Goal: Contribute content: Contribute content

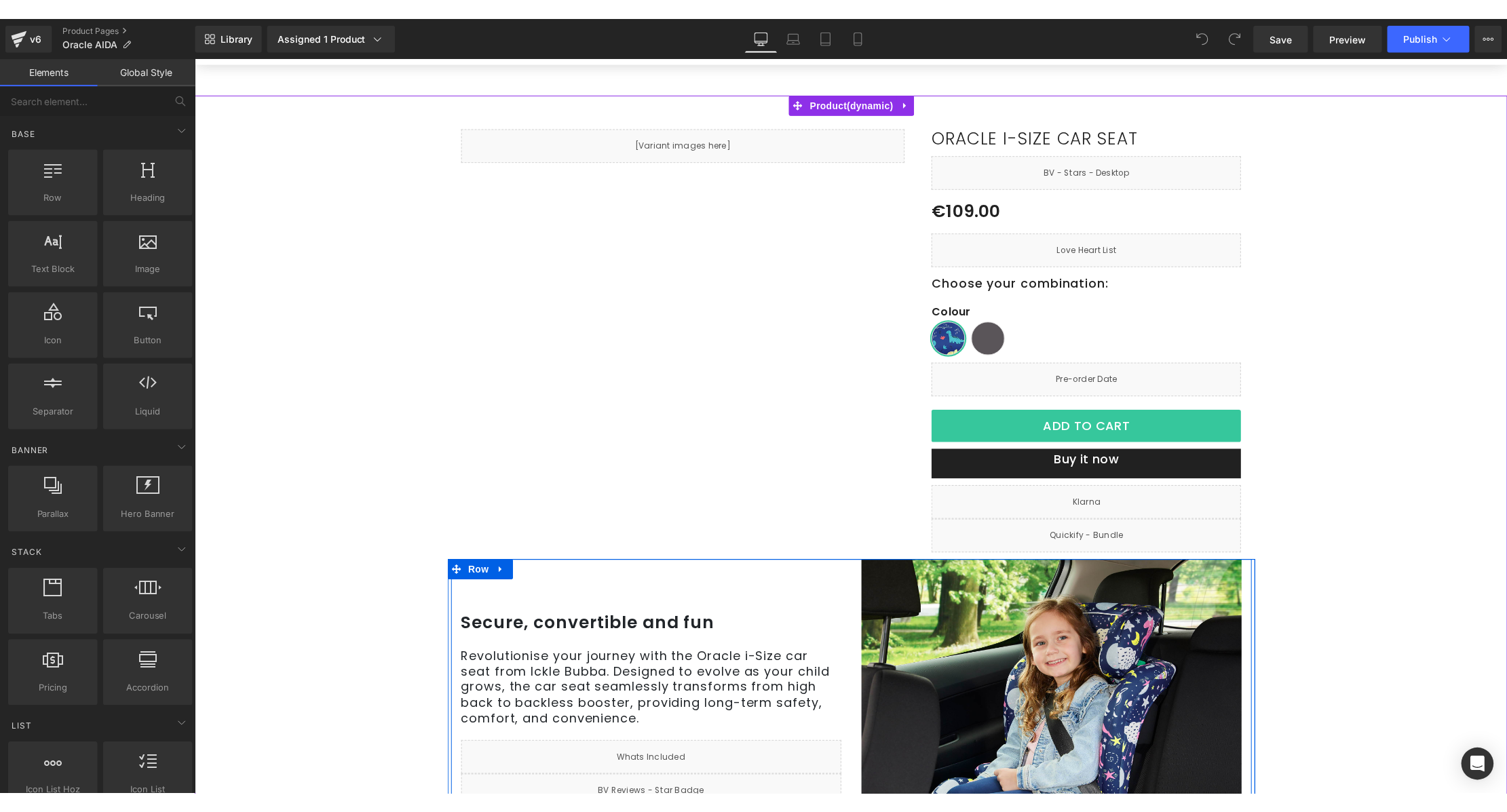
scroll to position [252, 0]
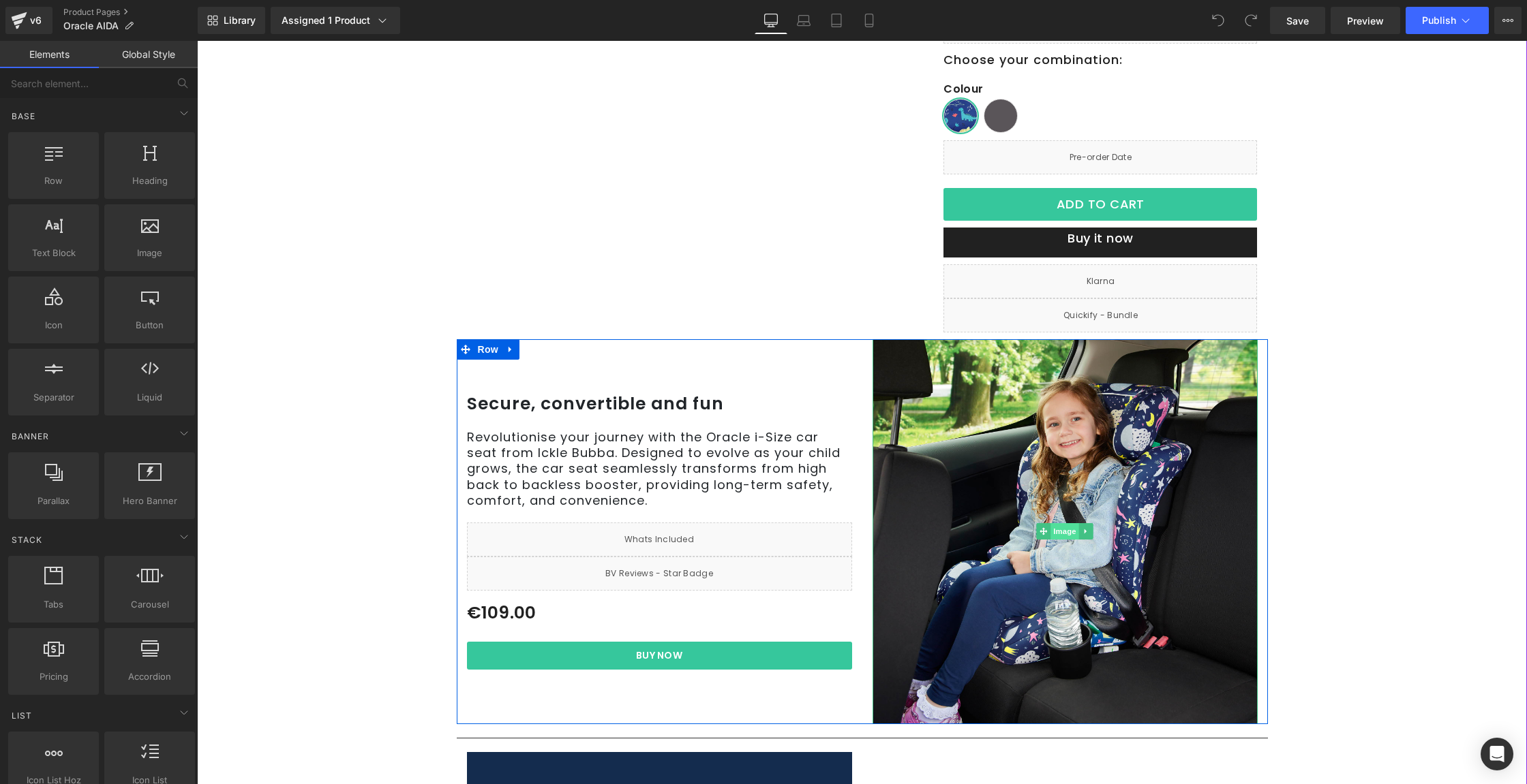
click at [1062, 534] on span "Image" at bounding box center [1065, 532] width 29 height 16
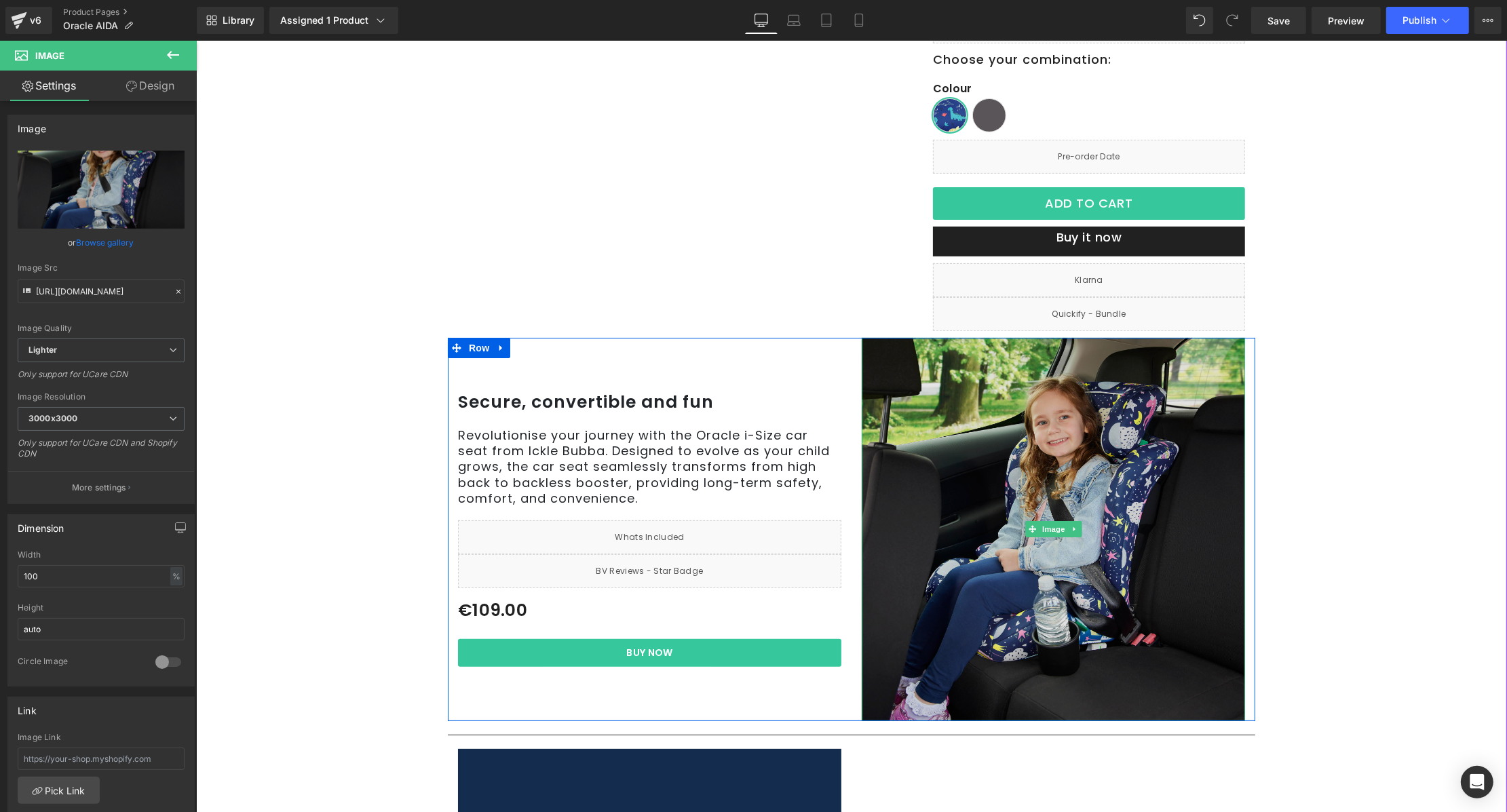
click at [1105, 570] on img at bounding box center [1052, 529] width 384 height 383
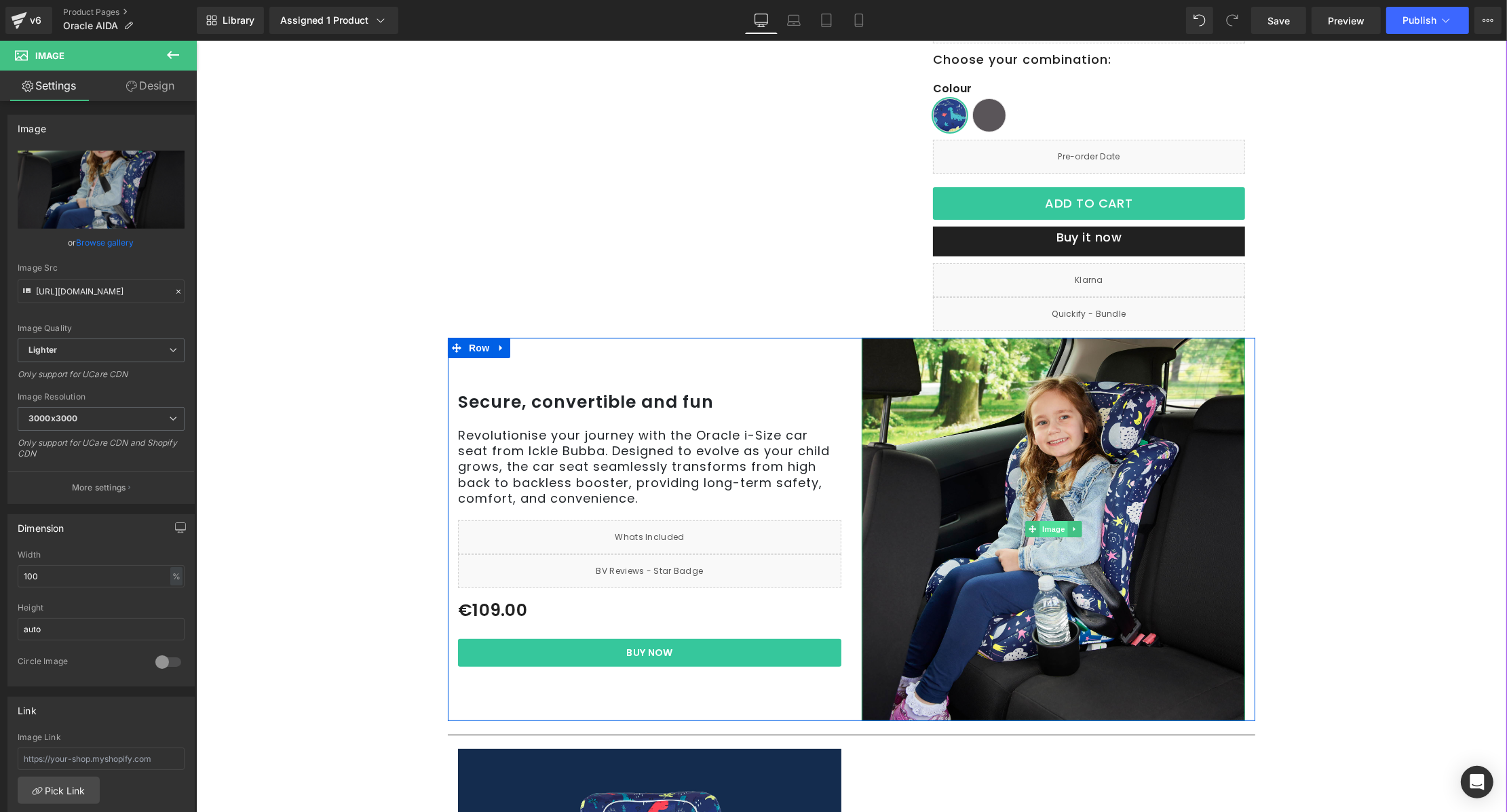
click at [1047, 525] on span "Image" at bounding box center [1053, 529] width 29 height 16
click at [117, 244] on link "Browse gallery" at bounding box center [105, 242] width 58 height 23
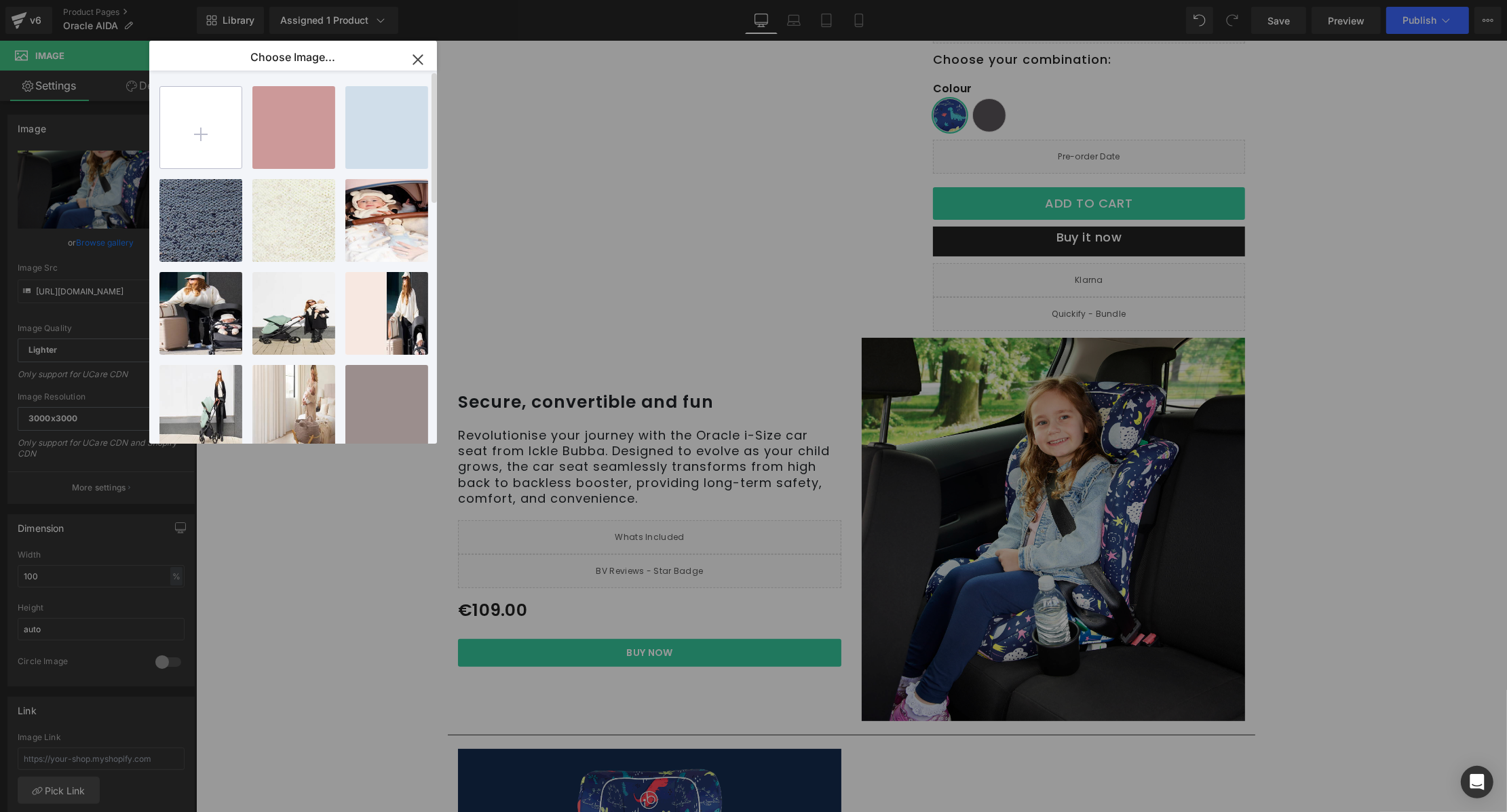
click at [208, 124] on input "file" at bounding box center [201, 127] width 81 height 81
type input "C:\fakepath\IB58745 Oracle Direct PDP Updates_Grid (1).jpg"
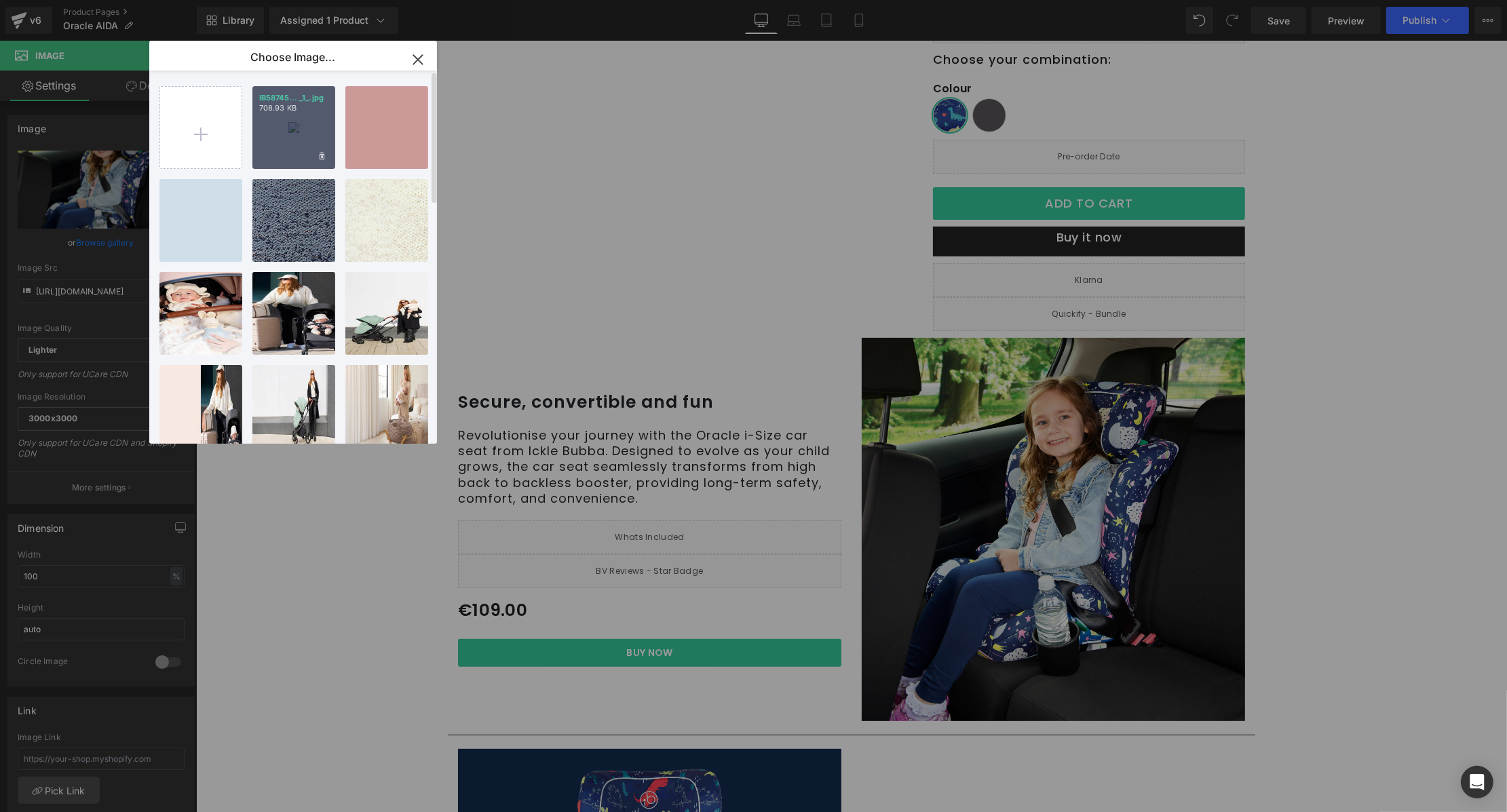
click at [274, 142] on div "IB58745... _1_.jpg 708.93 KB" at bounding box center [293, 128] width 83 height 83
type input "[URL][DOMAIN_NAME]"
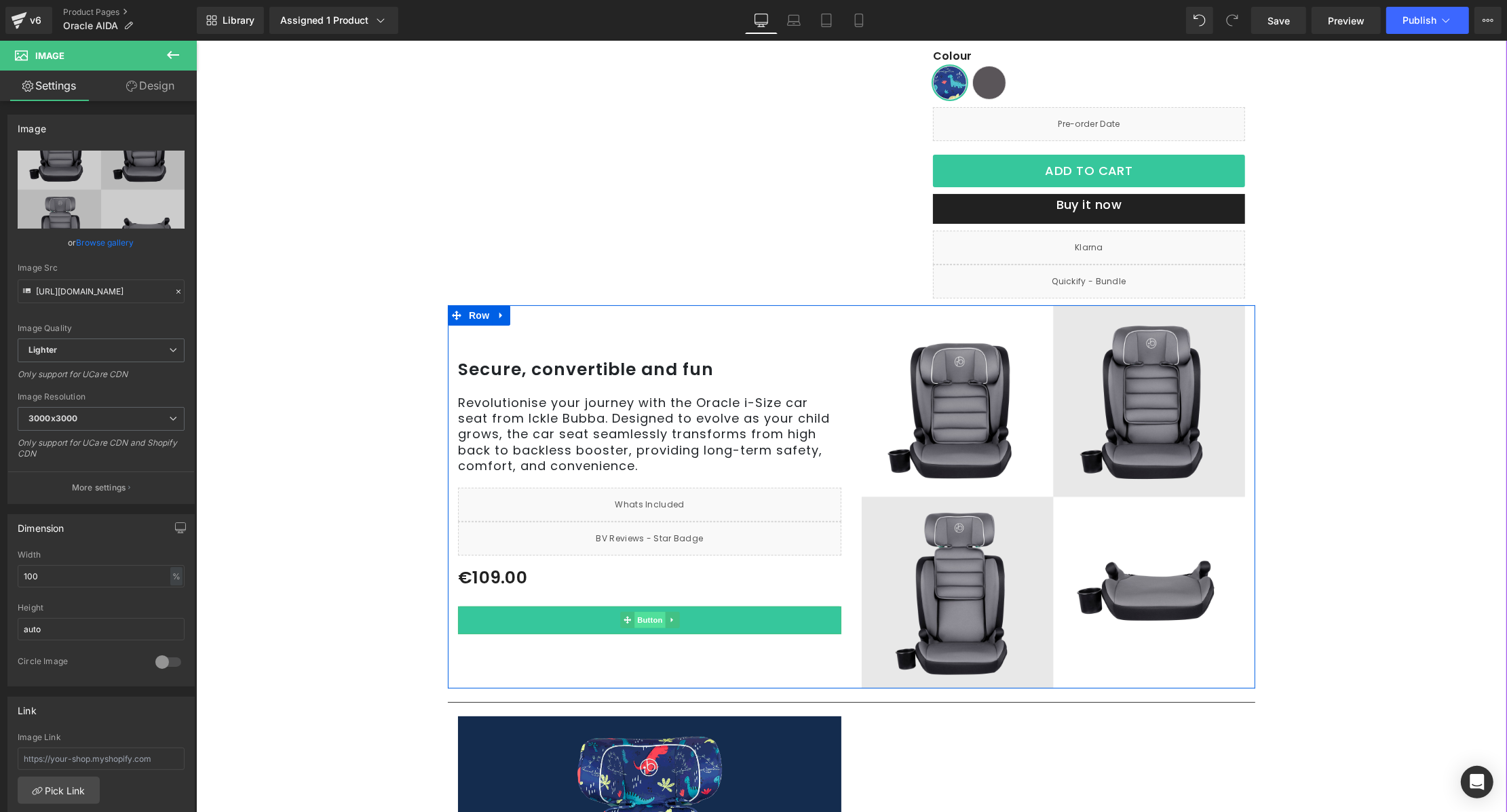
scroll to position [585, 0]
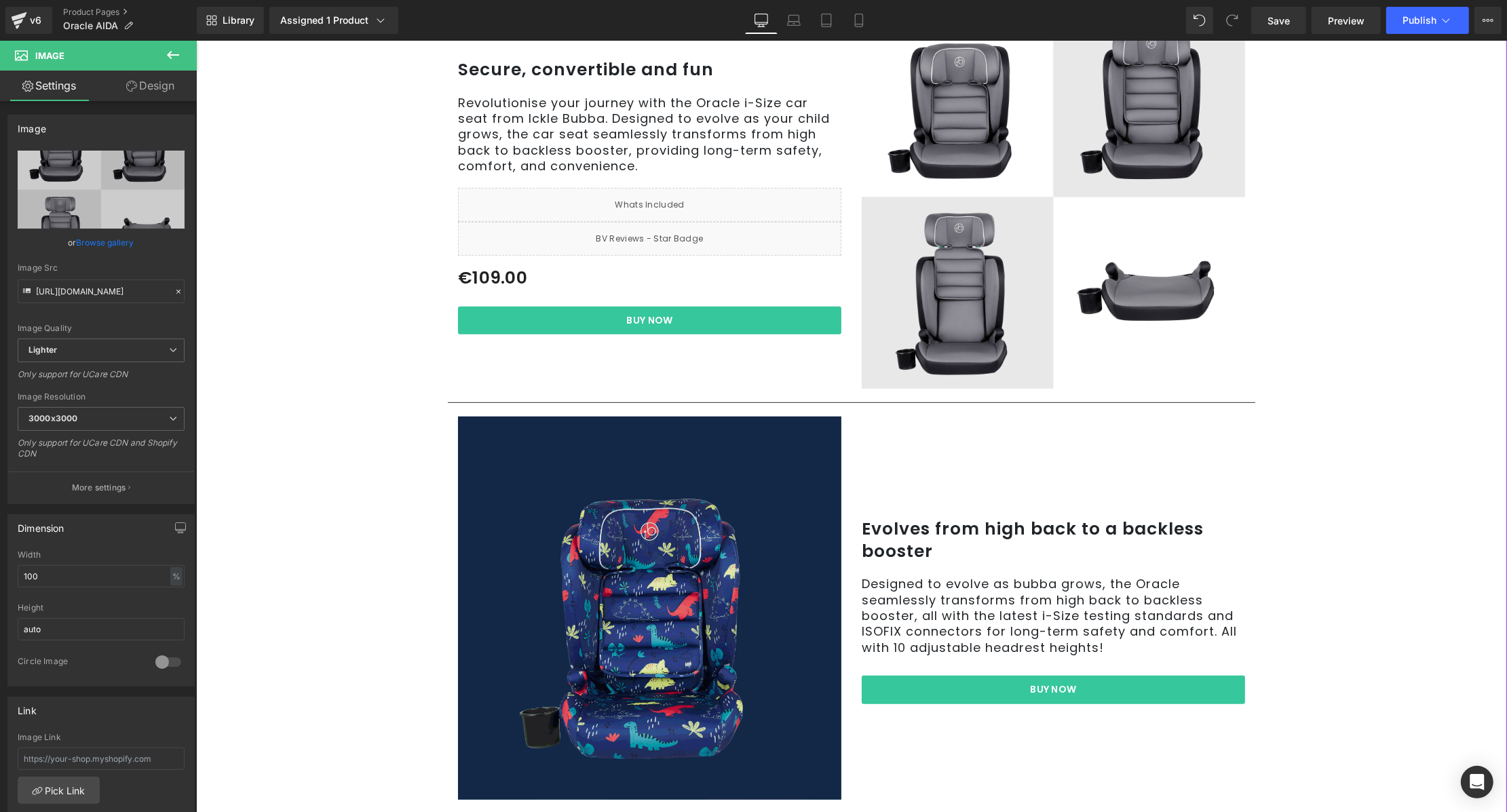
click at [631, 600] on div "Image" at bounding box center [649, 609] width 384 height 383
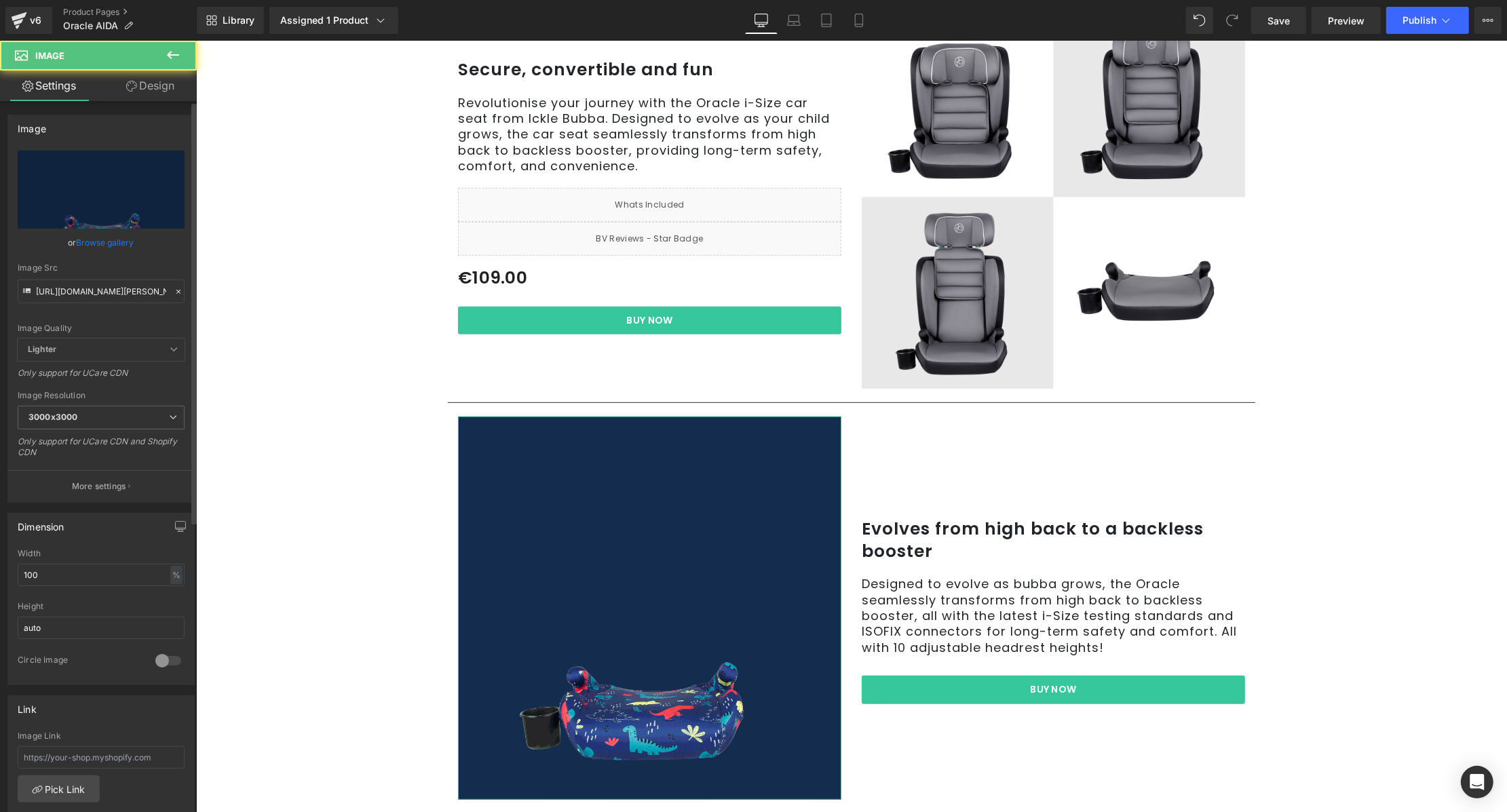
click at [98, 241] on link "Browse gallery" at bounding box center [105, 242] width 58 height 23
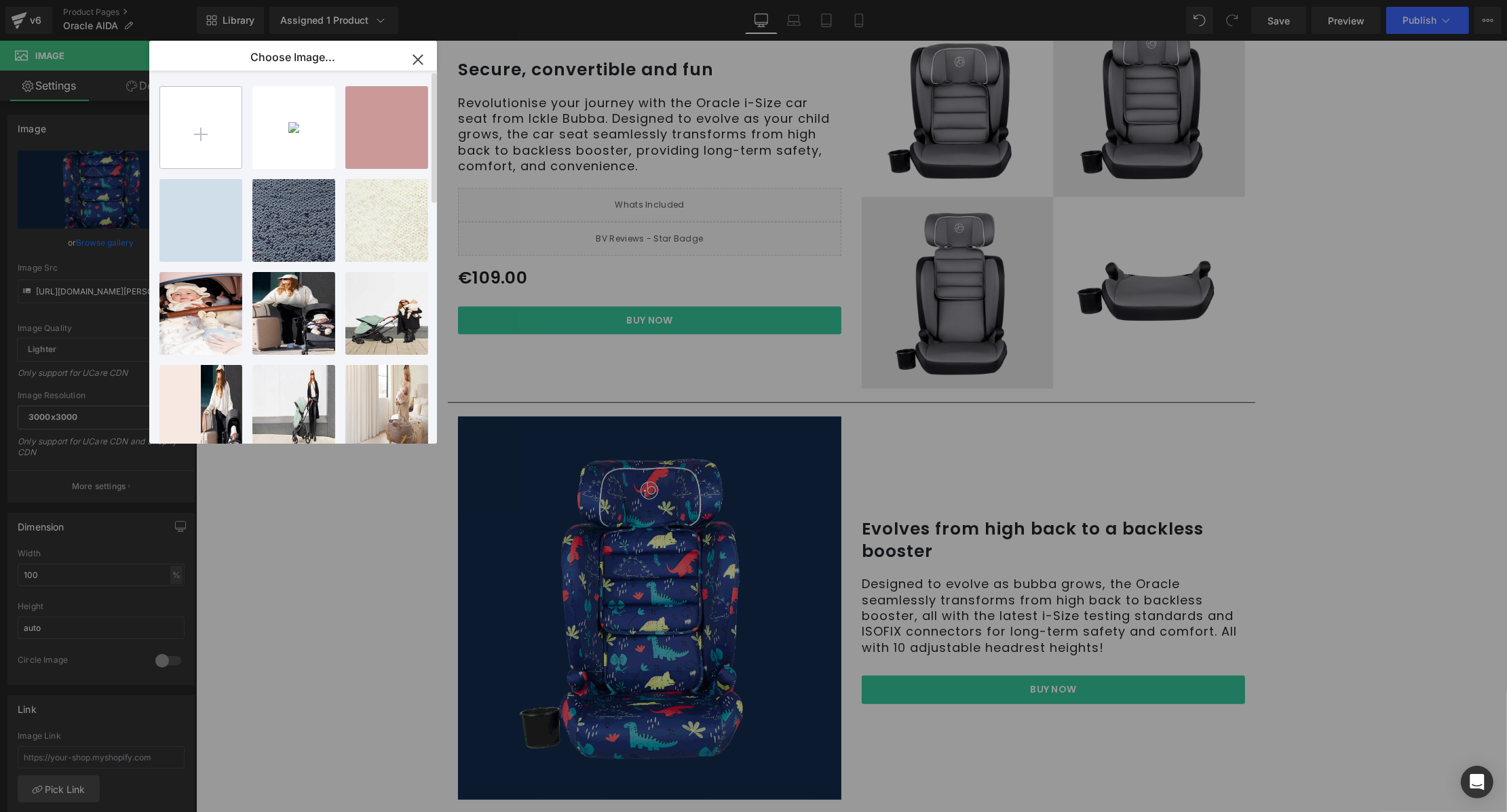
click at [209, 144] on input "file" at bounding box center [201, 127] width 81 height 81
type input "C:\fakepath\IB58745-Oracle-Direct-PDP-Updates_Gif (1).gif"
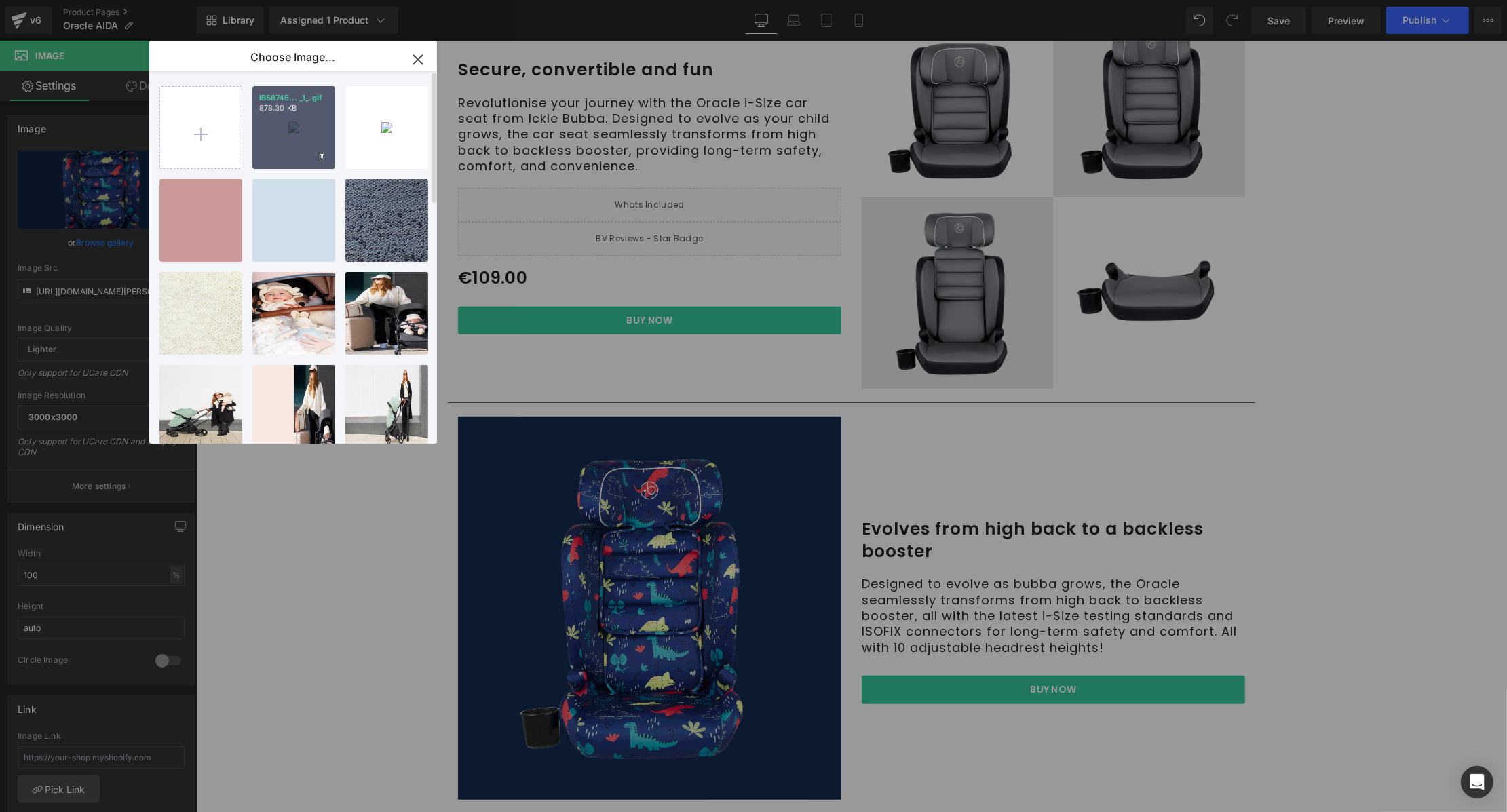
click at [263, 133] on div "IB58745... _1_.gif 878.30 KB" at bounding box center [293, 128] width 83 height 83
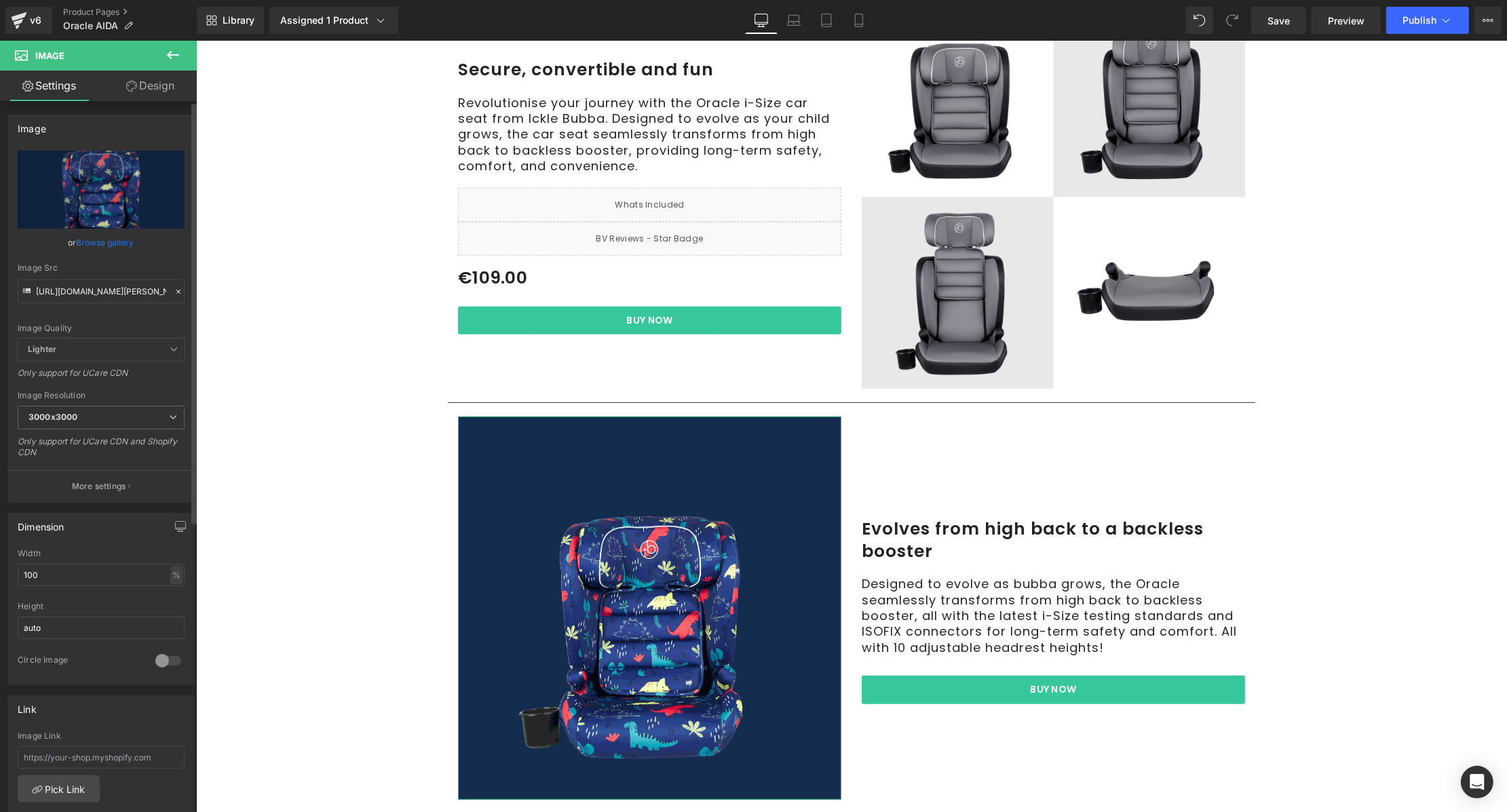
click at [100, 244] on link "Browse gallery" at bounding box center [105, 242] width 58 height 23
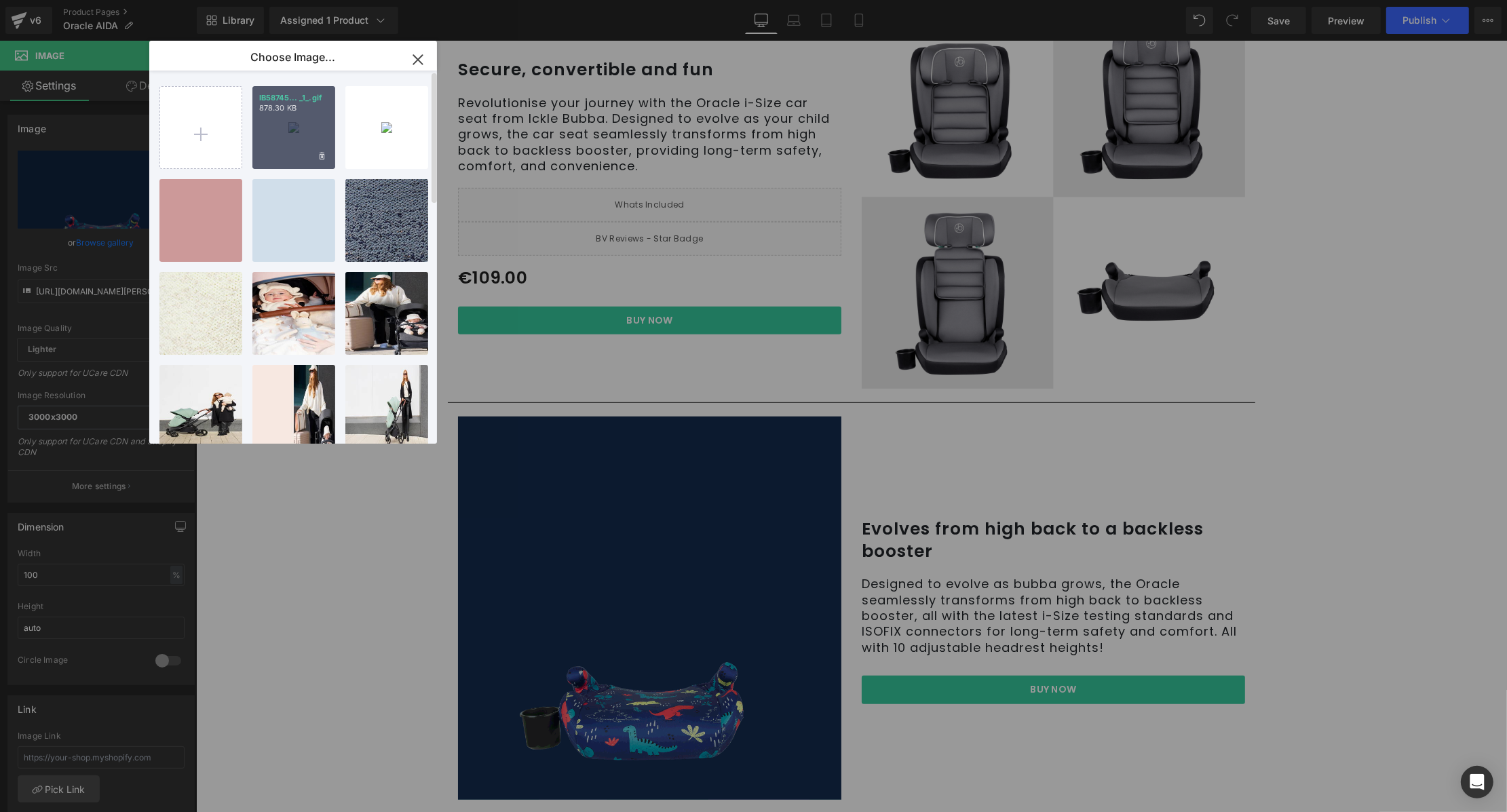
click at [282, 127] on div "IB58745... _1_.gif 878.30 KB" at bounding box center [293, 128] width 83 height 83
type input "[URL][DOMAIN_NAME]"
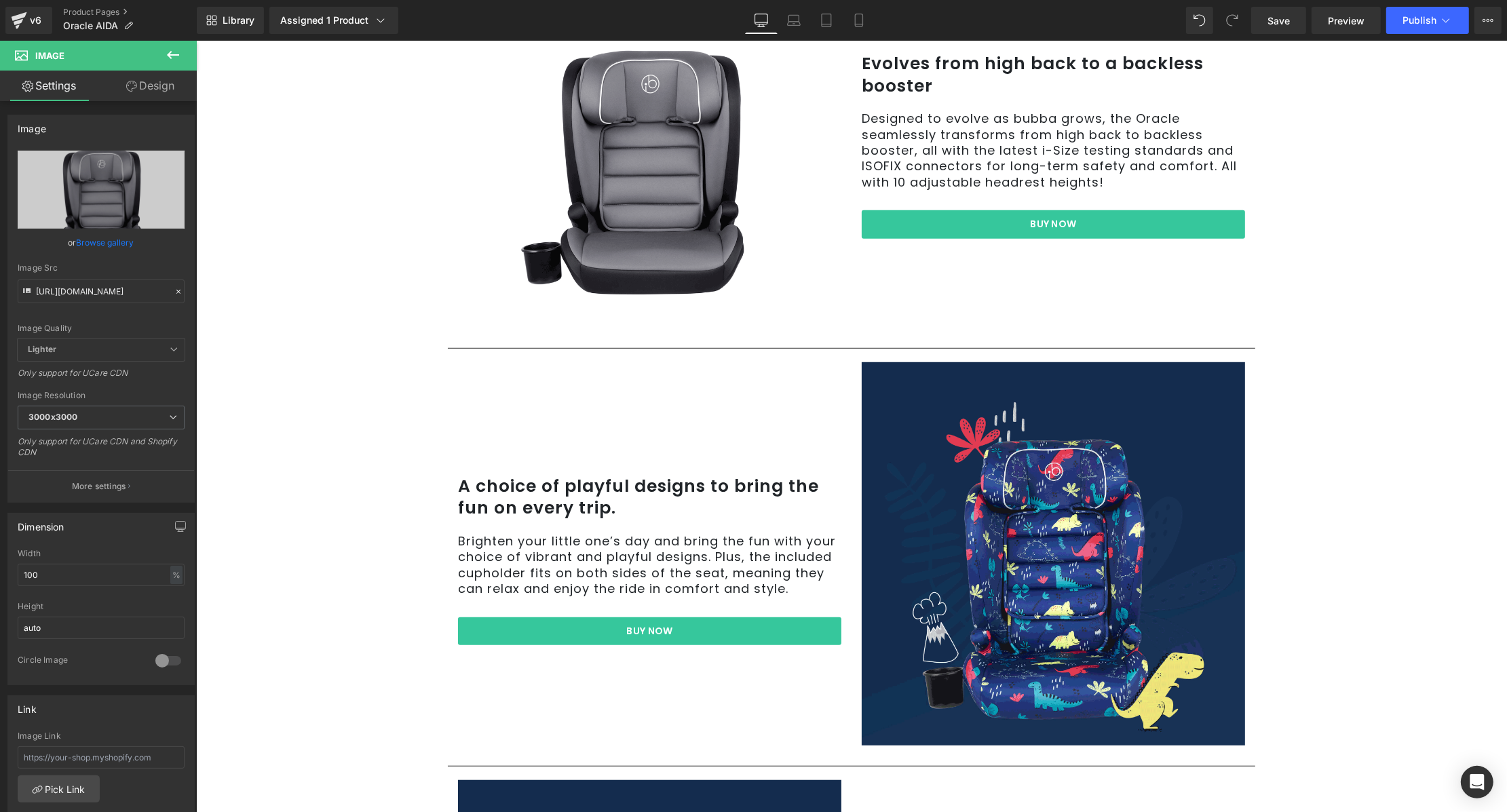
scroll to position [1149, 0]
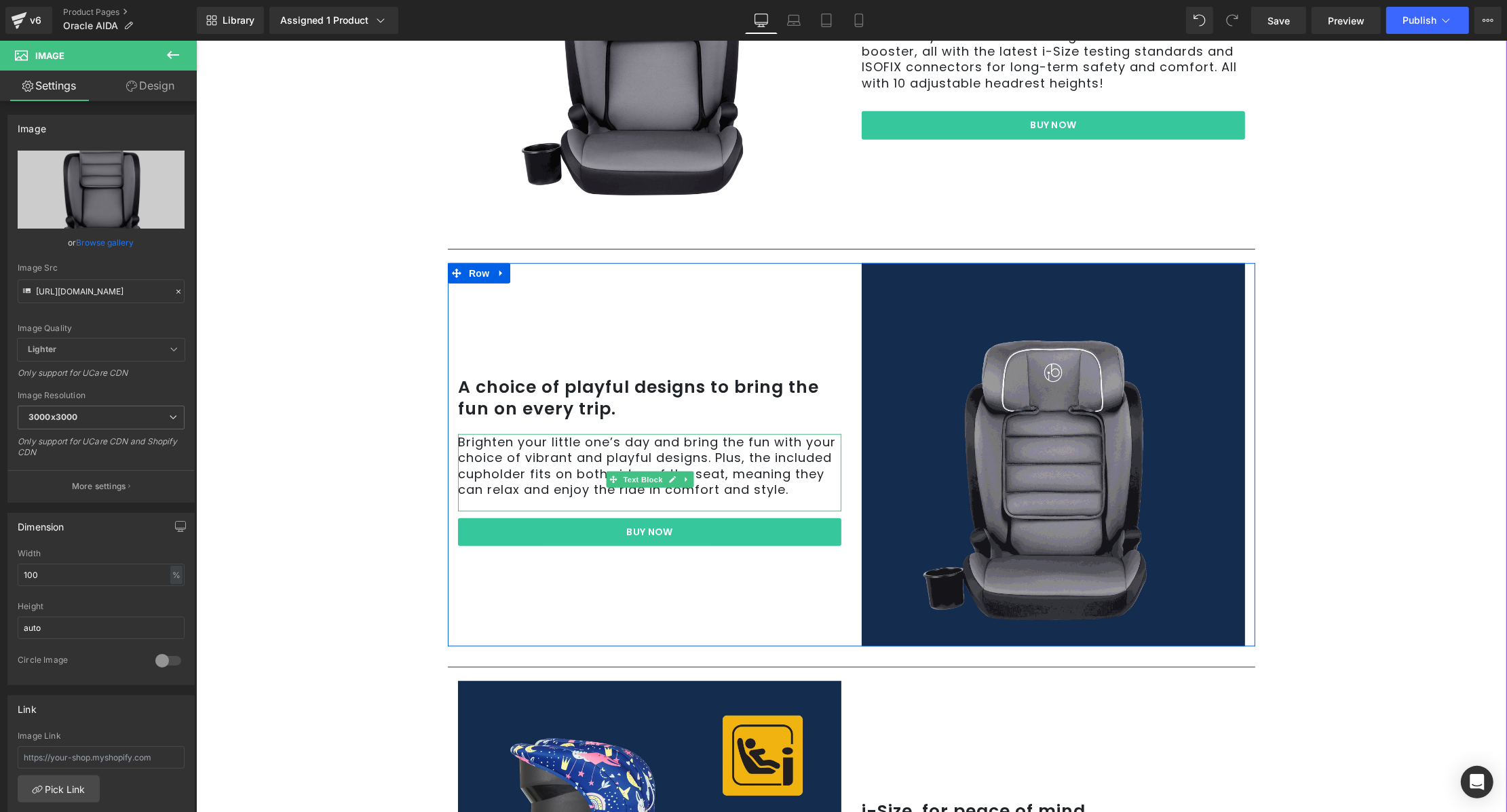
click at [489, 468] on p "Brighten your little one’s day and bring the fun with your choice of vibrant an…" at bounding box center [649, 465] width 384 height 64
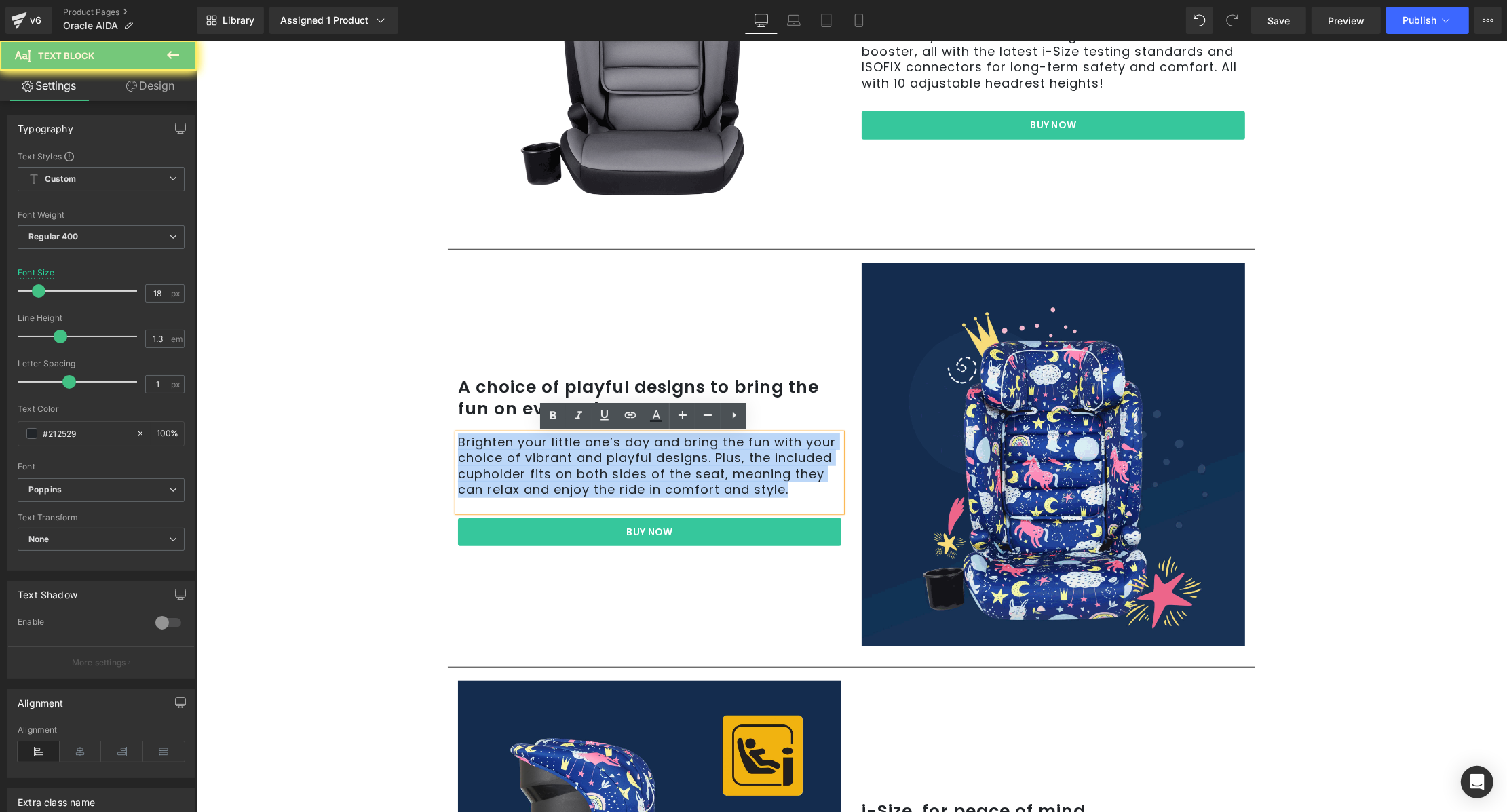
click at [489, 468] on p "Brighten your little one’s day and bring the fun with your choice of vibrant an…" at bounding box center [649, 465] width 384 height 64
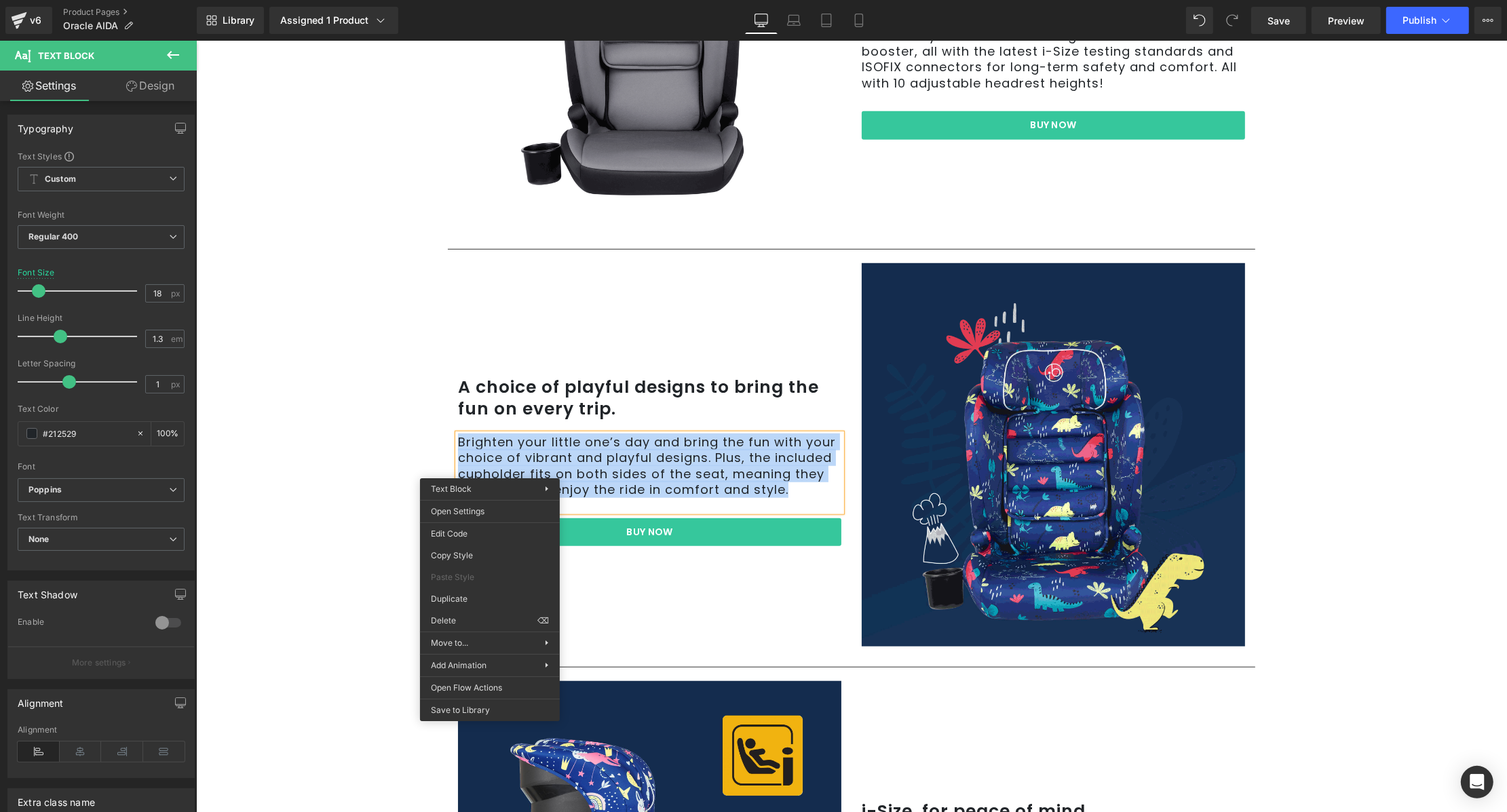
click at [632, 461] on p "Brighten your little one’s day and bring the fun with your choice of vibrant an…" at bounding box center [649, 465] width 384 height 64
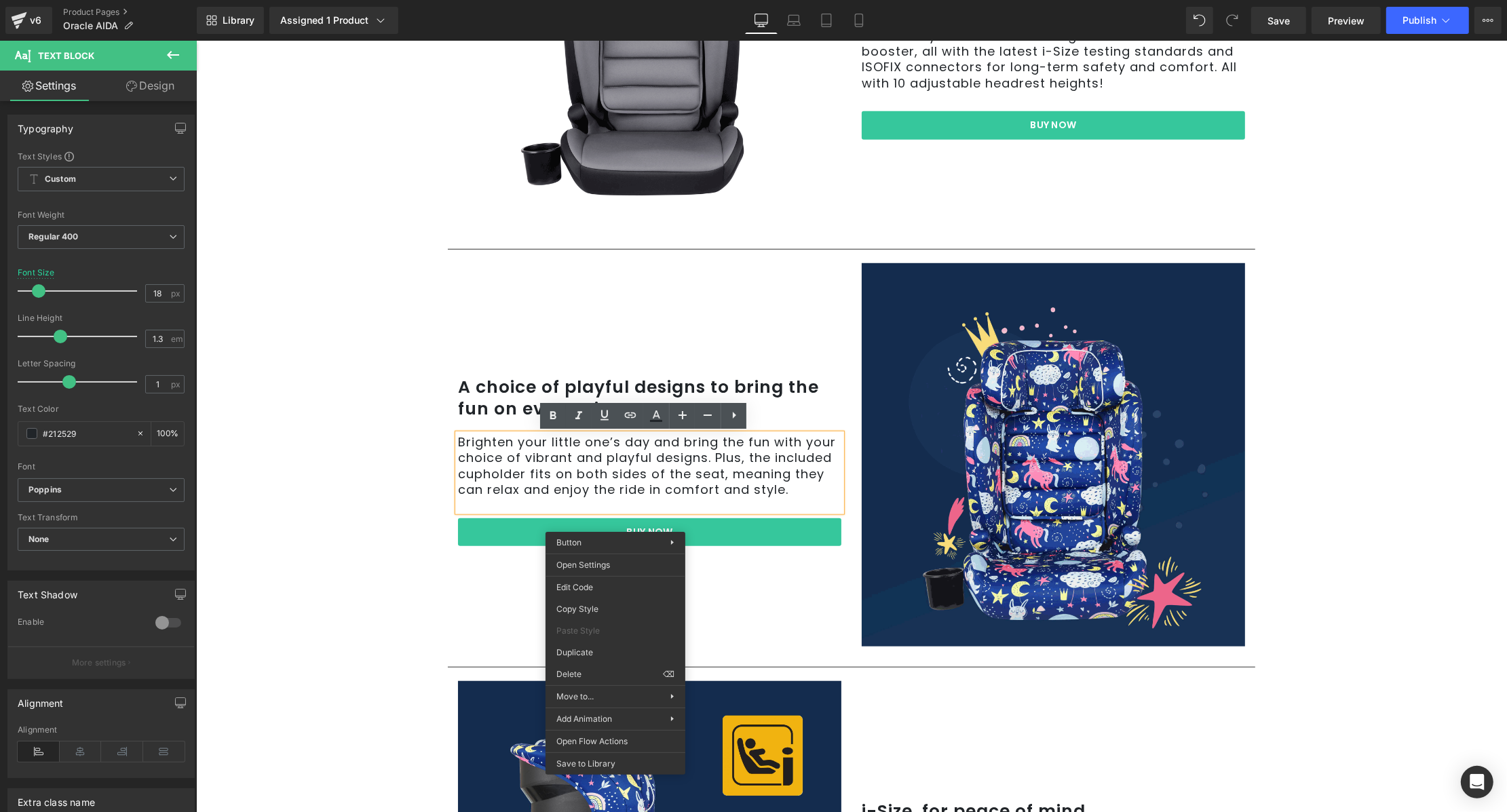
click at [585, 454] on p "Brighten your little one’s day and bring the fun with your choice of vibrant an…" at bounding box center [649, 465] width 384 height 64
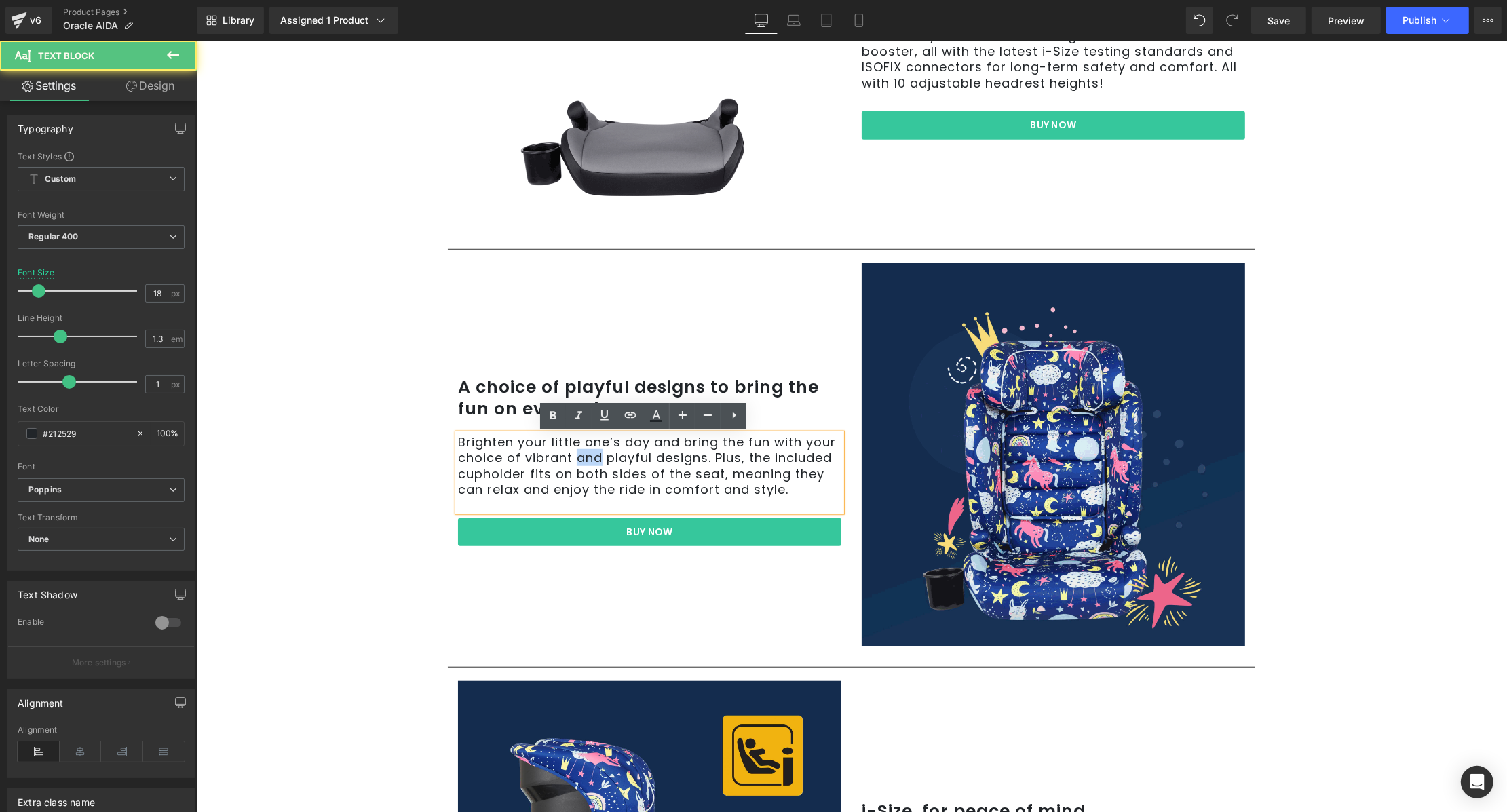
click at [585, 454] on p "Brighten your little one’s day and bring the fun with your choice of vibrant an…" at bounding box center [649, 465] width 384 height 64
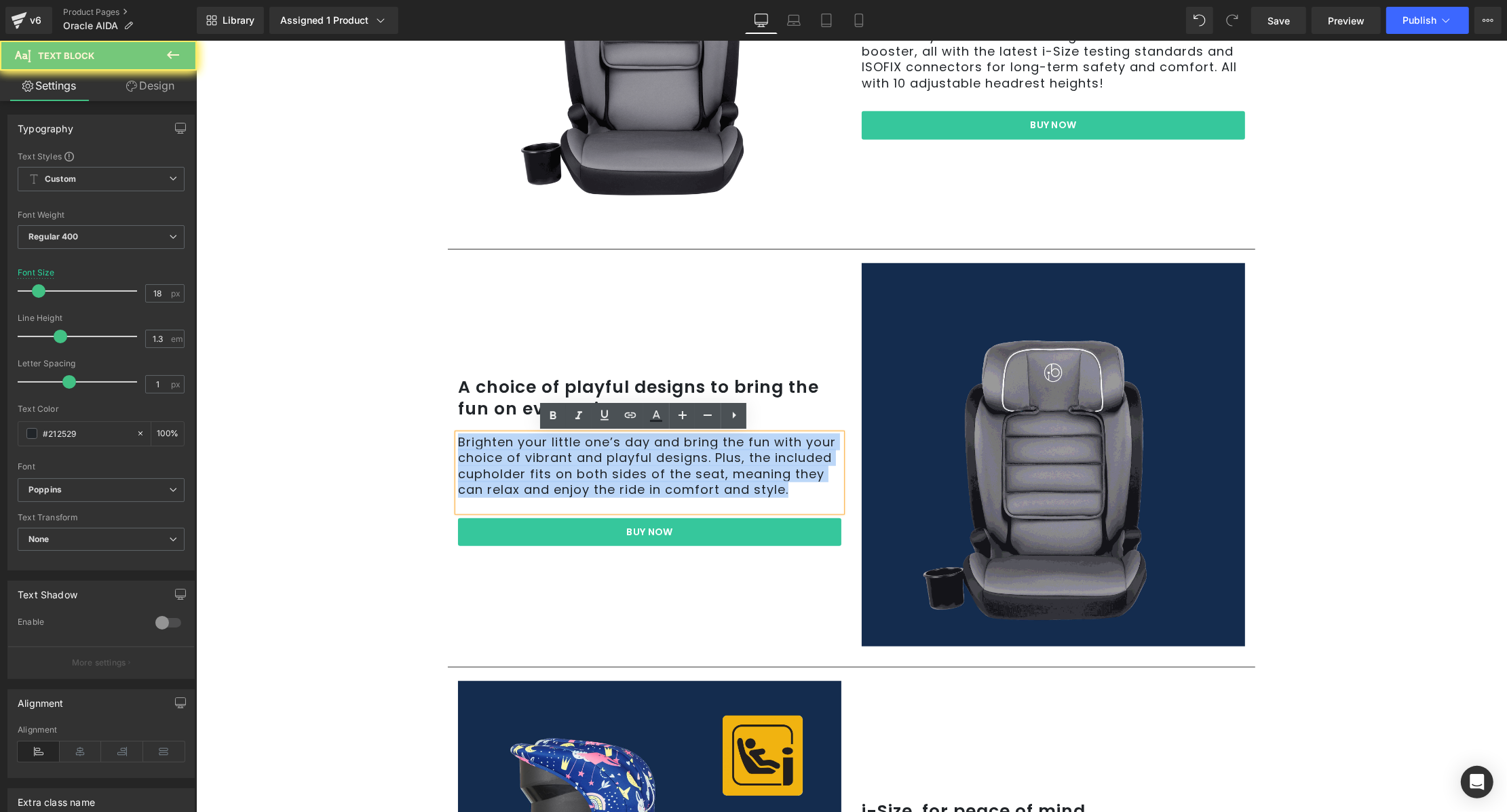
click at [585, 454] on p "Brighten your little one’s day and bring the fun with your choice of vibrant an…" at bounding box center [649, 465] width 384 height 64
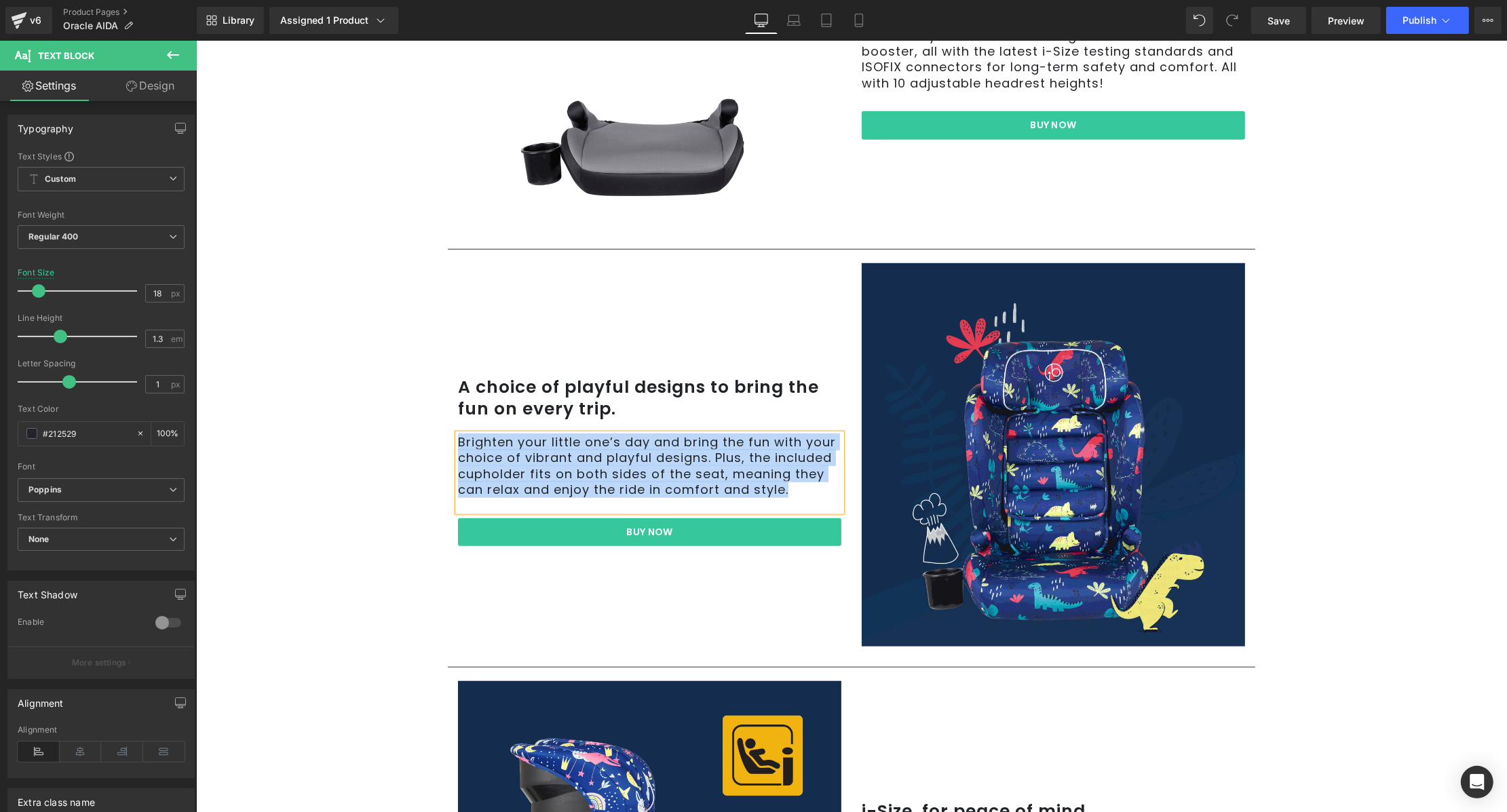
click at [695, 607] on div "A choice of playful designs to bring the fun on every trip. Text Block Brighten…" at bounding box center [649, 455] width 403 height 383
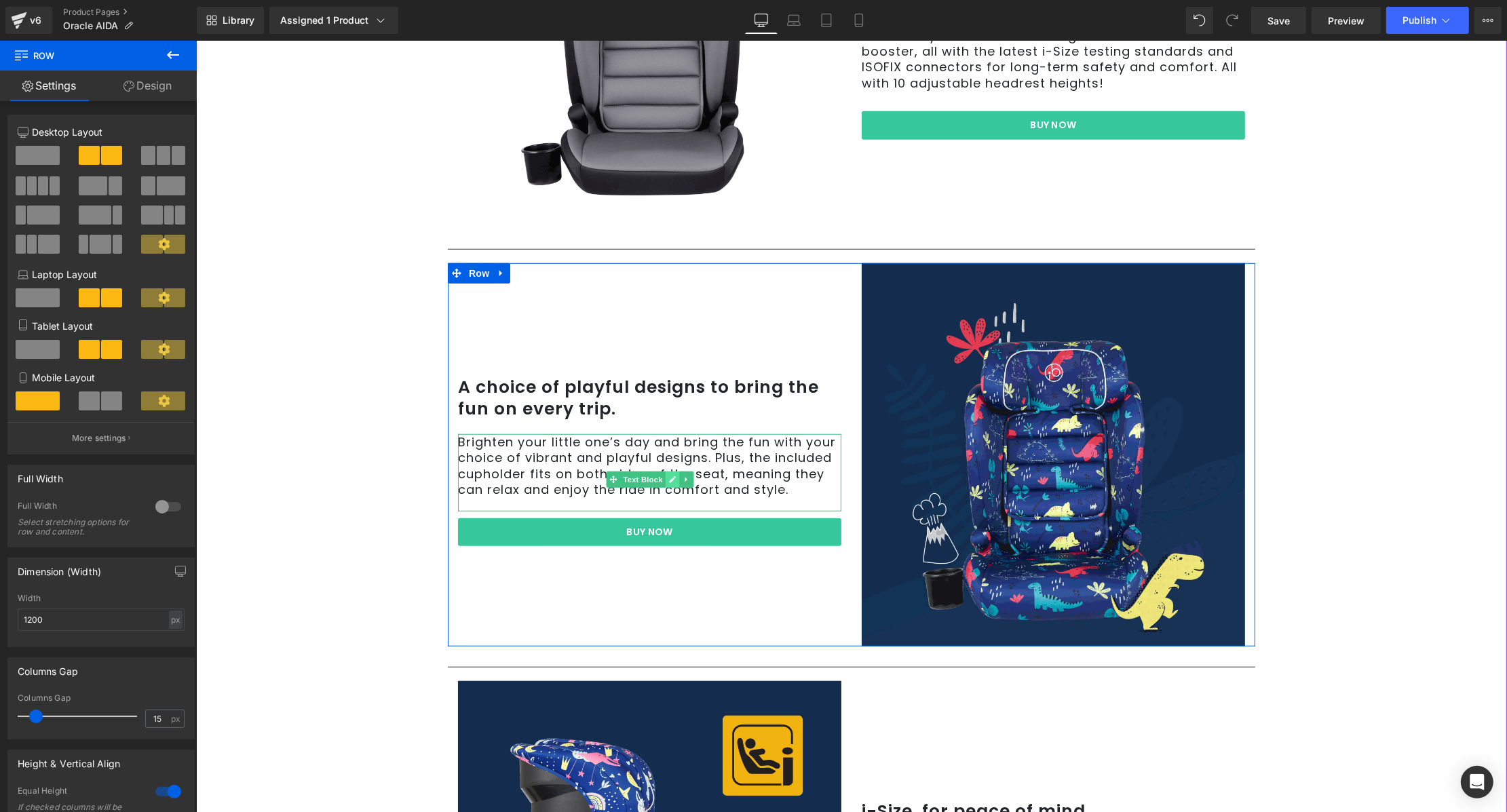
click at [667, 483] on icon at bounding box center [671, 479] width 7 height 8
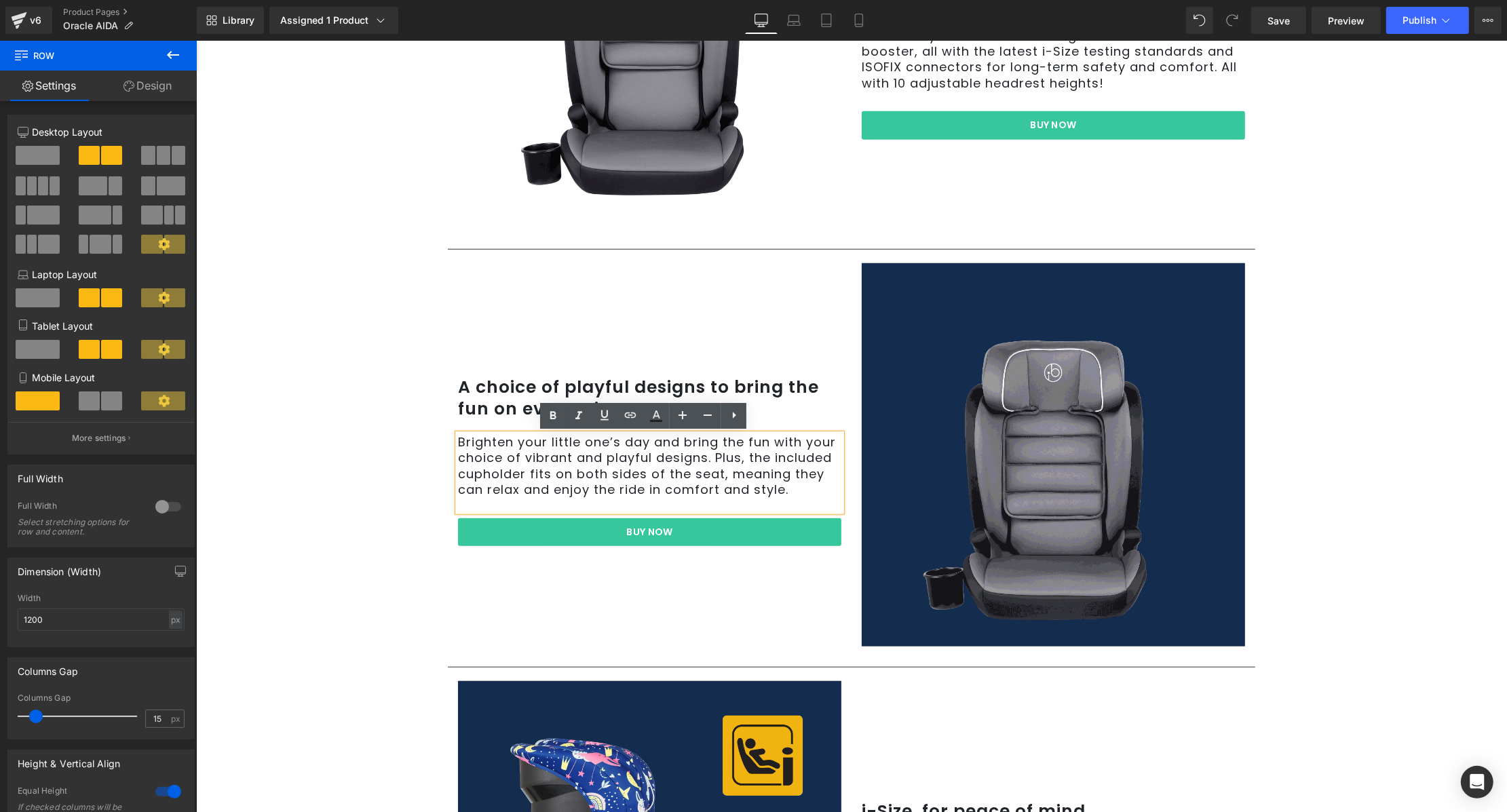
click at [638, 481] on p "Brighten your little one’s day and bring the fun with your choice of vibrant an…" at bounding box center [649, 465] width 384 height 64
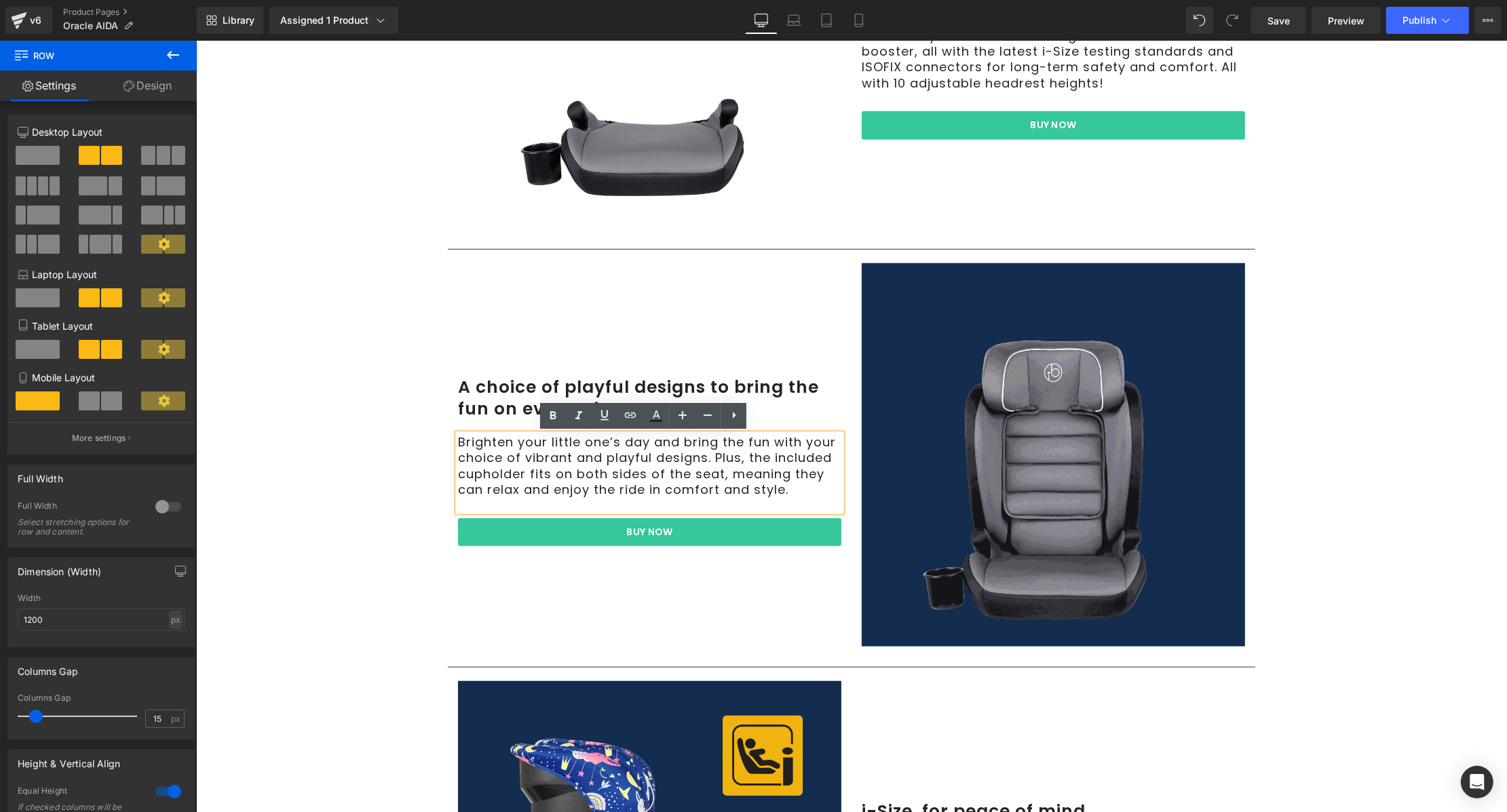
click at [638, 481] on p "Brighten your little one’s day and bring the fun with your choice of vibrant an…" at bounding box center [649, 465] width 384 height 64
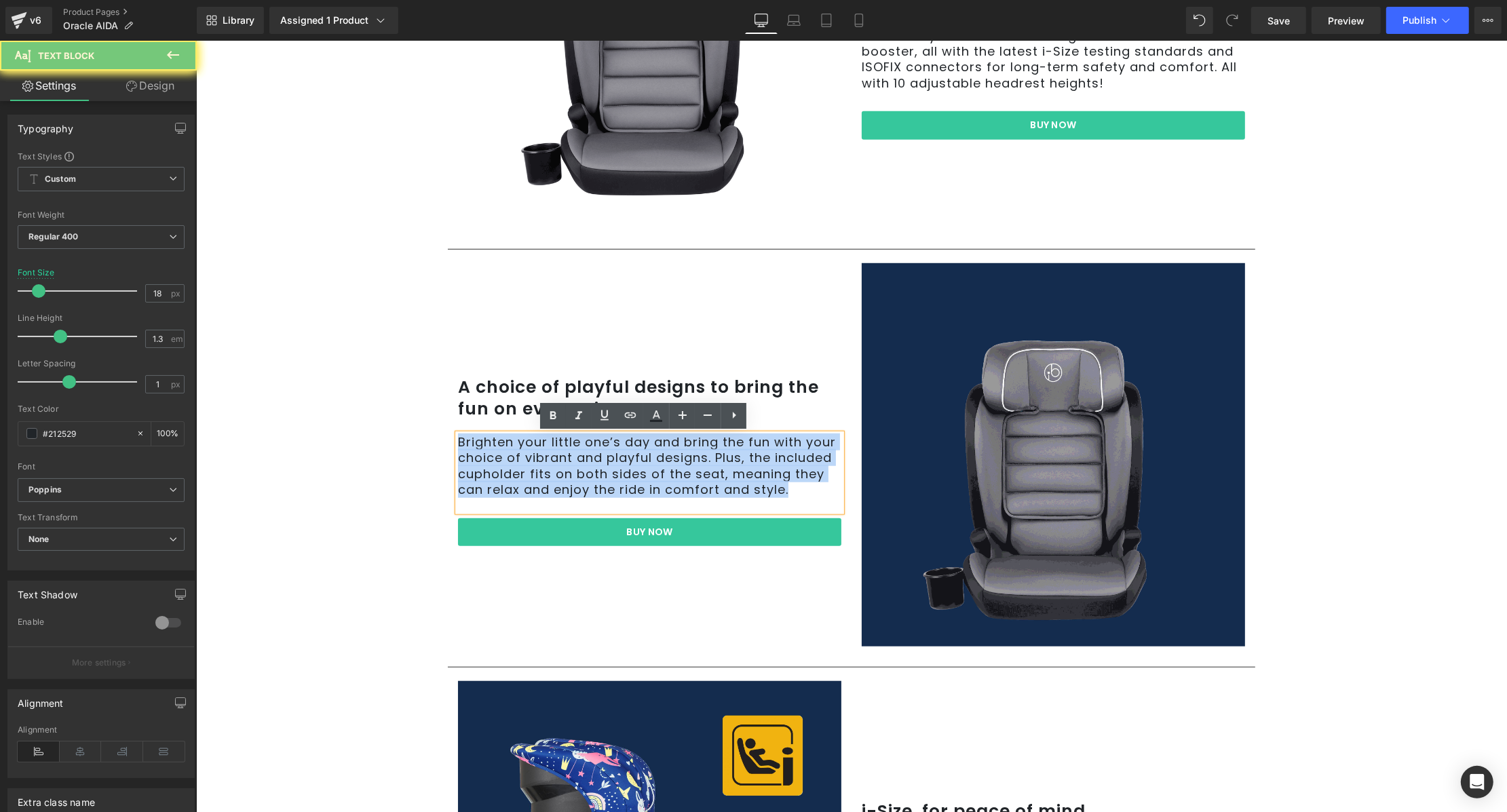
click at [638, 481] on p "Brighten your little one’s day and bring the fun with your choice of vibrant an…" at bounding box center [649, 465] width 384 height 64
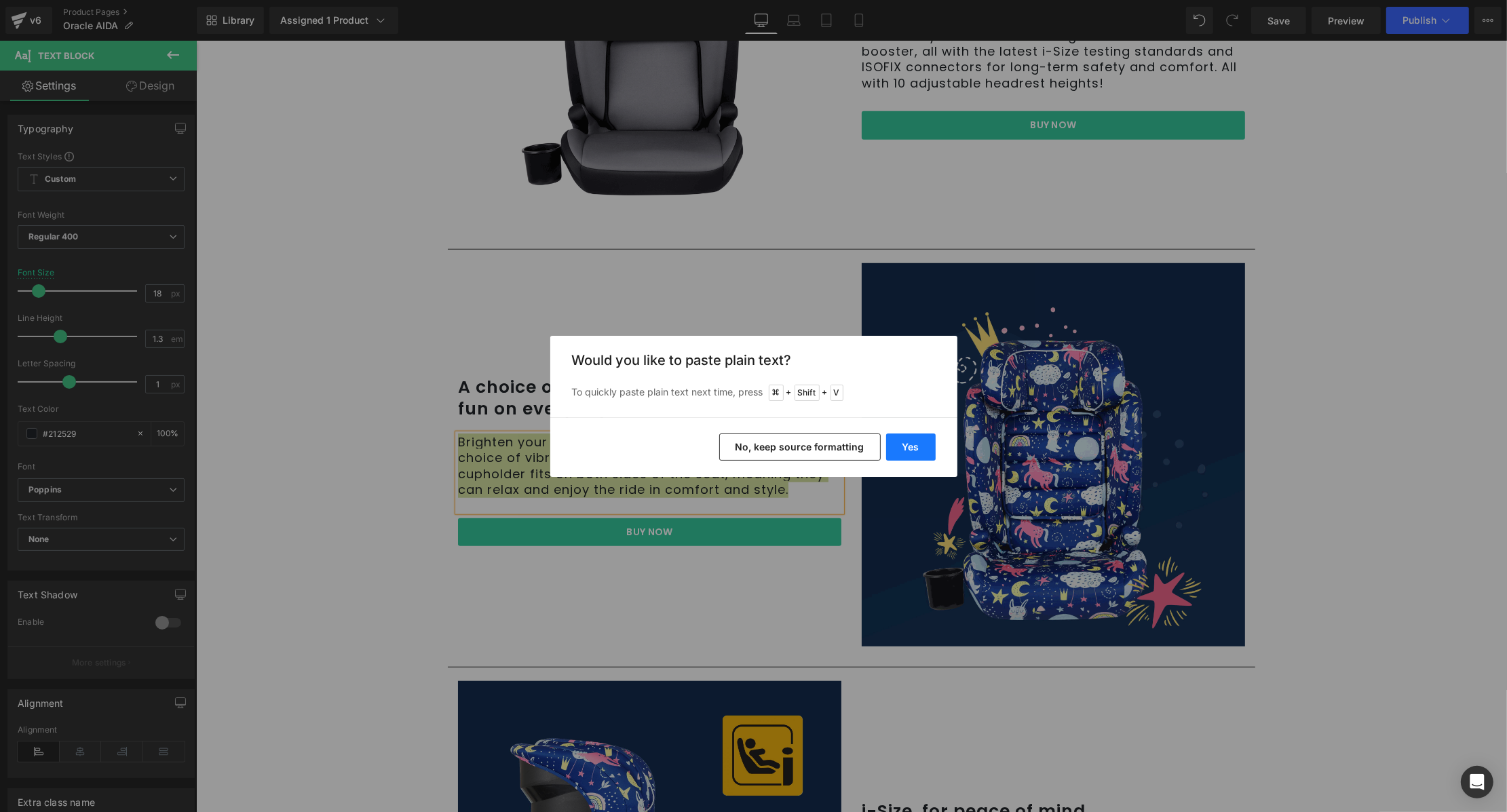
click at [925, 446] on button "Yes" at bounding box center [910, 447] width 50 height 27
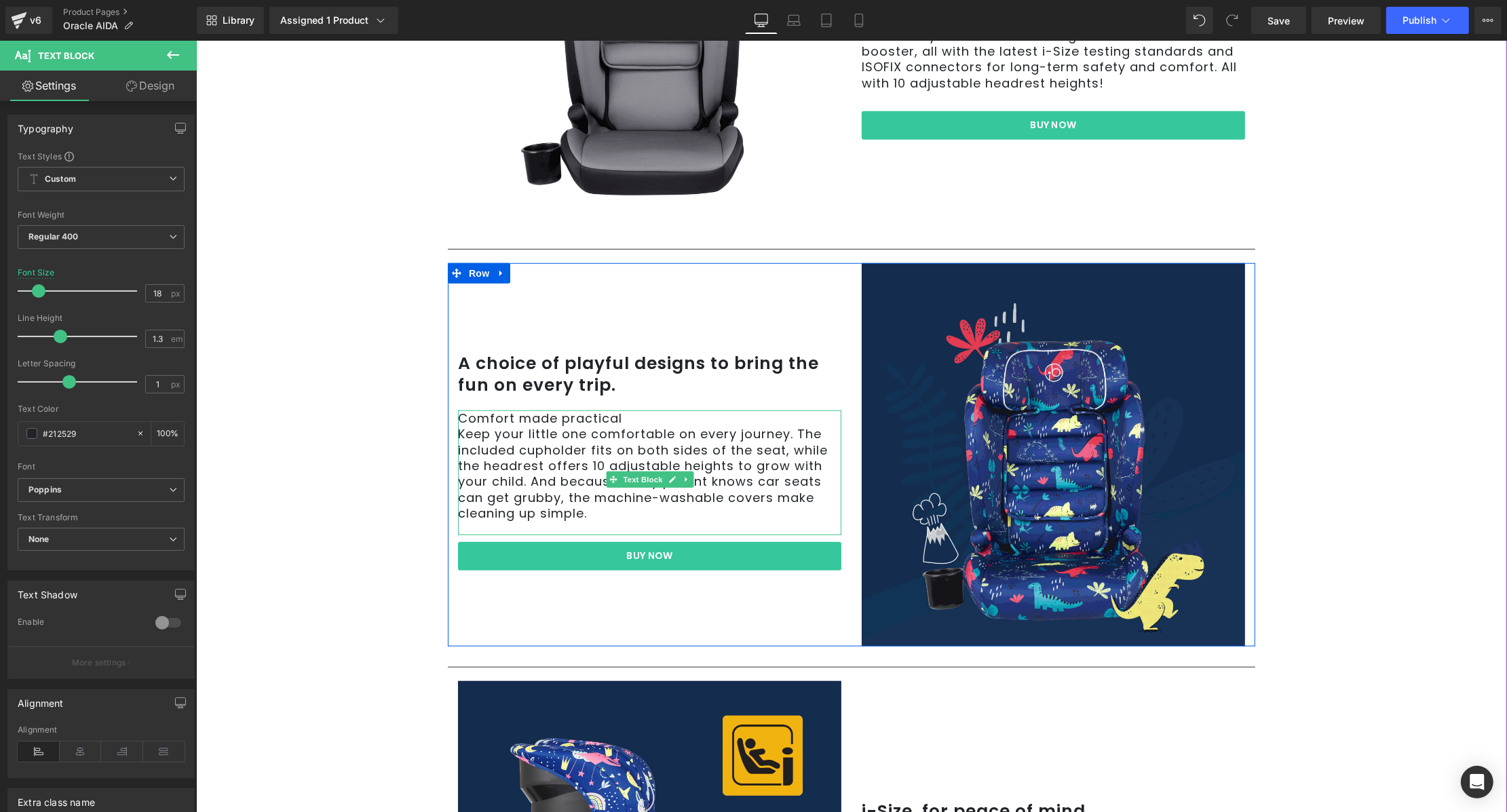
click at [576, 418] on p "Comfort made practical" at bounding box center [649, 418] width 384 height 15
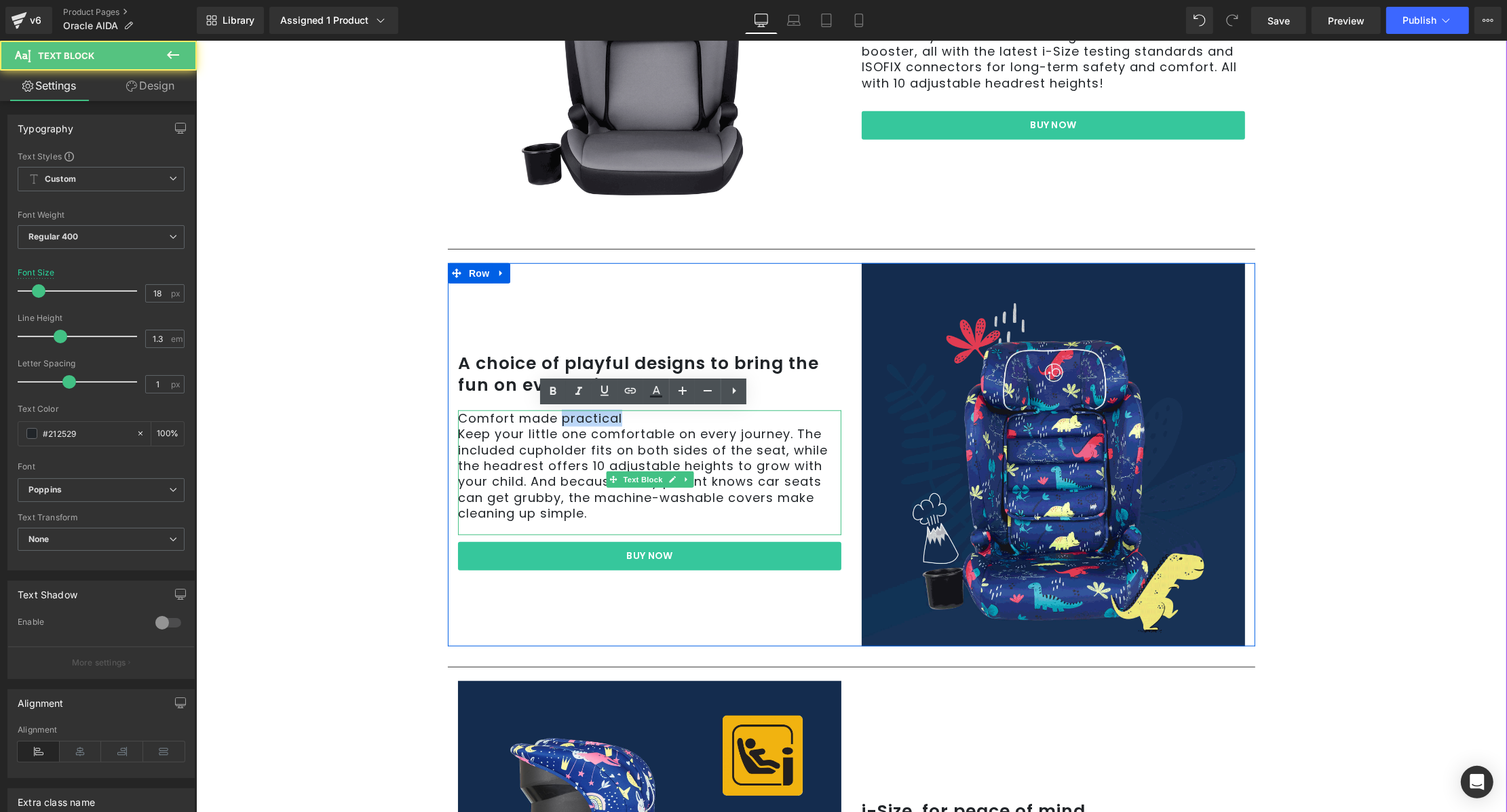
click at [576, 418] on p "Comfort made practical" at bounding box center [649, 418] width 384 height 15
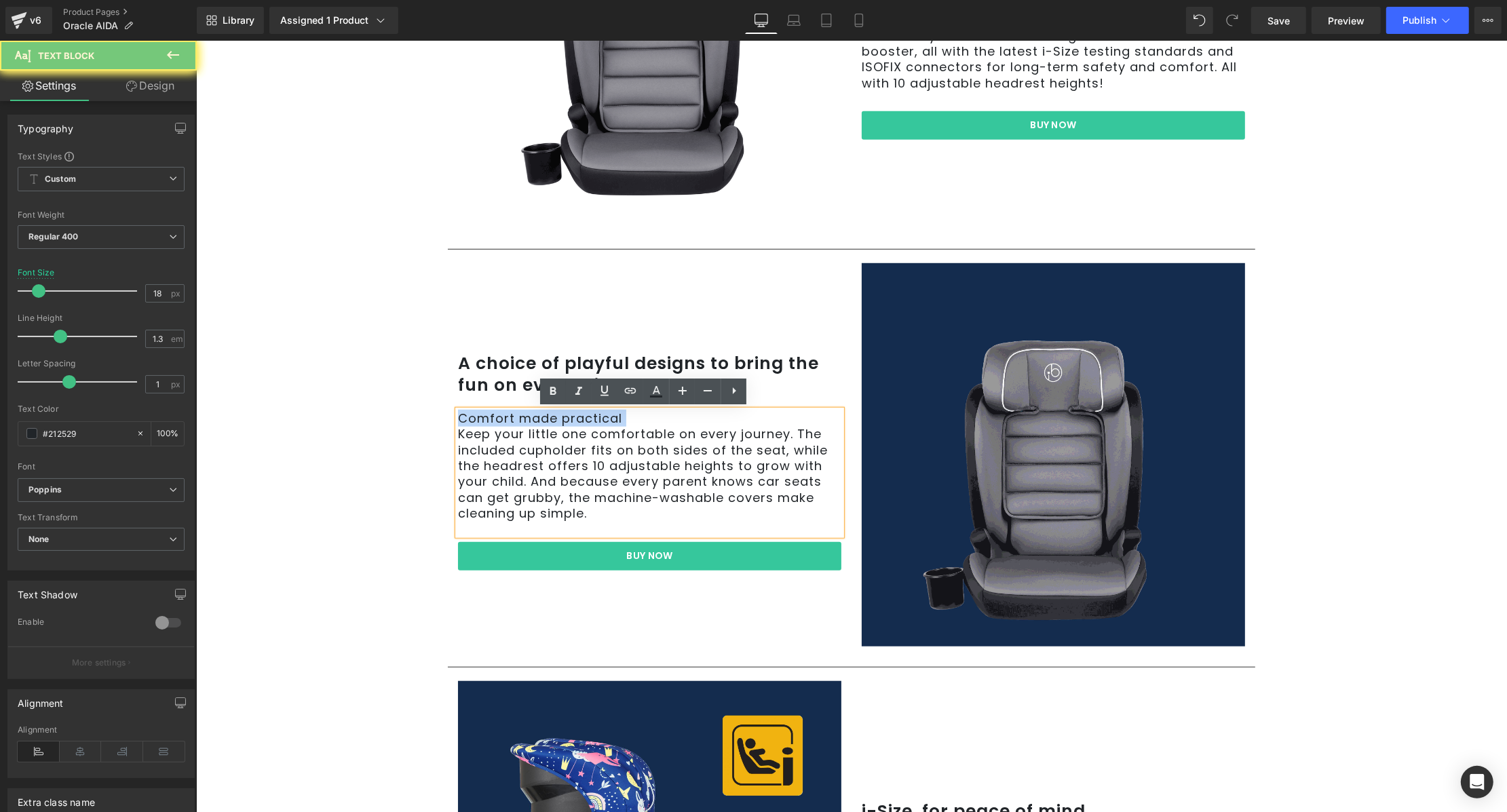
click at [576, 418] on p "Comfort made practical" at bounding box center [649, 418] width 384 height 15
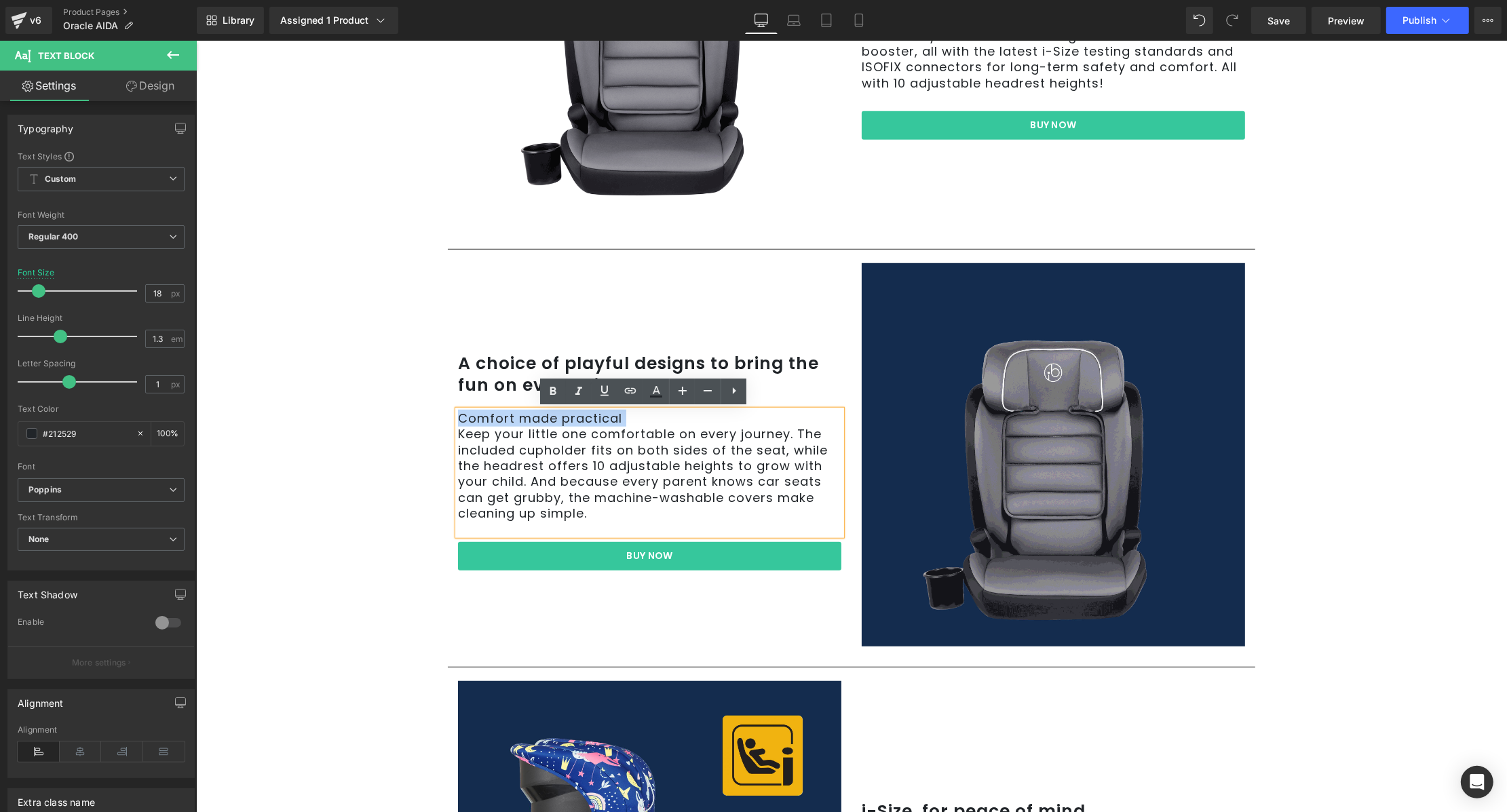
copy p "Comfort made practical"
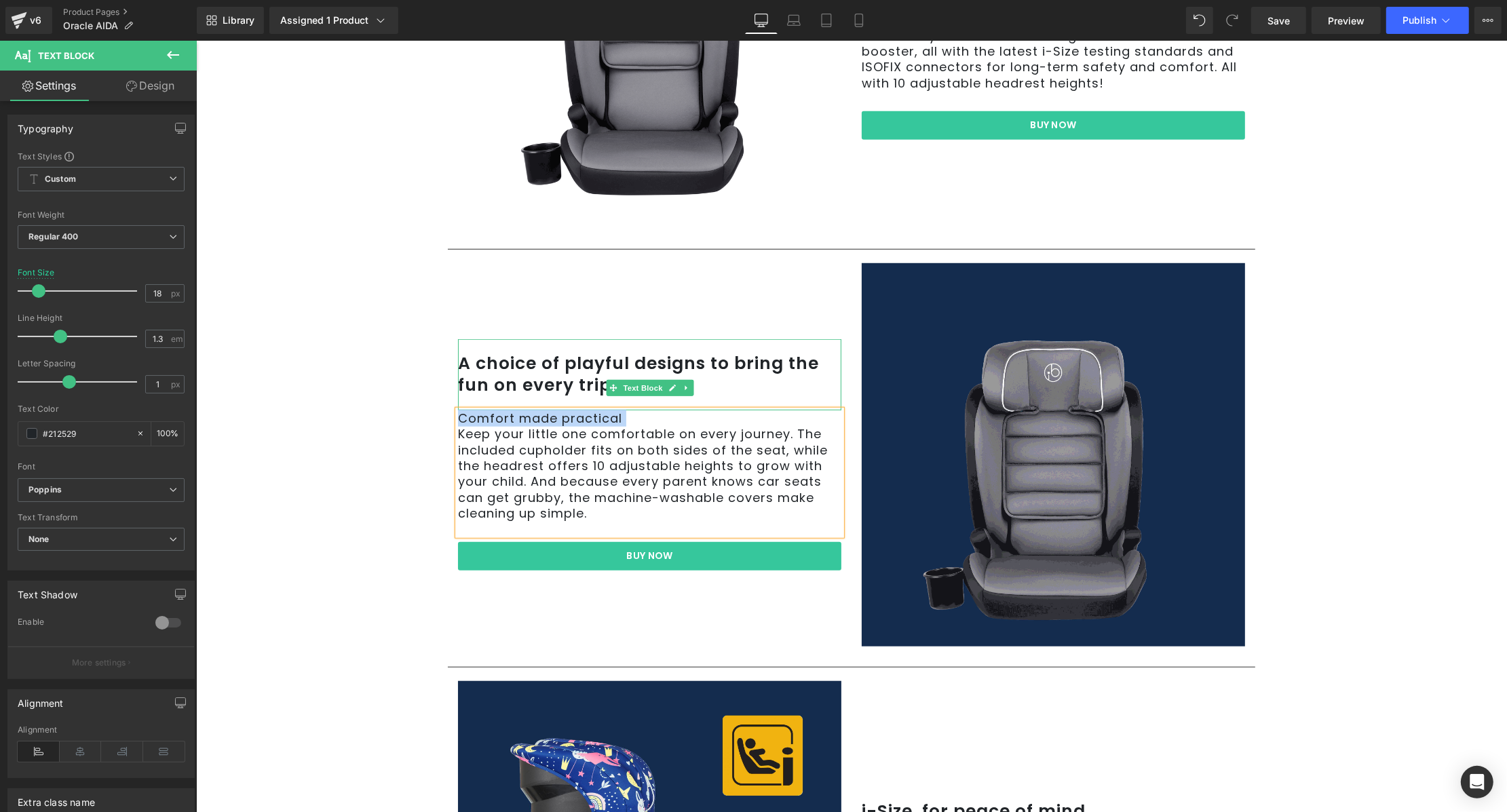
click at [515, 378] on p "A choice of playful designs to bring the fun on every trip." at bounding box center [649, 374] width 384 height 44
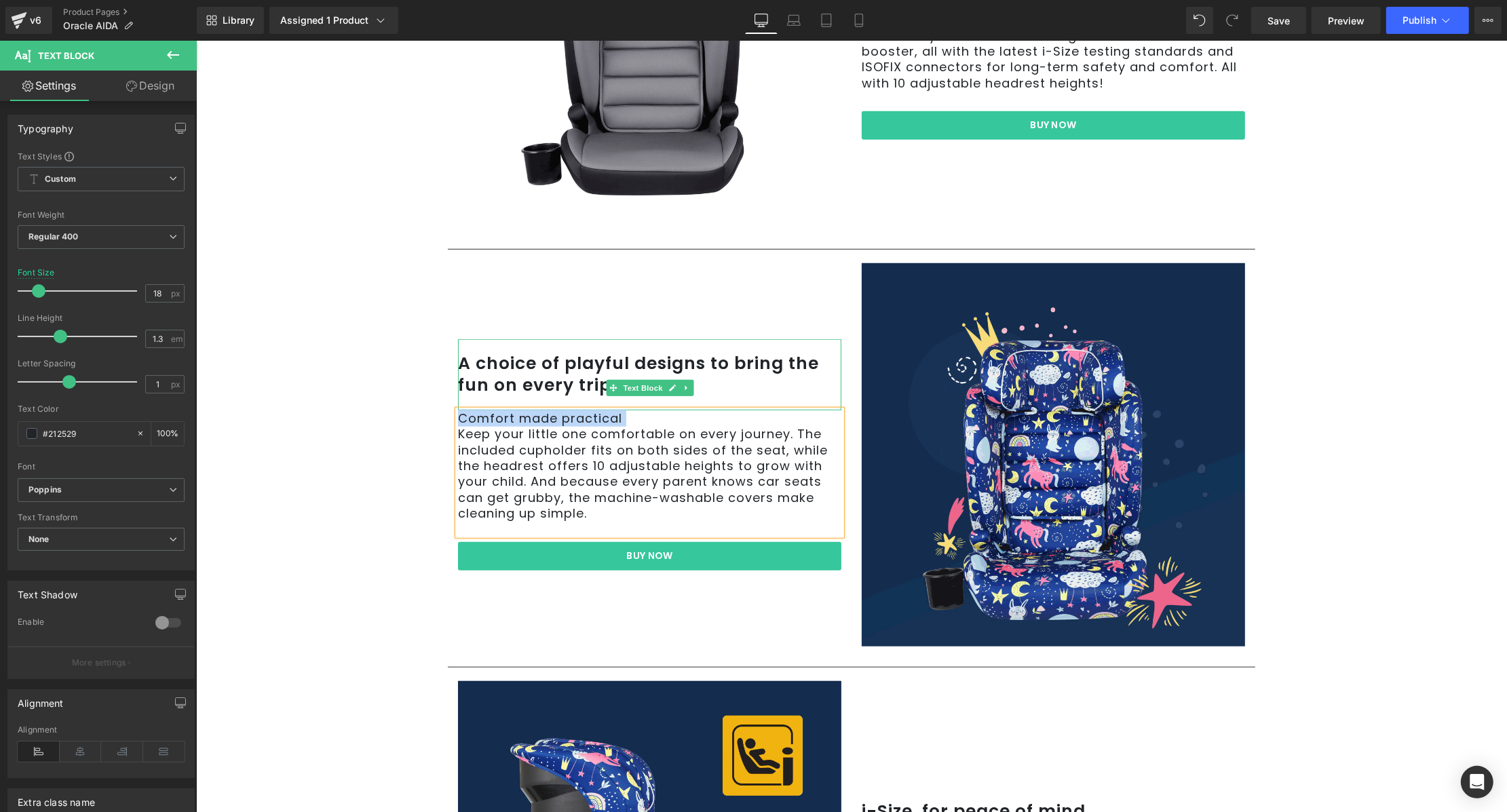
click at [515, 378] on p "A choice of playful designs to bring the fun on every trip." at bounding box center [649, 374] width 384 height 44
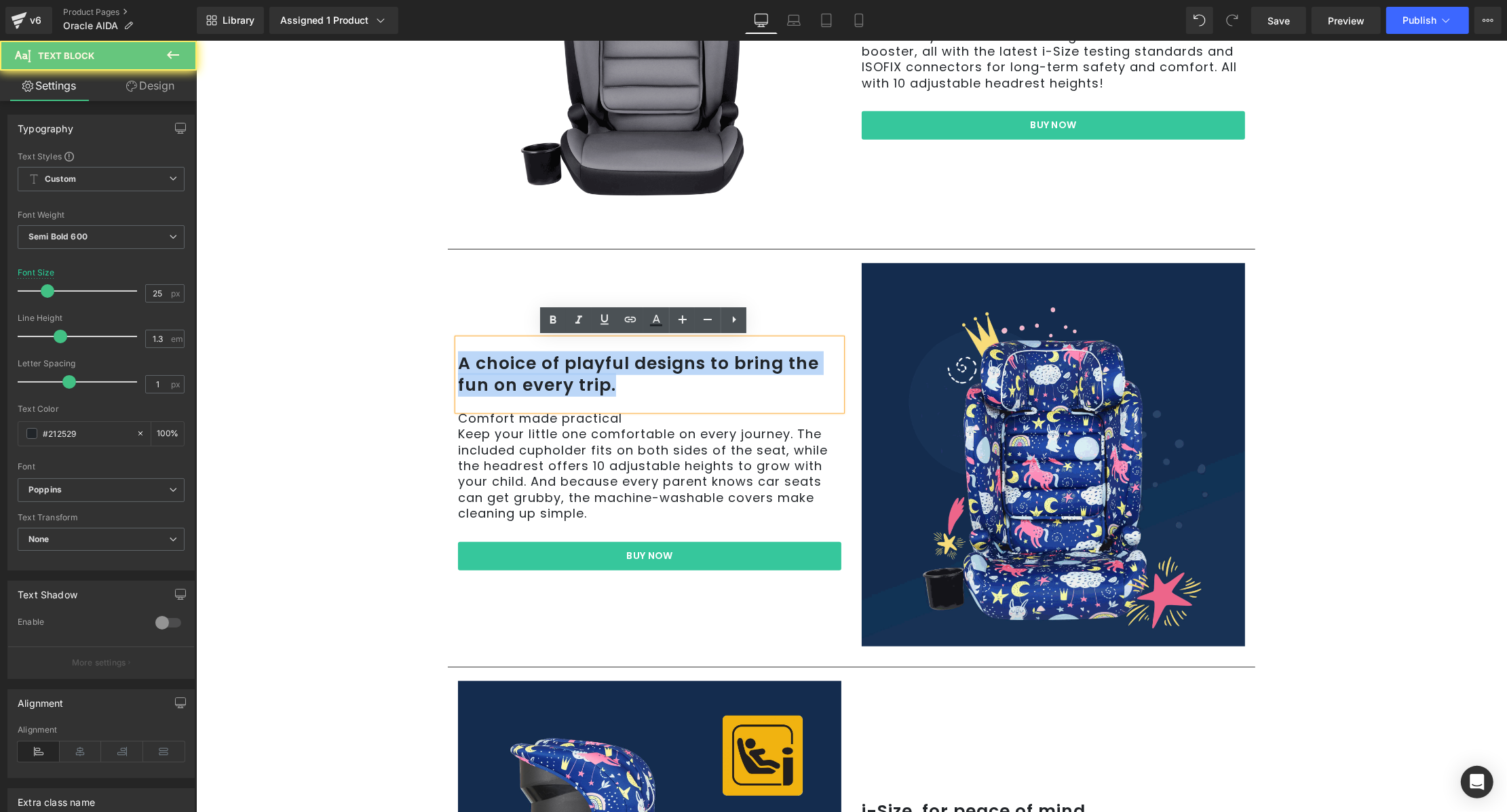
click at [515, 378] on p "A choice of playful designs to bring the fun on every trip." at bounding box center [649, 374] width 384 height 44
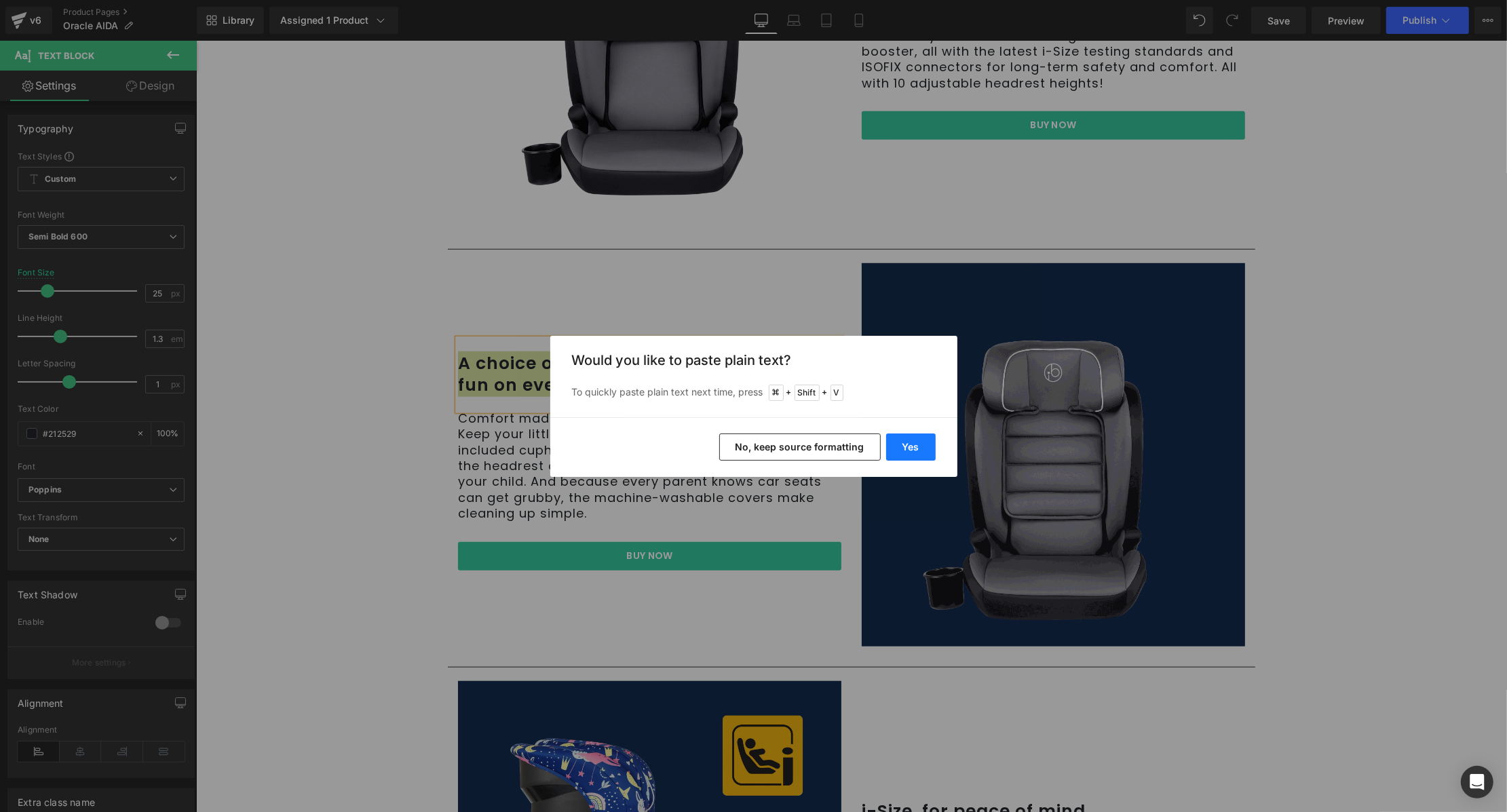
click at [917, 439] on button "Yes" at bounding box center [910, 447] width 50 height 27
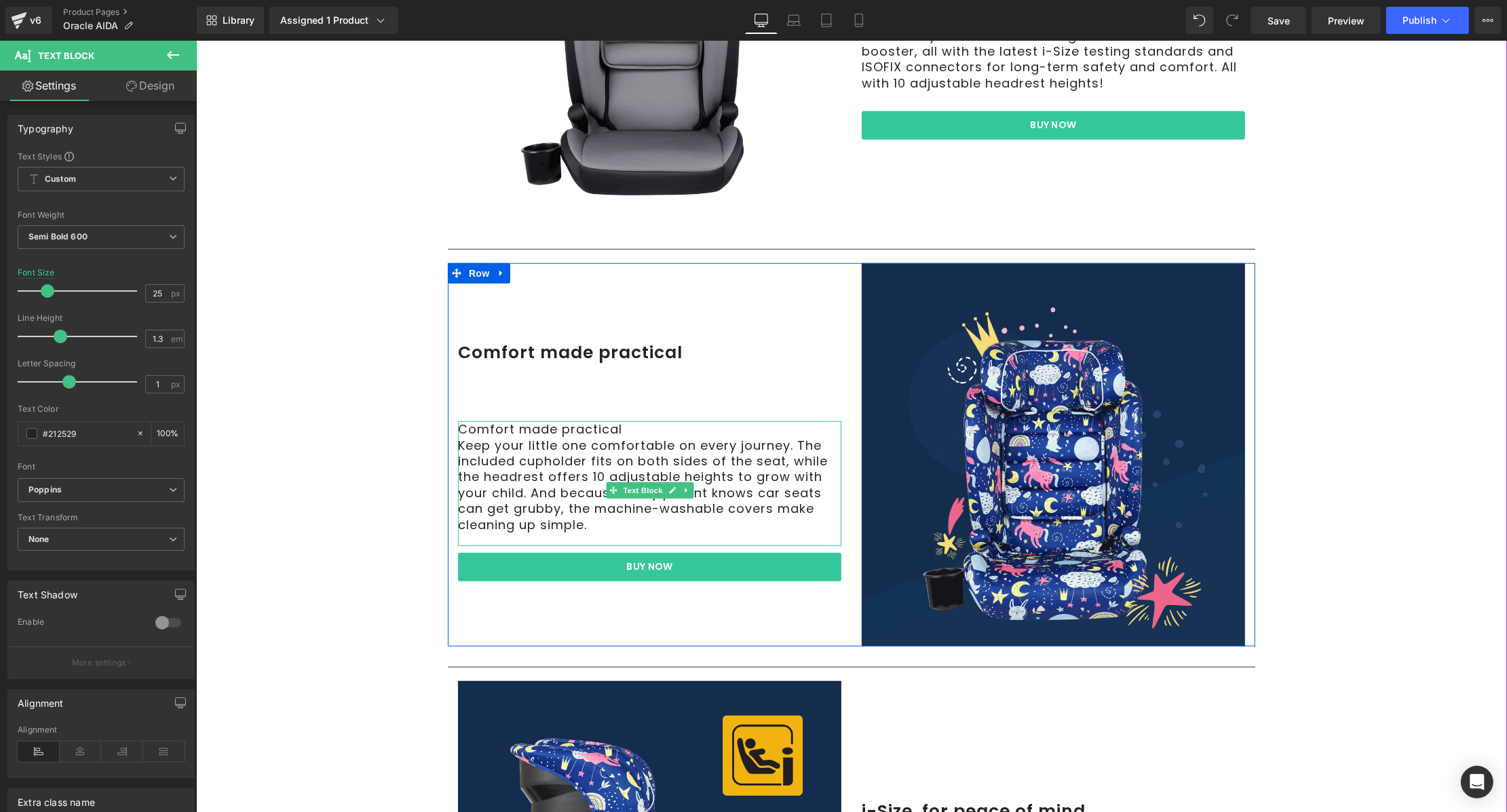
click at [513, 474] on p "Keep your little one comfortable on every journey. The included cupholder fits …" at bounding box center [649, 484] width 384 height 95
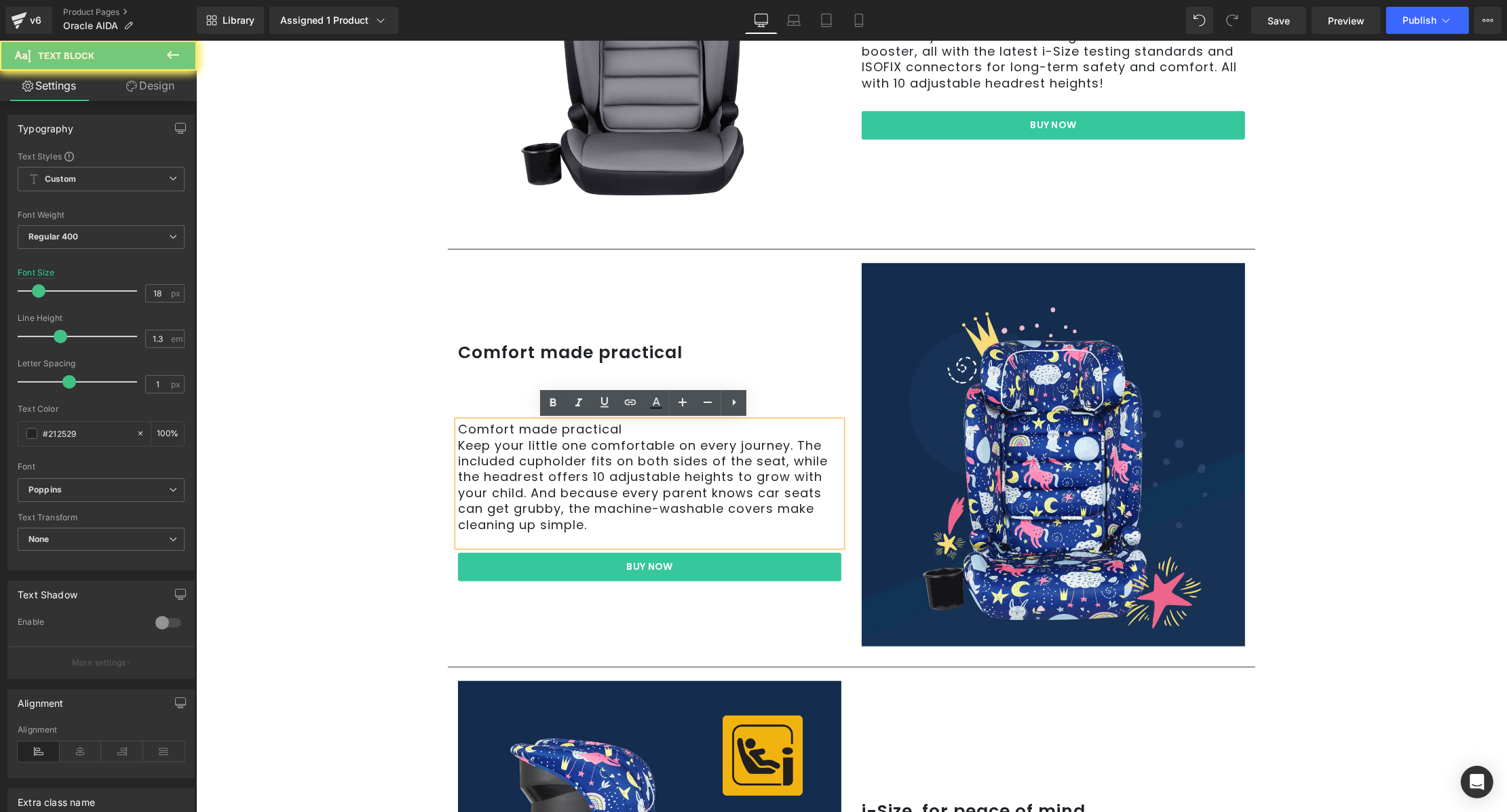
click at [513, 474] on p "Keep your little one comfortable on every journey. The included cupholder fits …" at bounding box center [649, 484] width 384 height 95
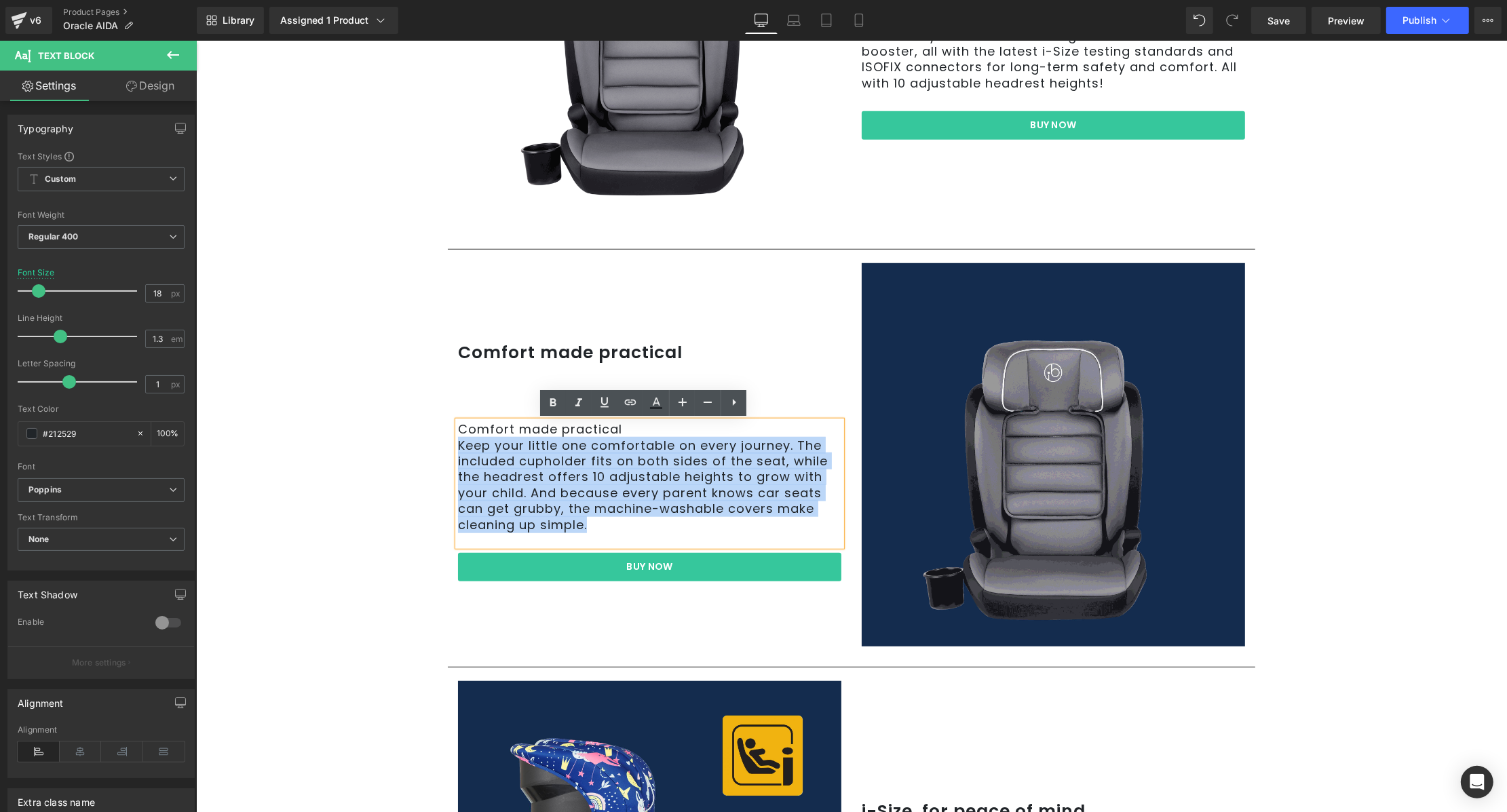
copy p "Keep your little one comfortable on every journey. The included cupholder fits …"
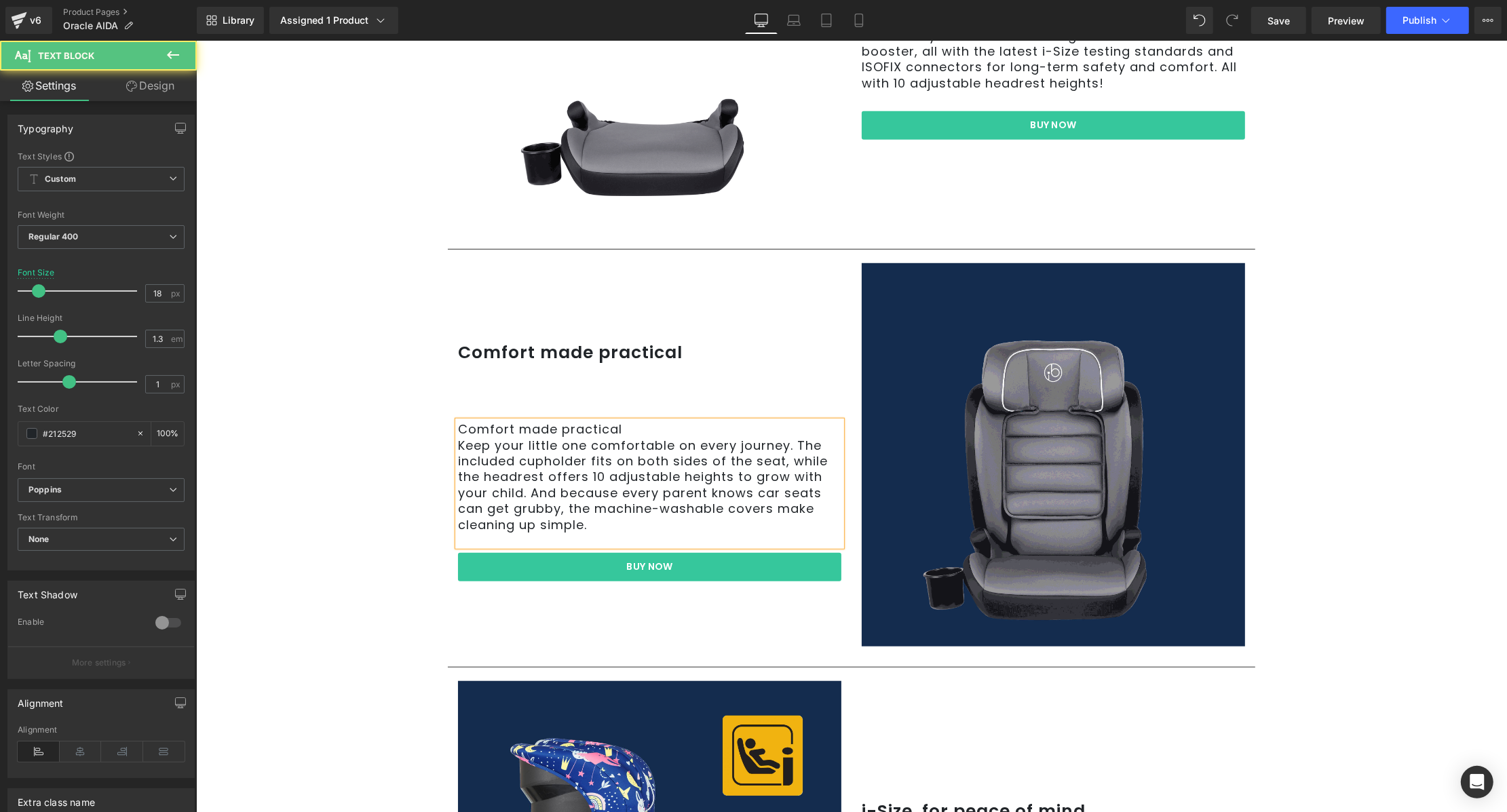
click at [570, 422] on p "Comfort made practical" at bounding box center [649, 429] width 384 height 15
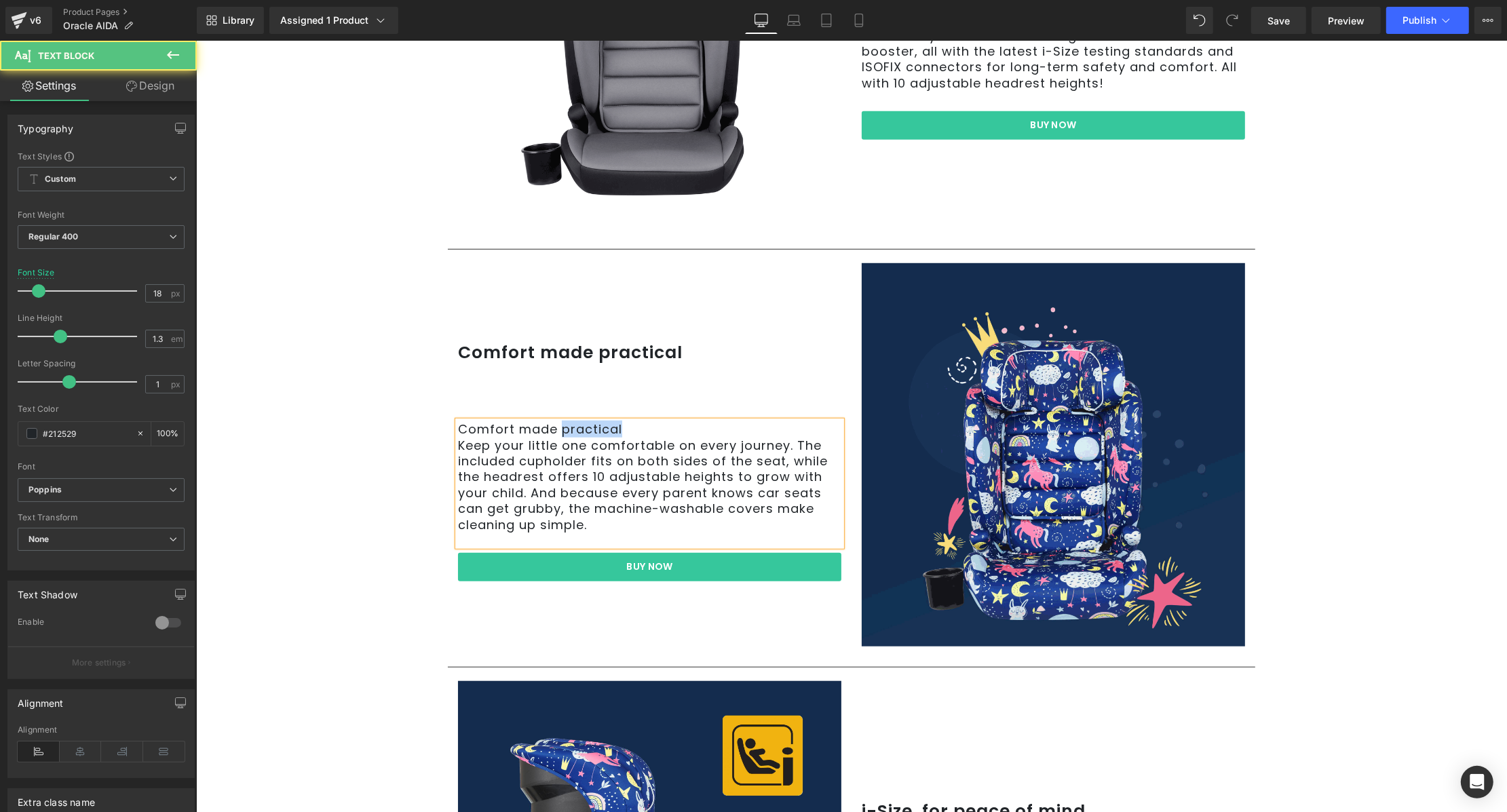
click at [570, 422] on p "Comfort made practical" at bounding box center [649, 429] width 384 height 15
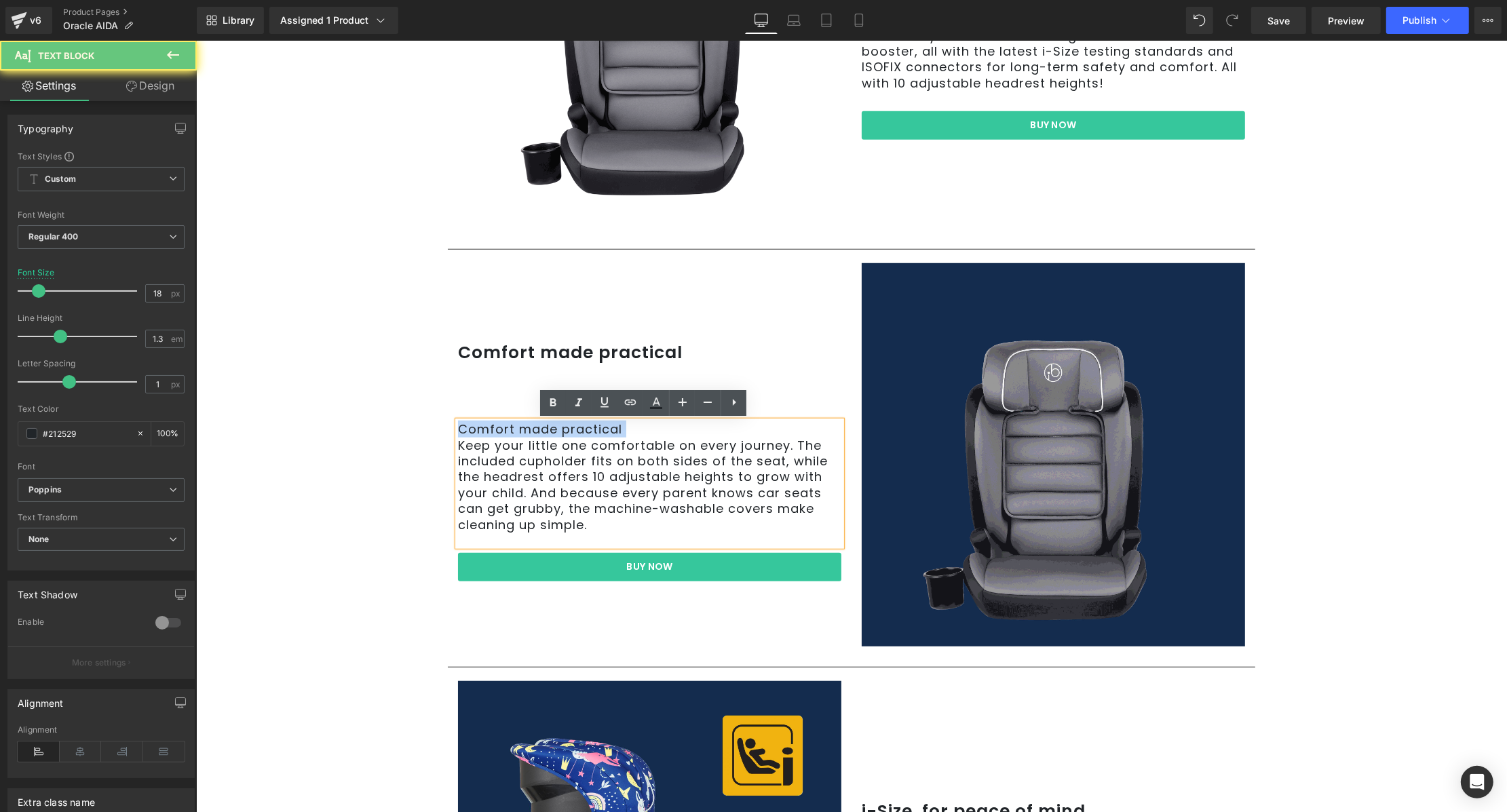
click at [570, 422] on p "Comfort made practical" at bounding box center [649, 429] width 384 height 15
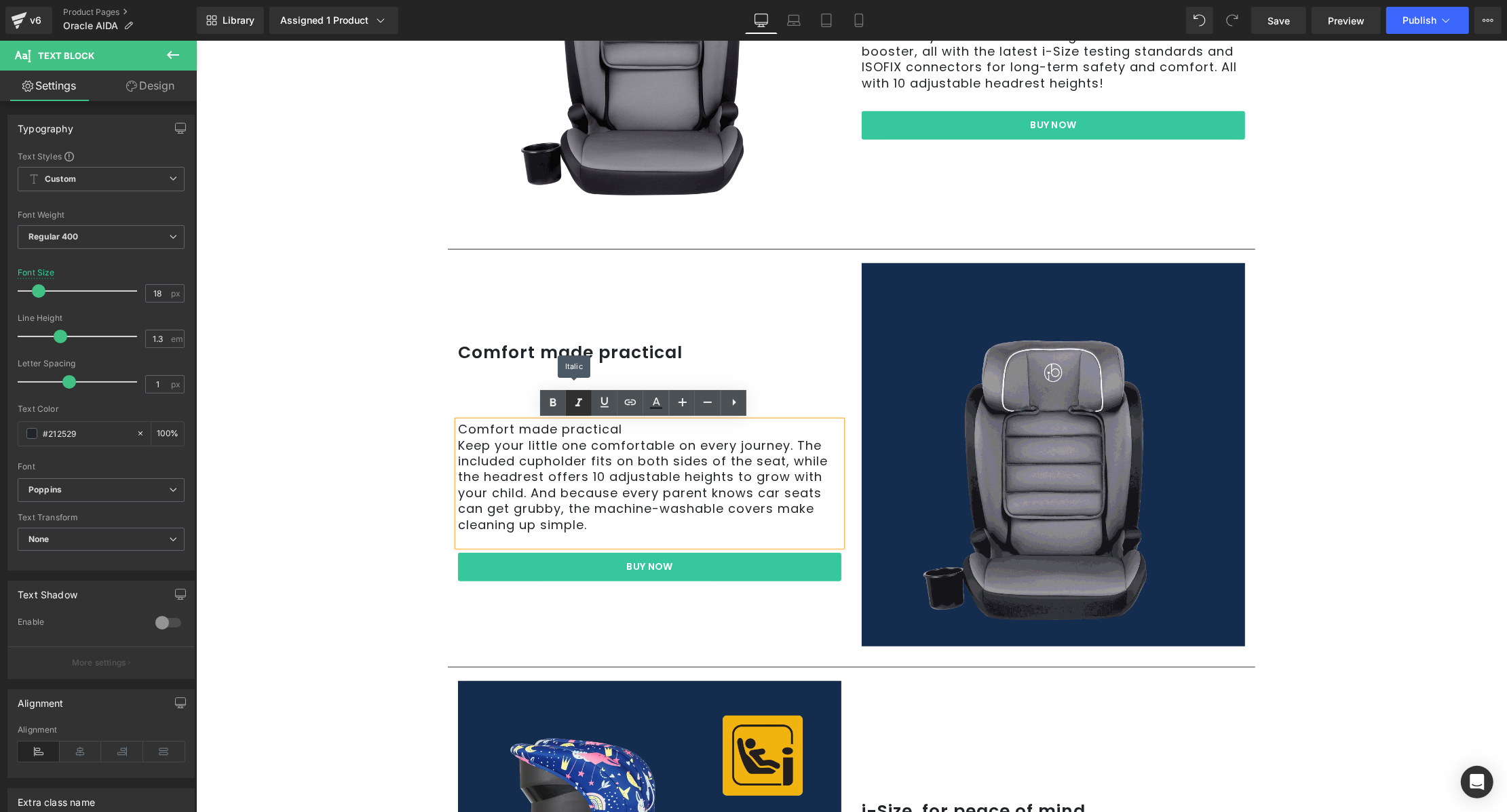
scroll to position [1157, 0]
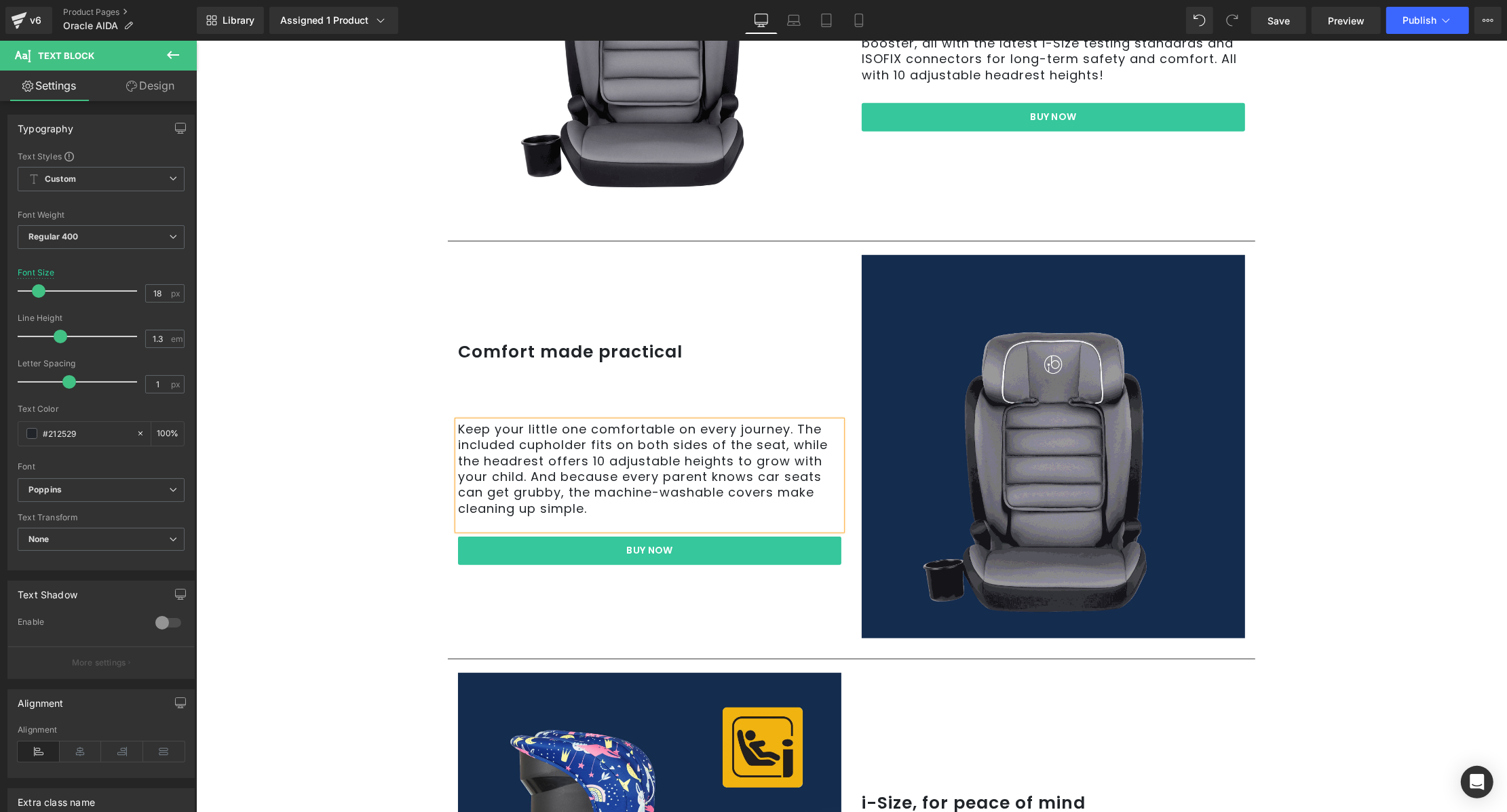
click at [603, 399] on p at bounding box center [649, 396] width 384 height 23
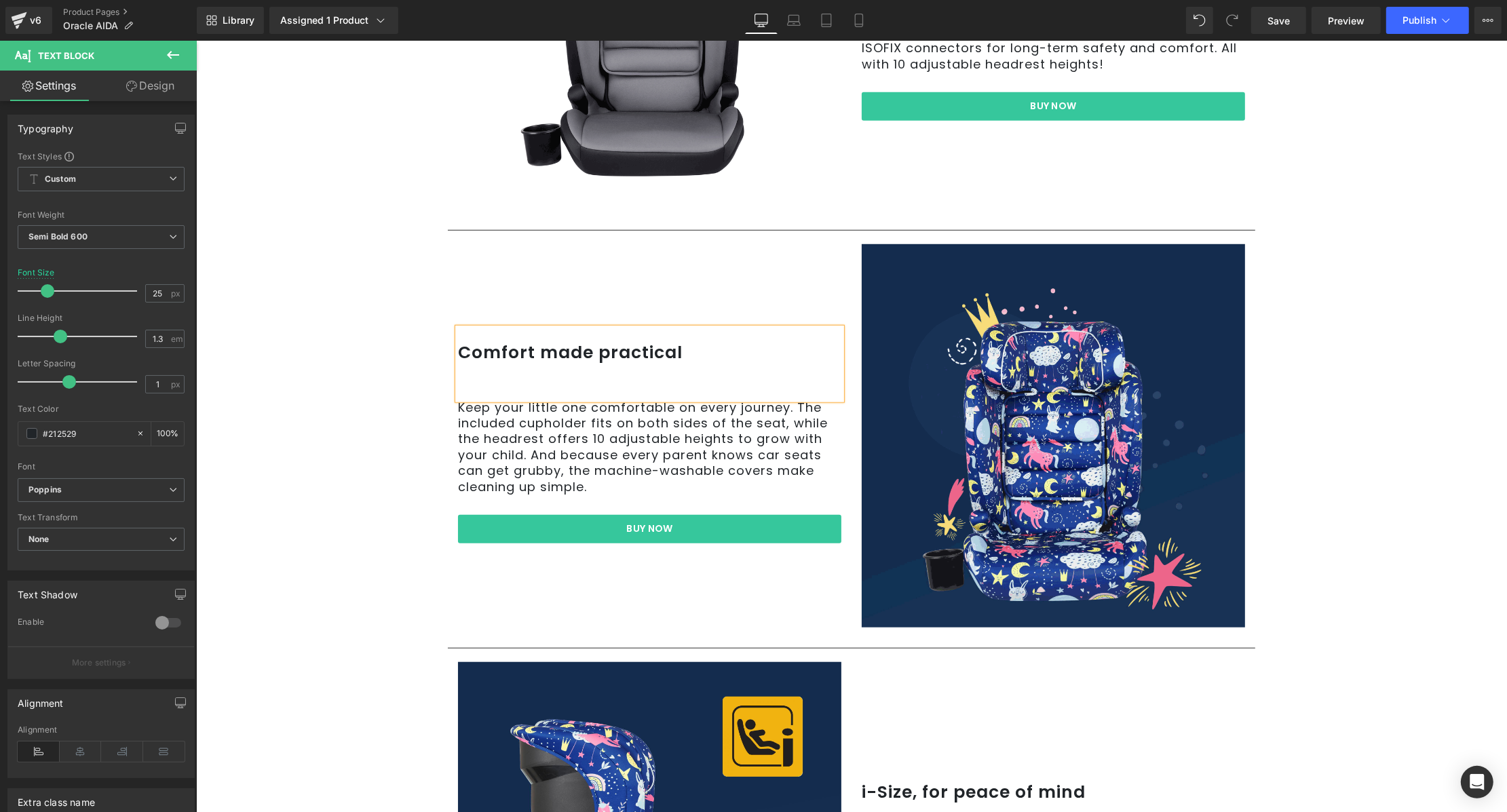
scroll to position [1179, 0]
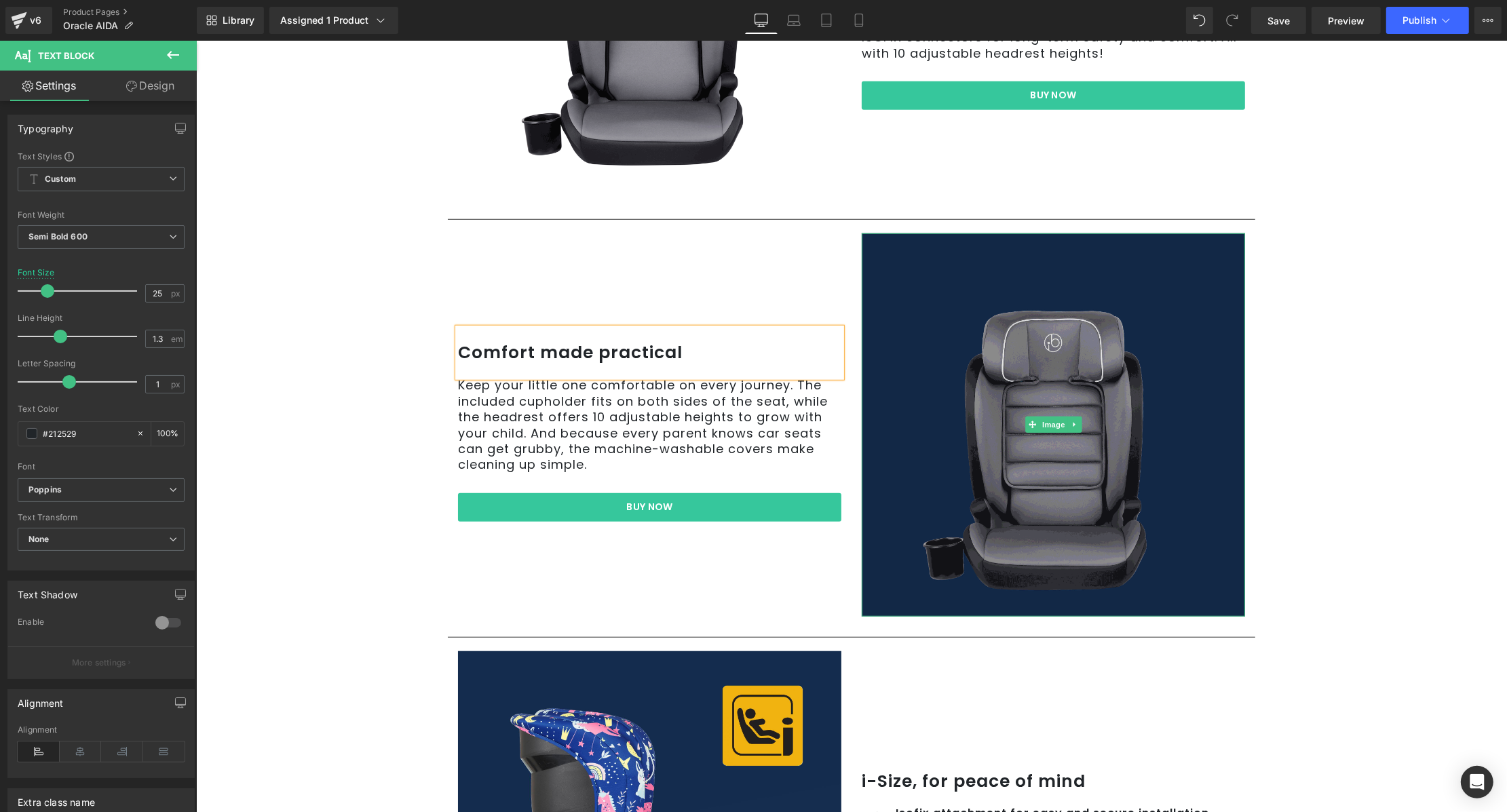
click at [1084, 465] on img at bounding box center [1052, 425] width 384 height 383
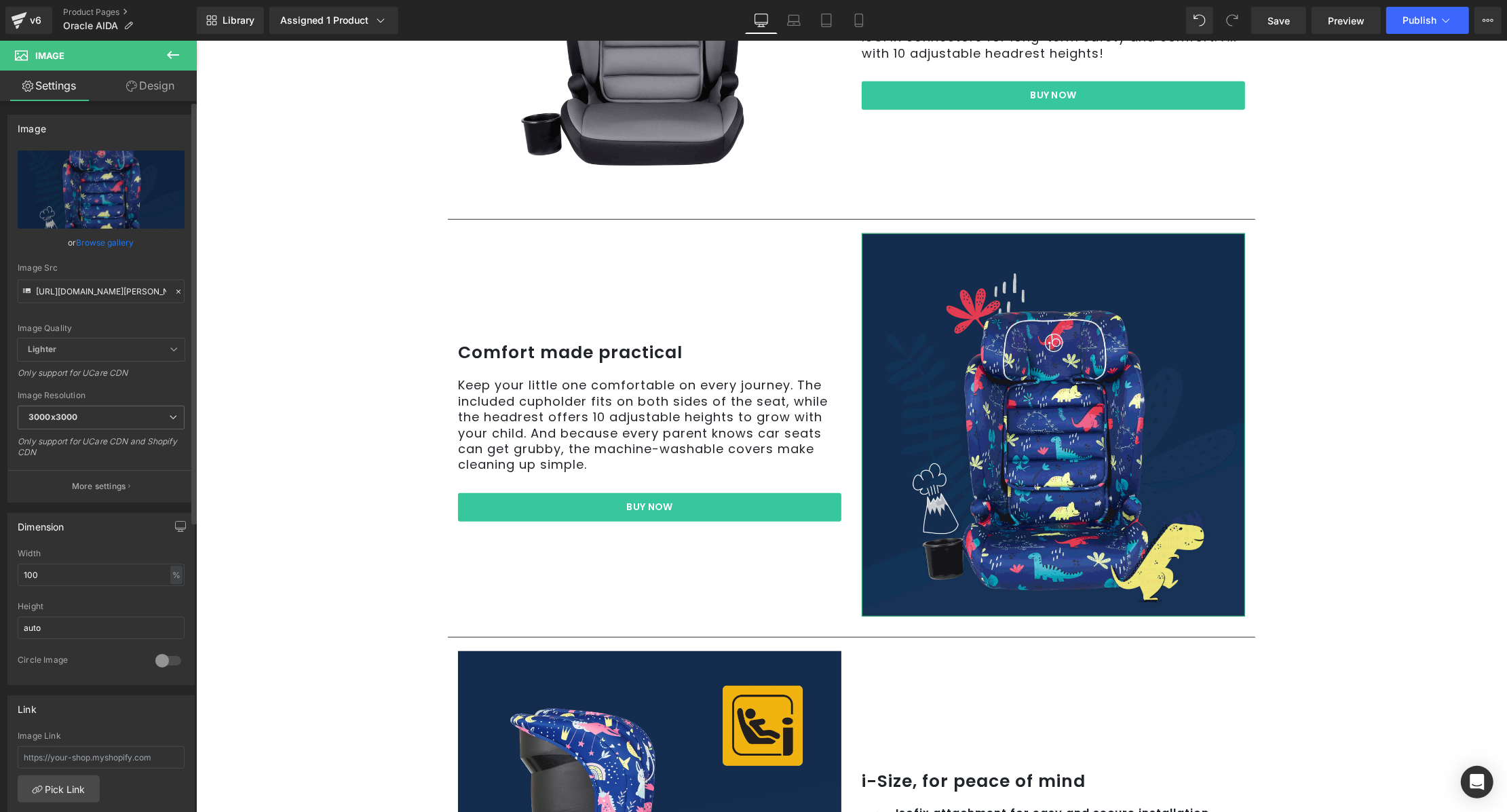
click at [95, 247] on link "Browse gallery" at bounding box center [105, 242] width 58 height 23
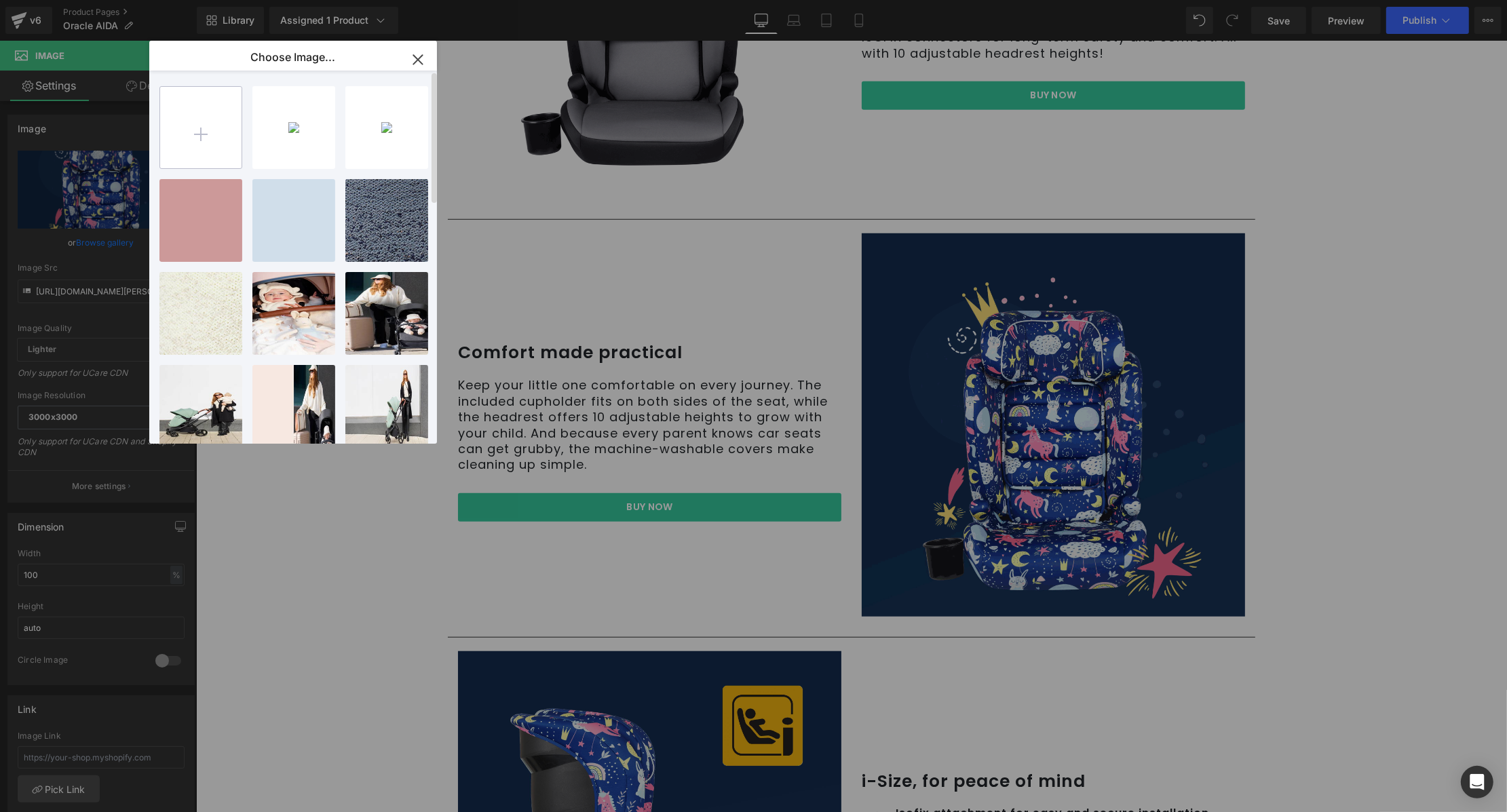
click at [206, 130] on input "file" at bounding box center [201, 127] width 81 height 81
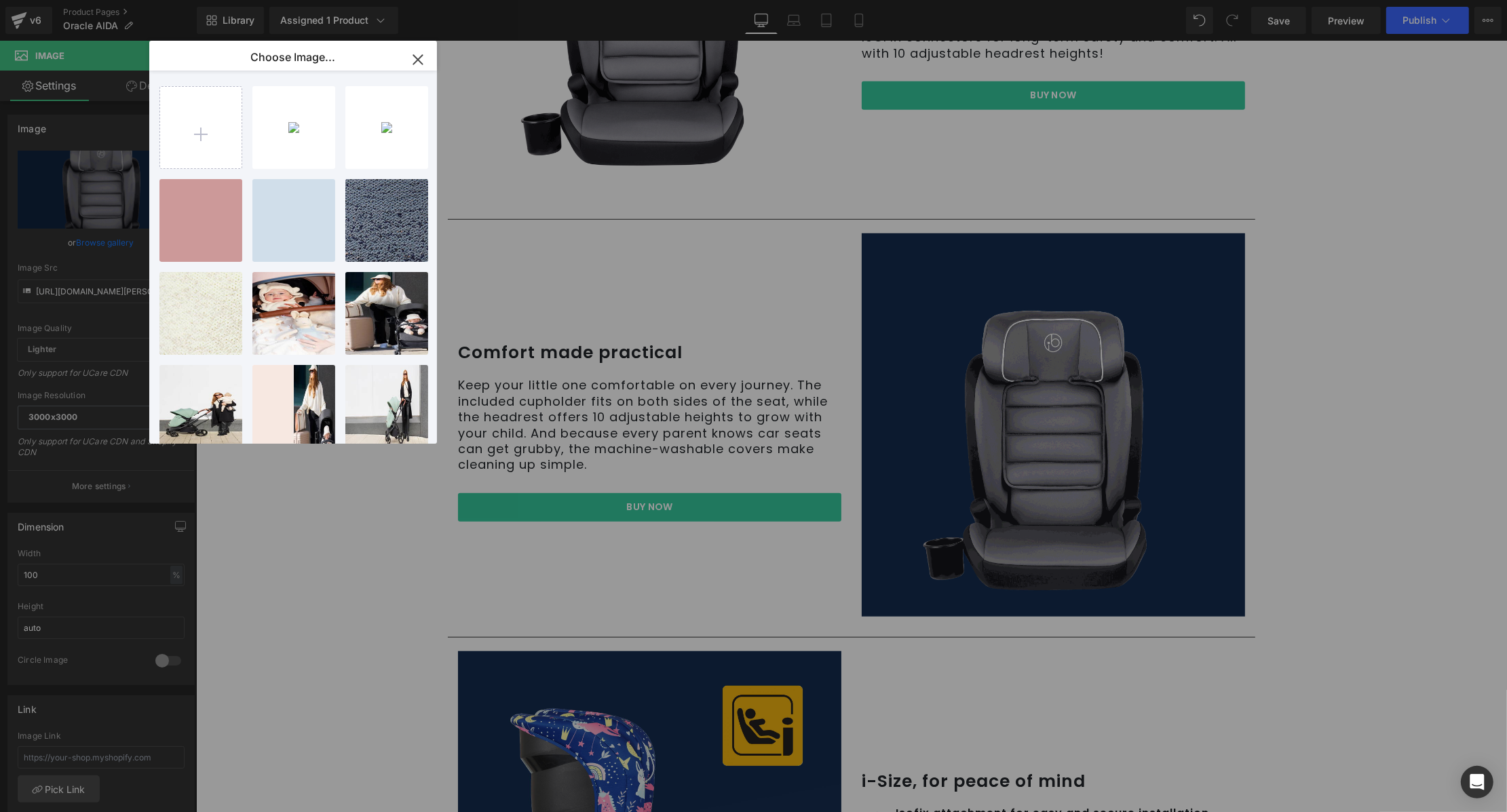
type input "C:\fakepath\IB58745 Oracle Direct PDP Updates_3qtr (1).jpg"
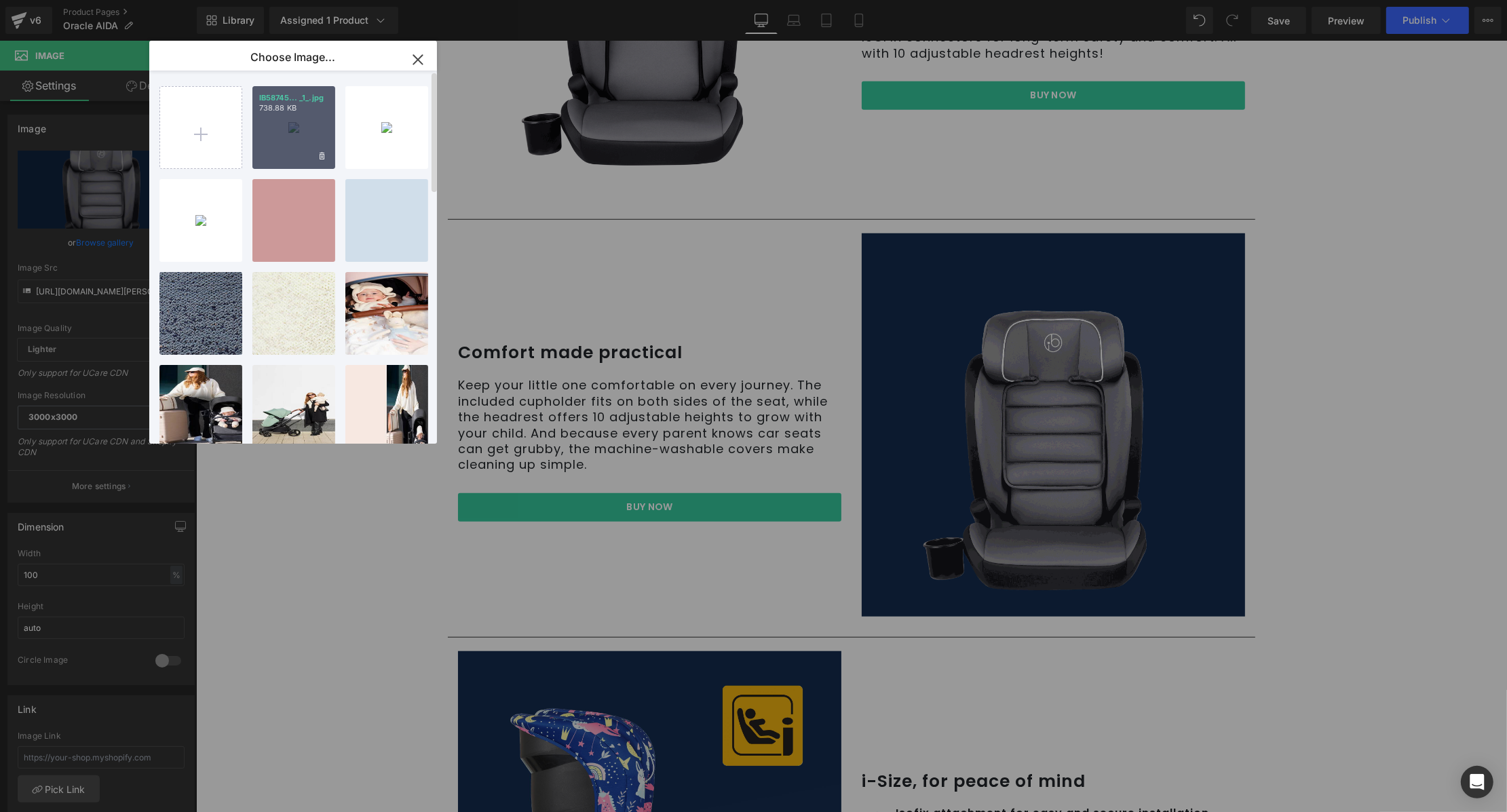
click at [291, 103] on div "IB58745... _1_.jpg 738.88 KB" at bounding box center [293, 128] width 83 height 83
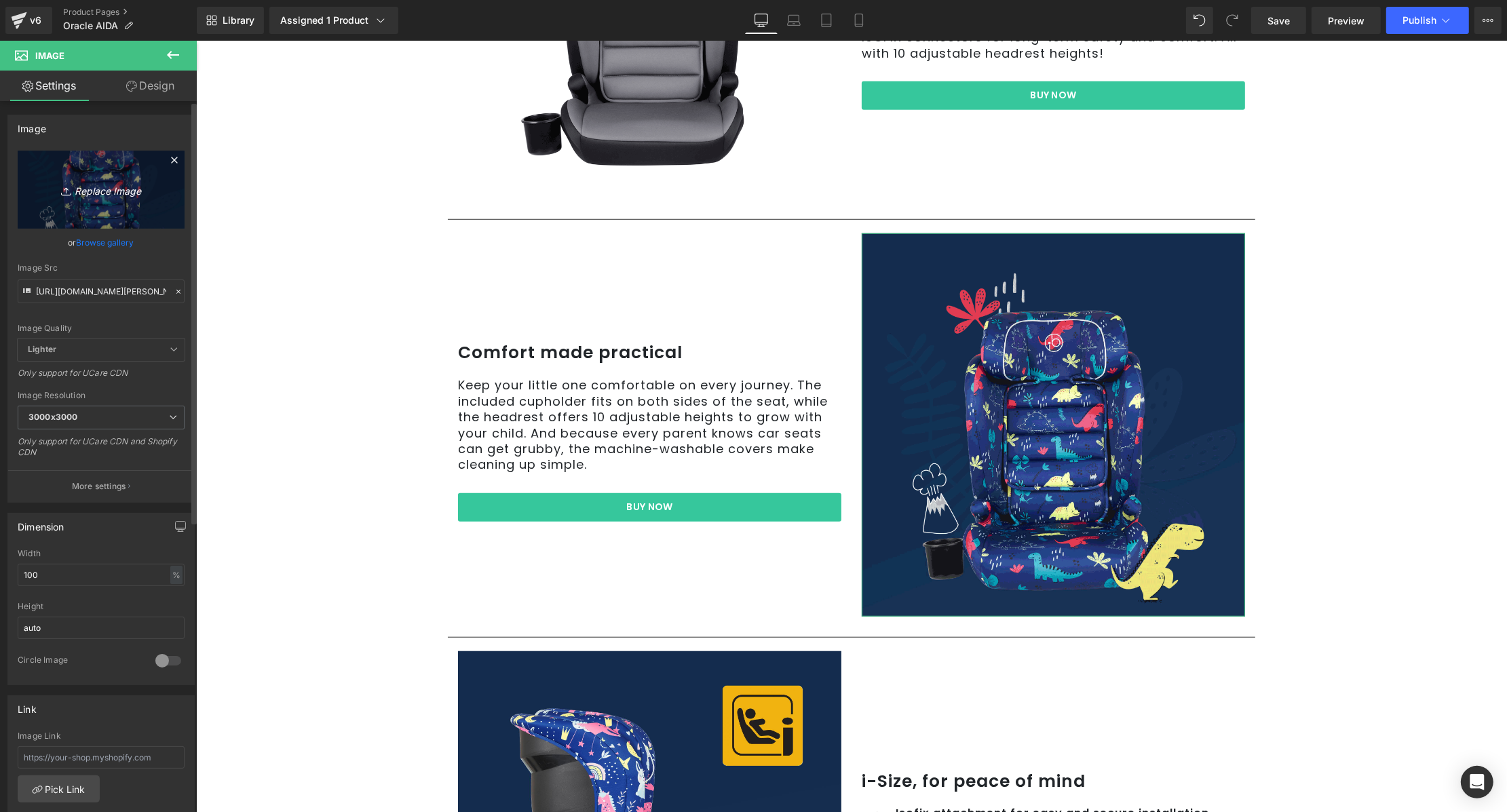
click at [134, 193] on icon "Replace Image" at bounding box center [101, 189] width 109 height 17
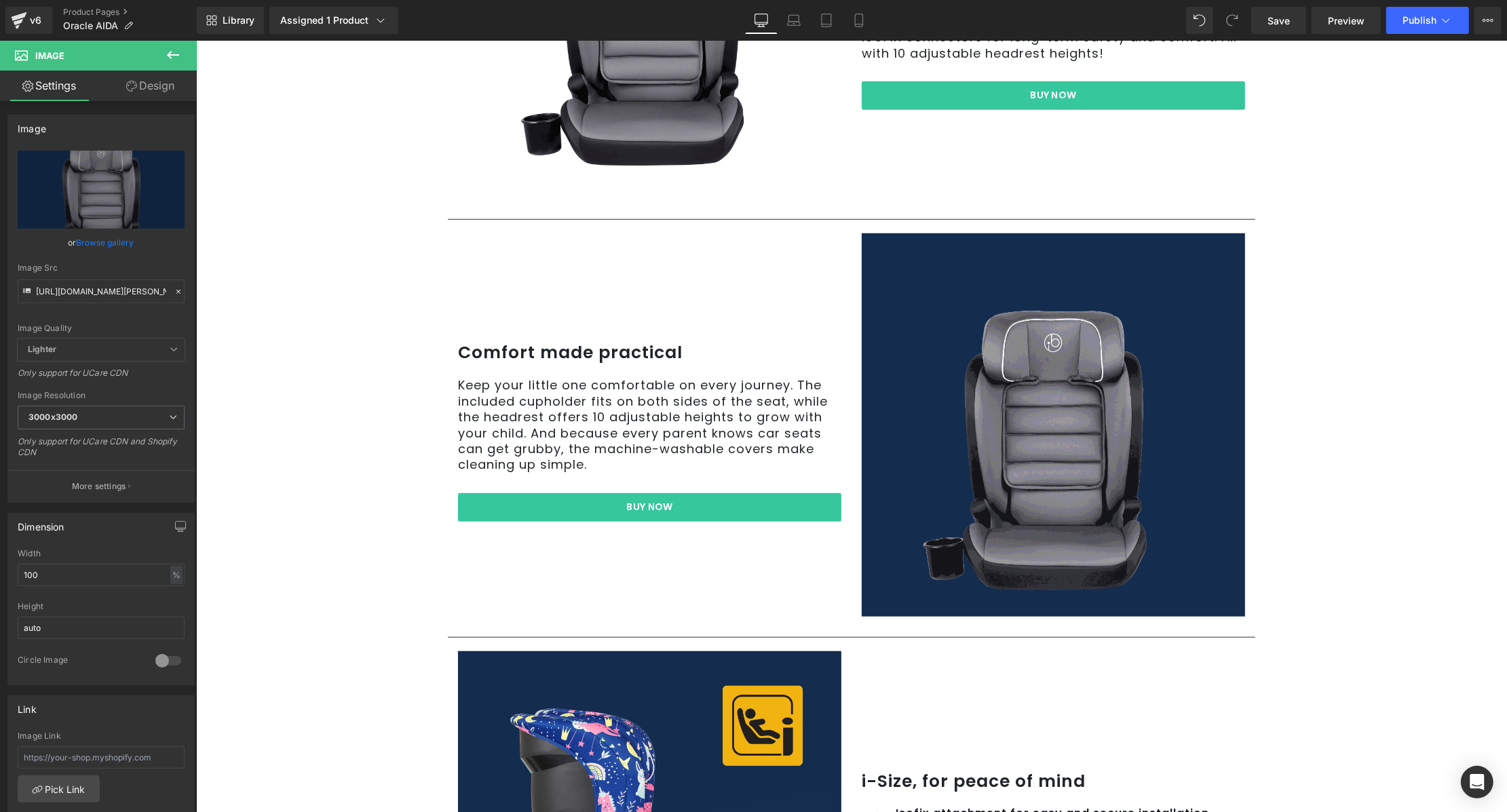
type input "C:\fakepath\IB58745 Oracle Direct PDP Updates_3qtr (1).jpg"
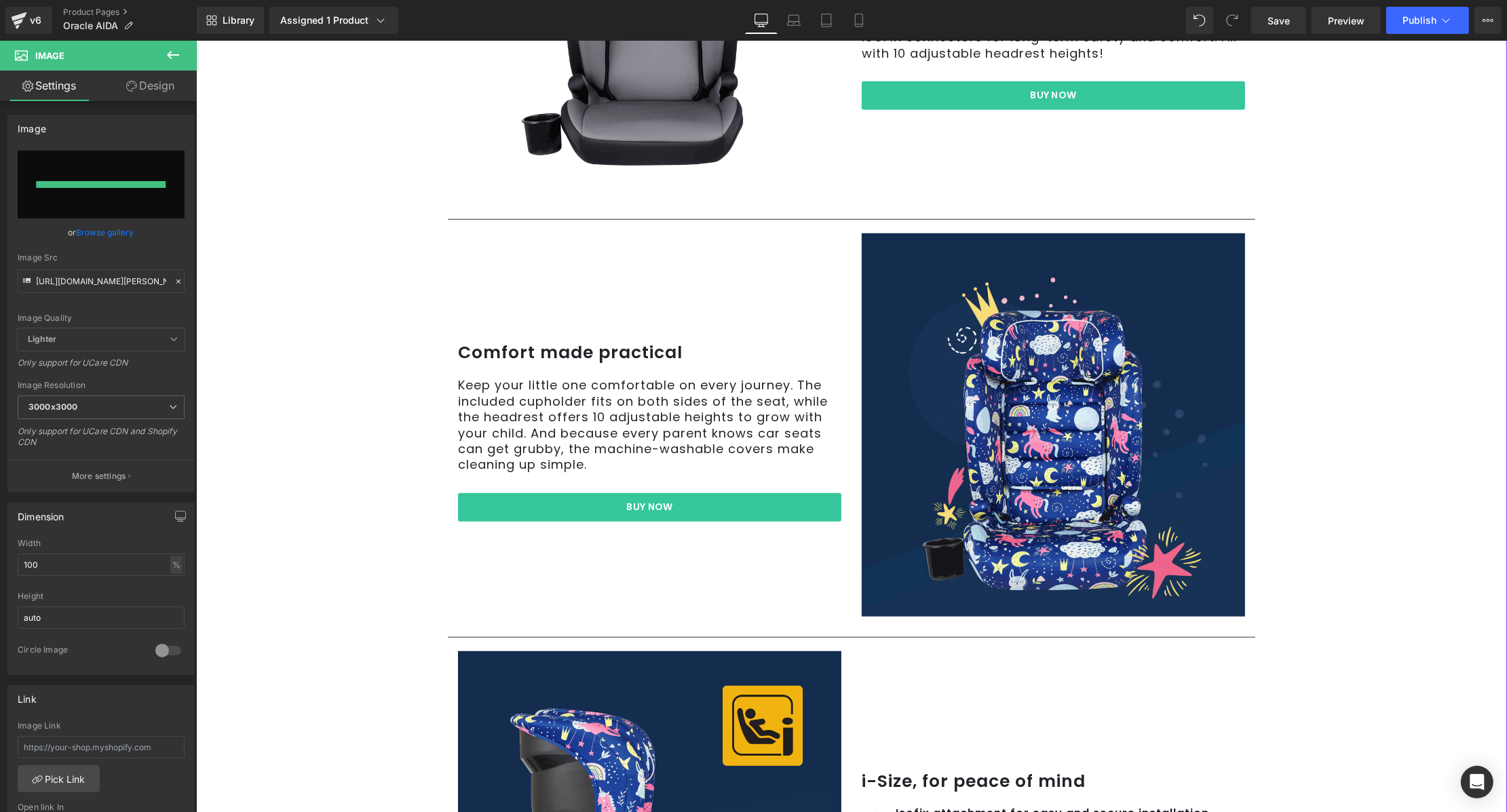
type input "[URL][DOMAIN_NAME]"
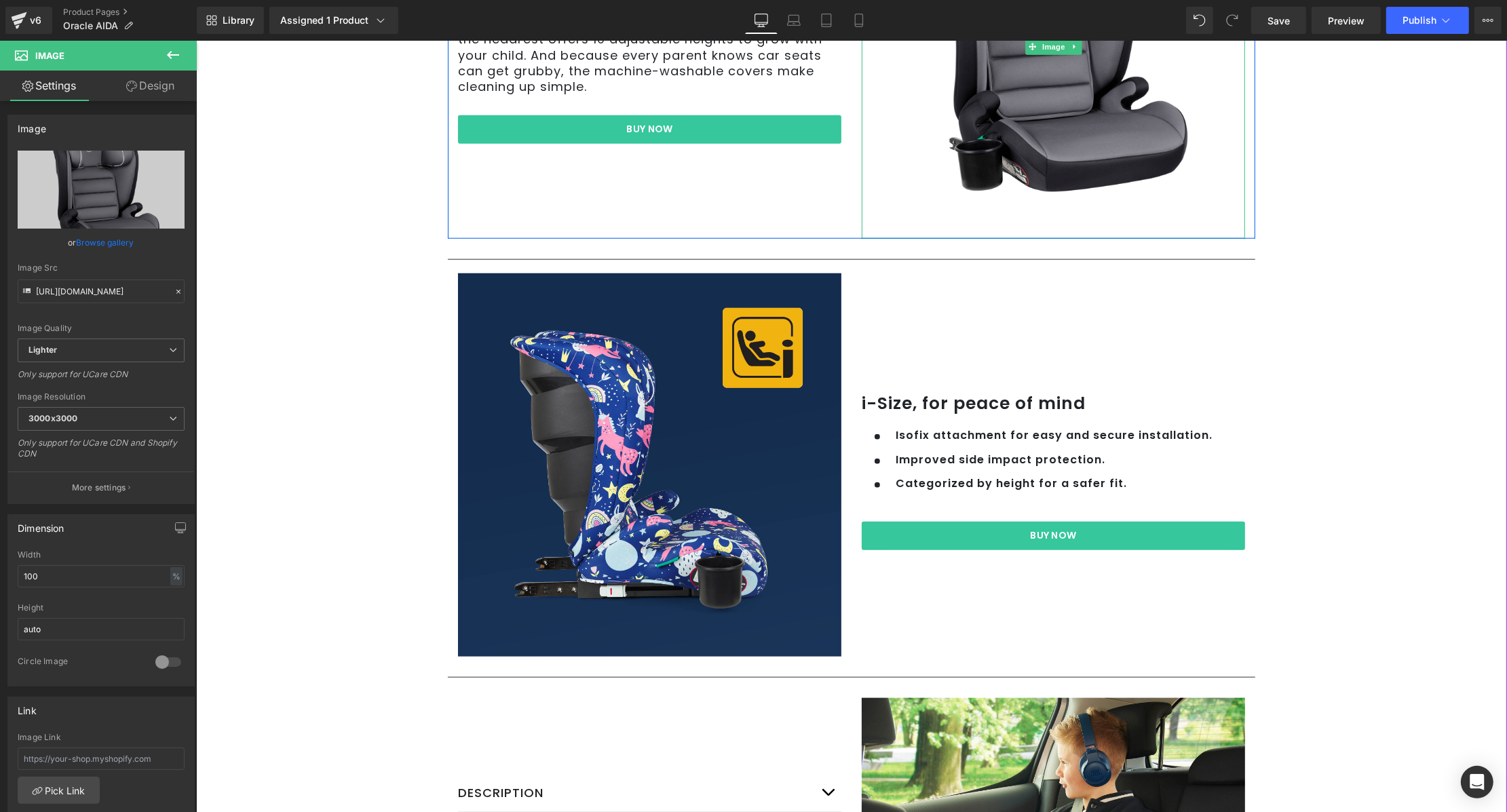
scroll to position [1705, 0]
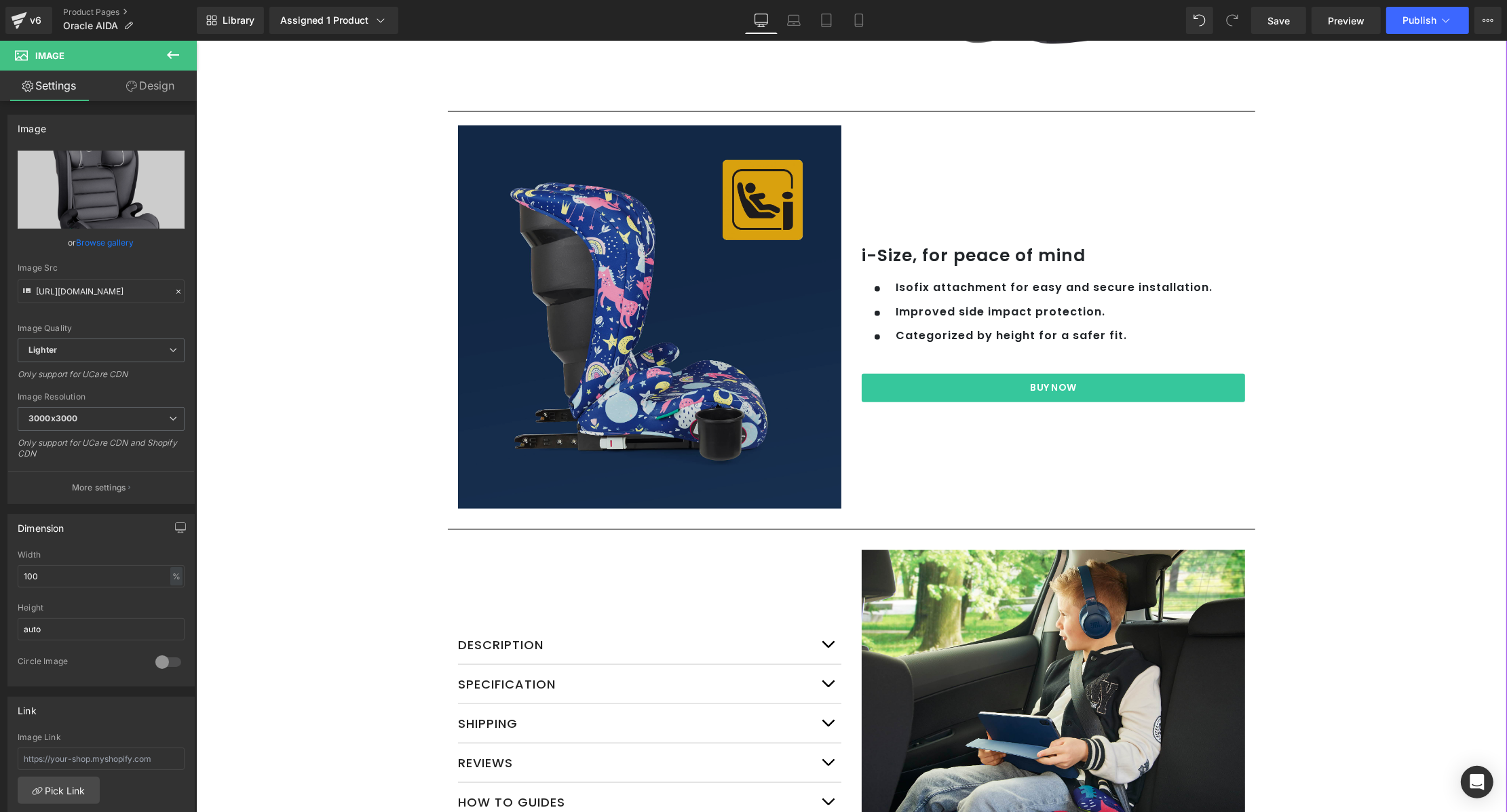
click at [586, 339] on img at bounding box center [649, 317] width 384 height 383
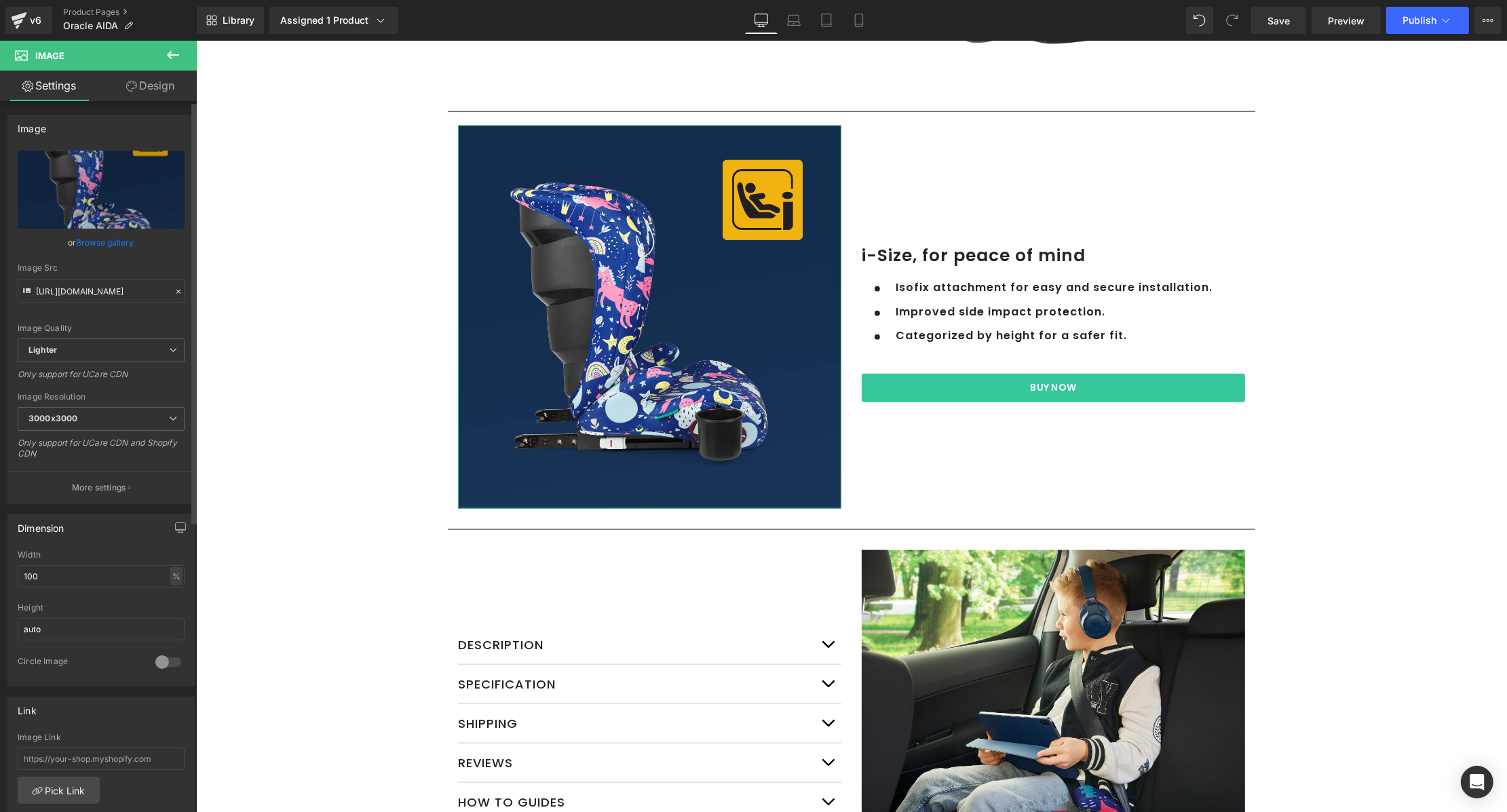
click at [121, 246] on link "Browse gallery" at bounding box center [105, 242] width 58 height 23
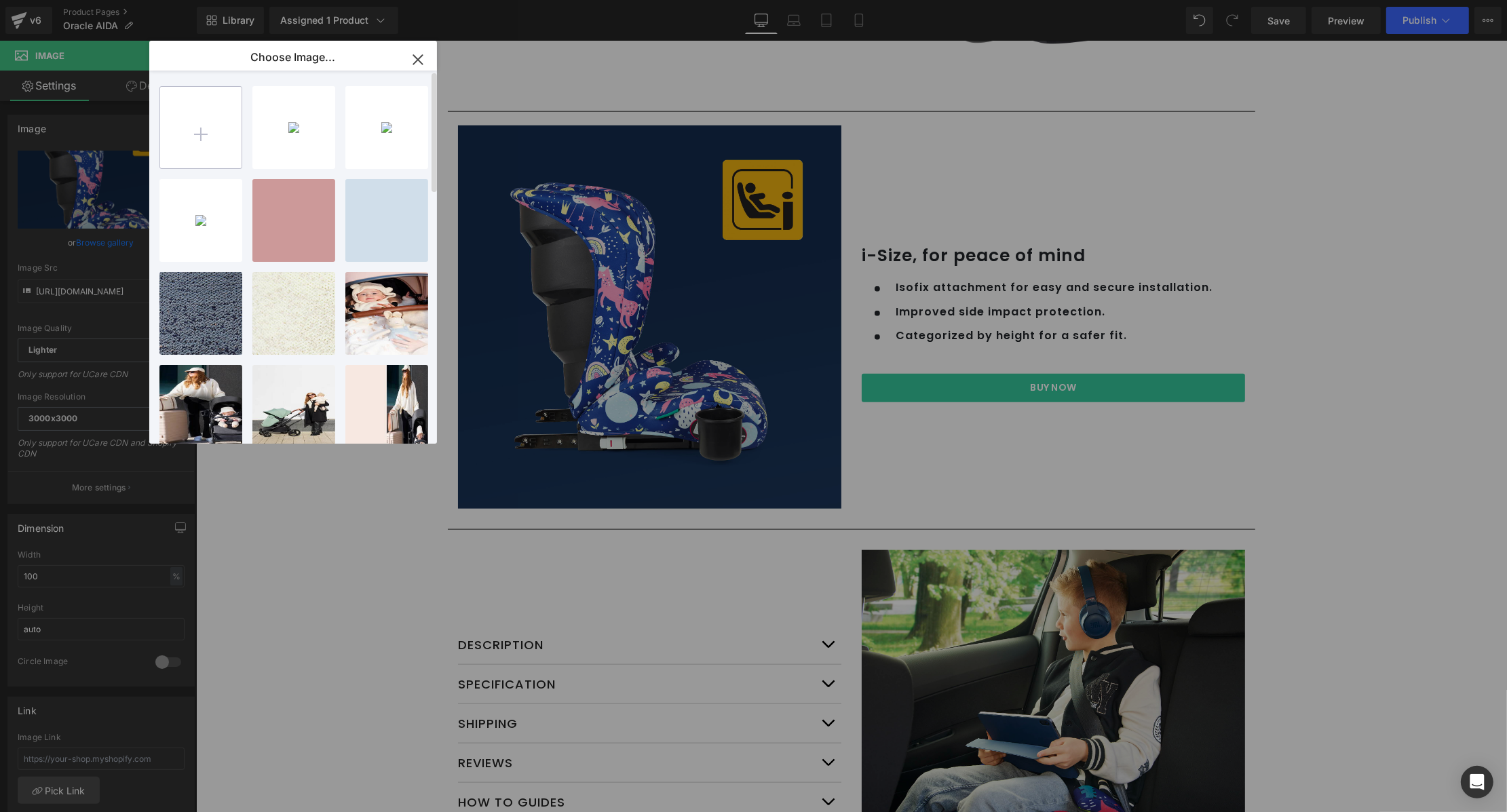
click at [216, 126] on input "file" at bounding box center [201, 127] width 81 height 81
type input "C:\fakepath\IB58745 Oracle Direct PDP Updates_isize (1).jpg"
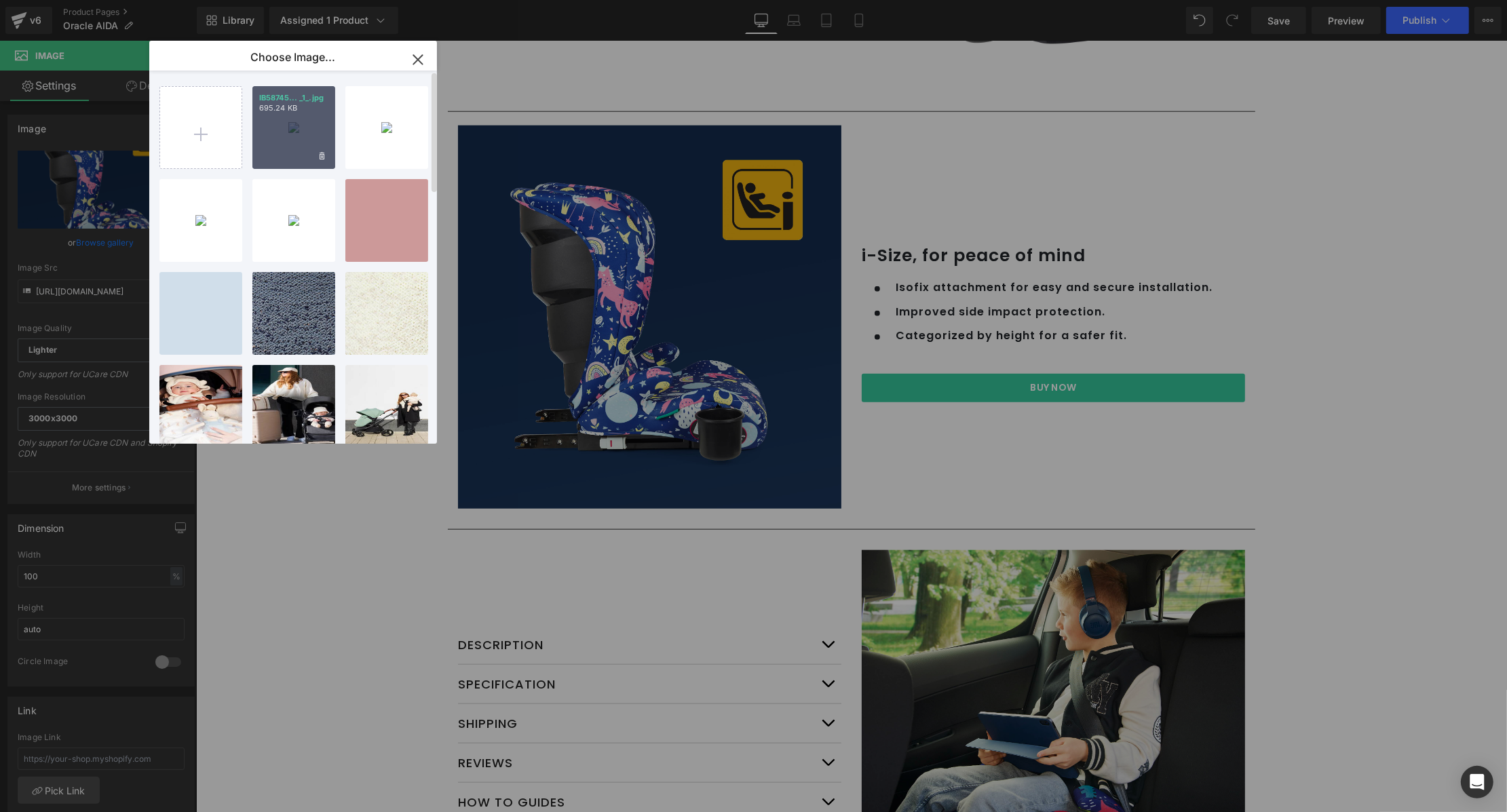
click at [268, 125] on div "IB58745... _1_.jpg 695.24 KB" at bounding box center [293, 128] width 83 height 83
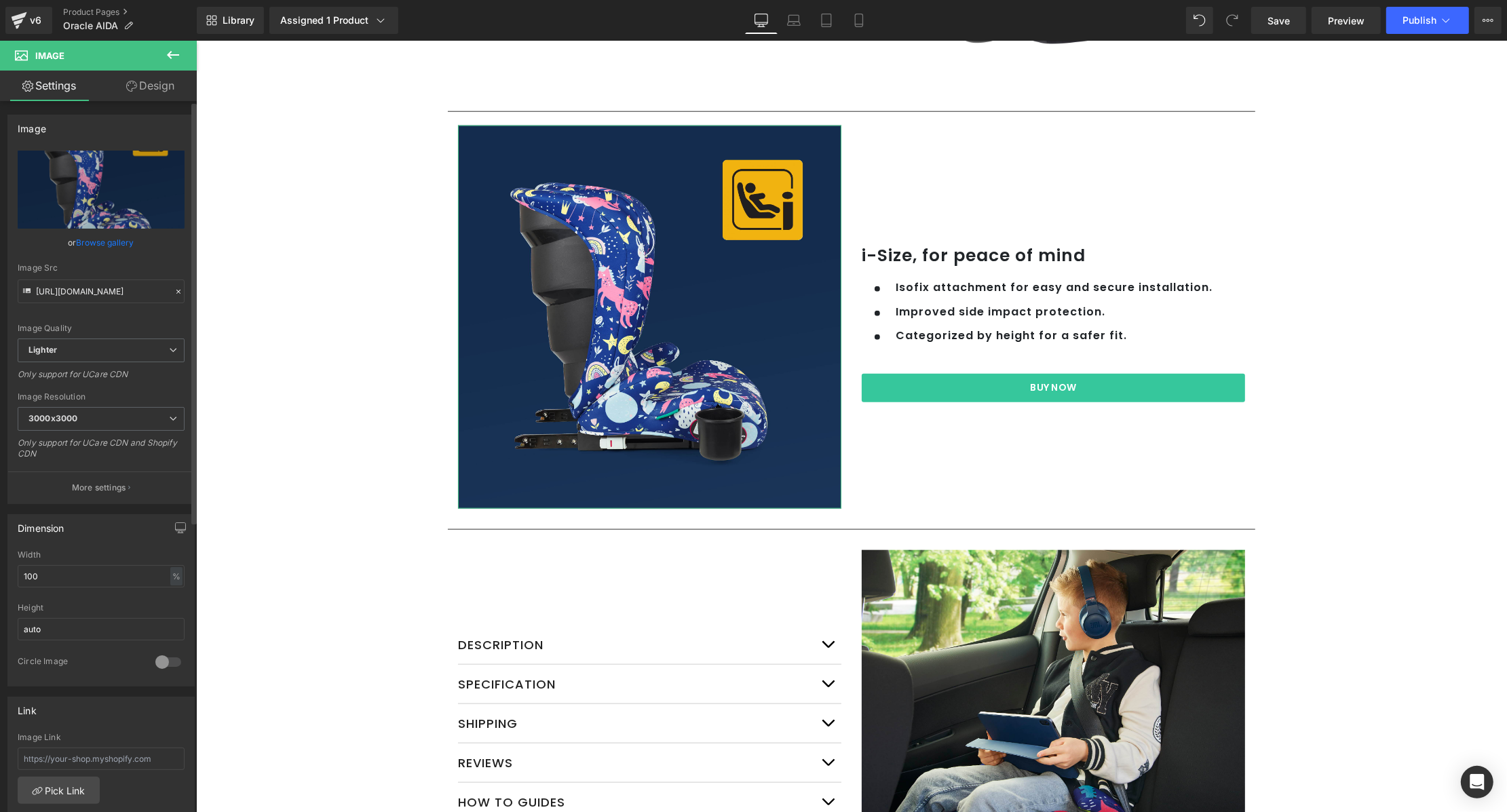
click at [105, 247] on link "Browse gallery" at bounding box center [105, 242] width 58 height 23
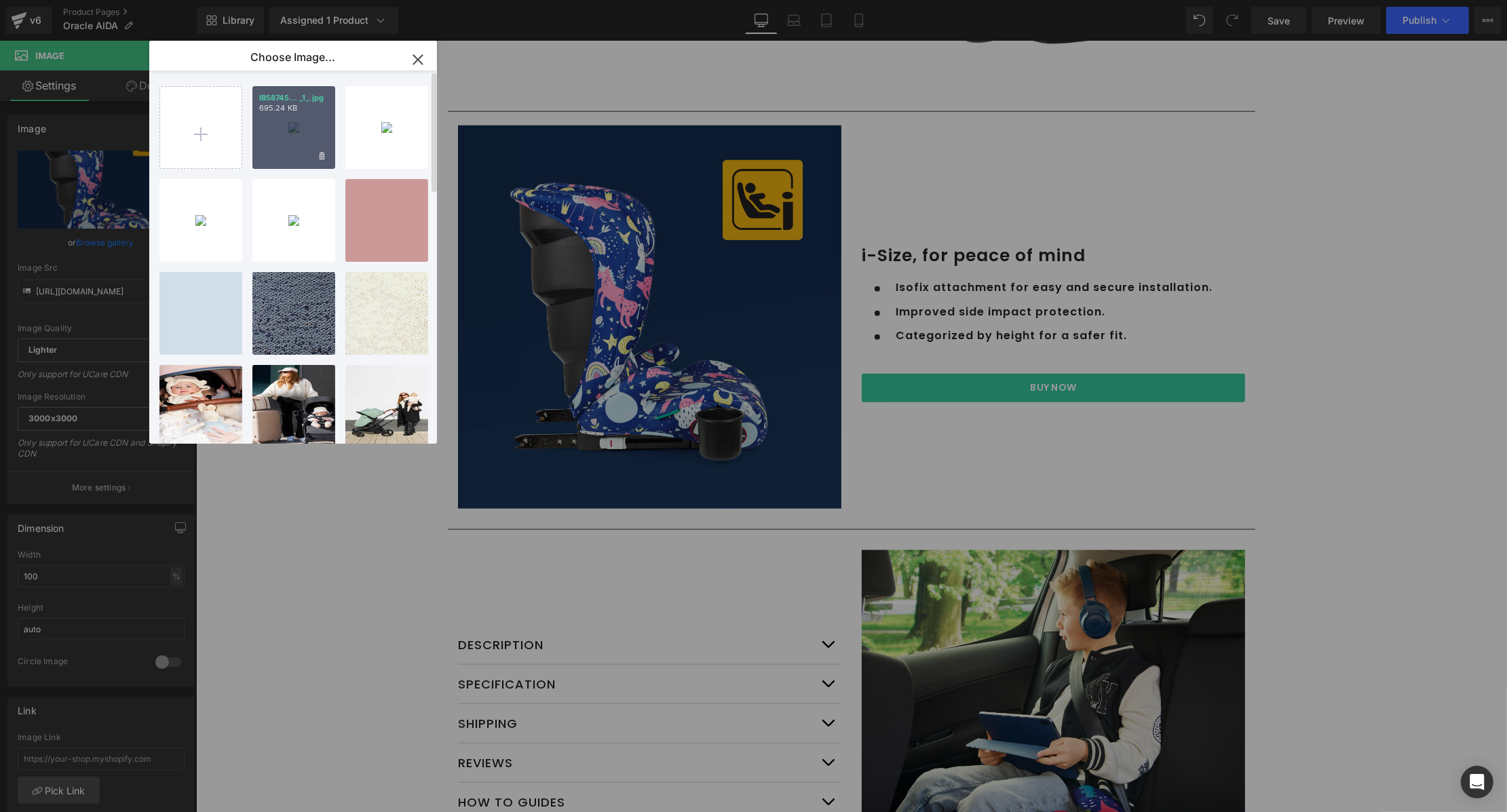
click at [276, 122] on div "IB58745... _1_.jpg 695.24 KB" at bounding box center [293, 128] width 83 height 83
type input "[URL][DOMAIN_NAME]"
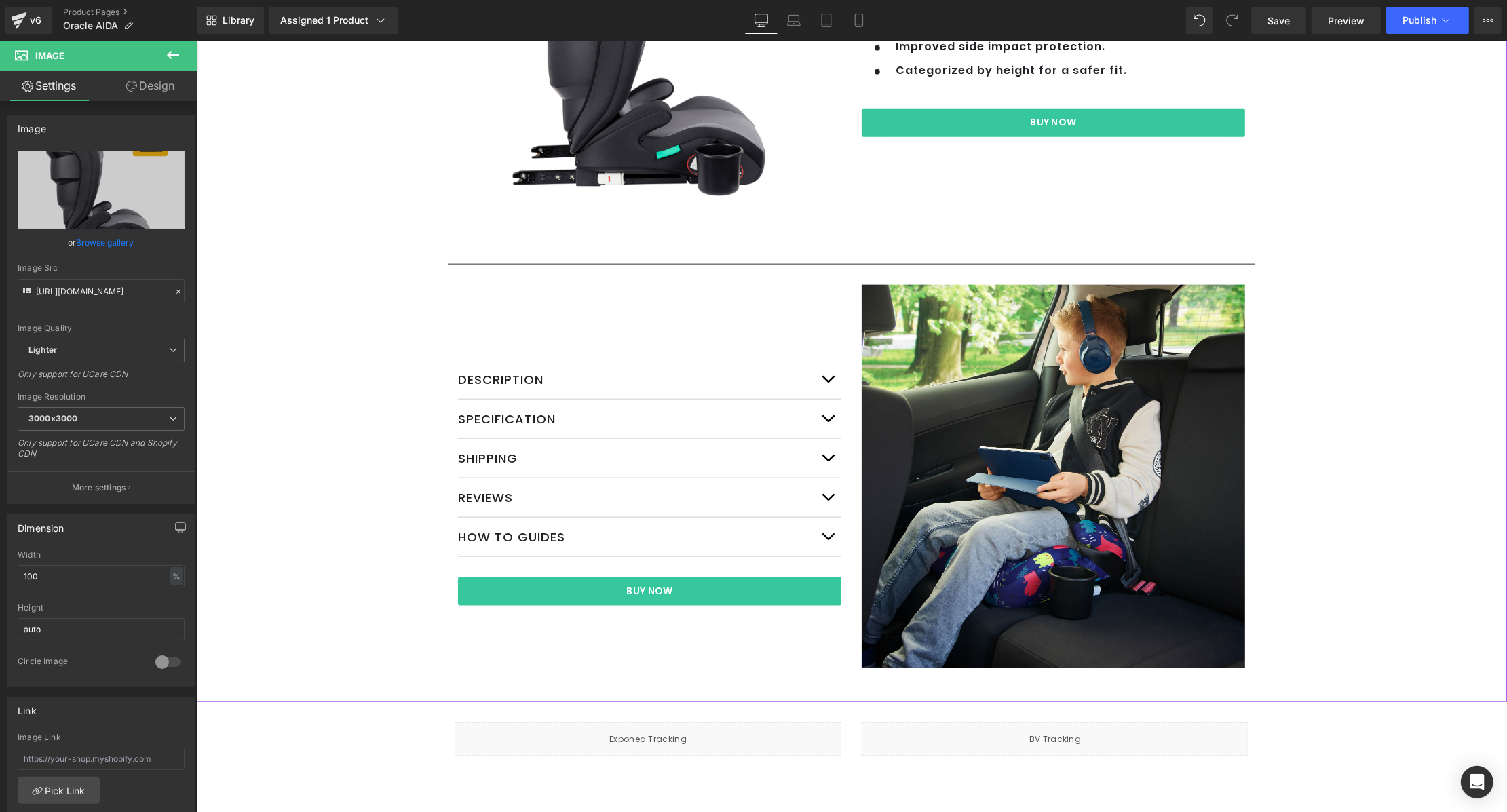
scroll to position [1971, 0]
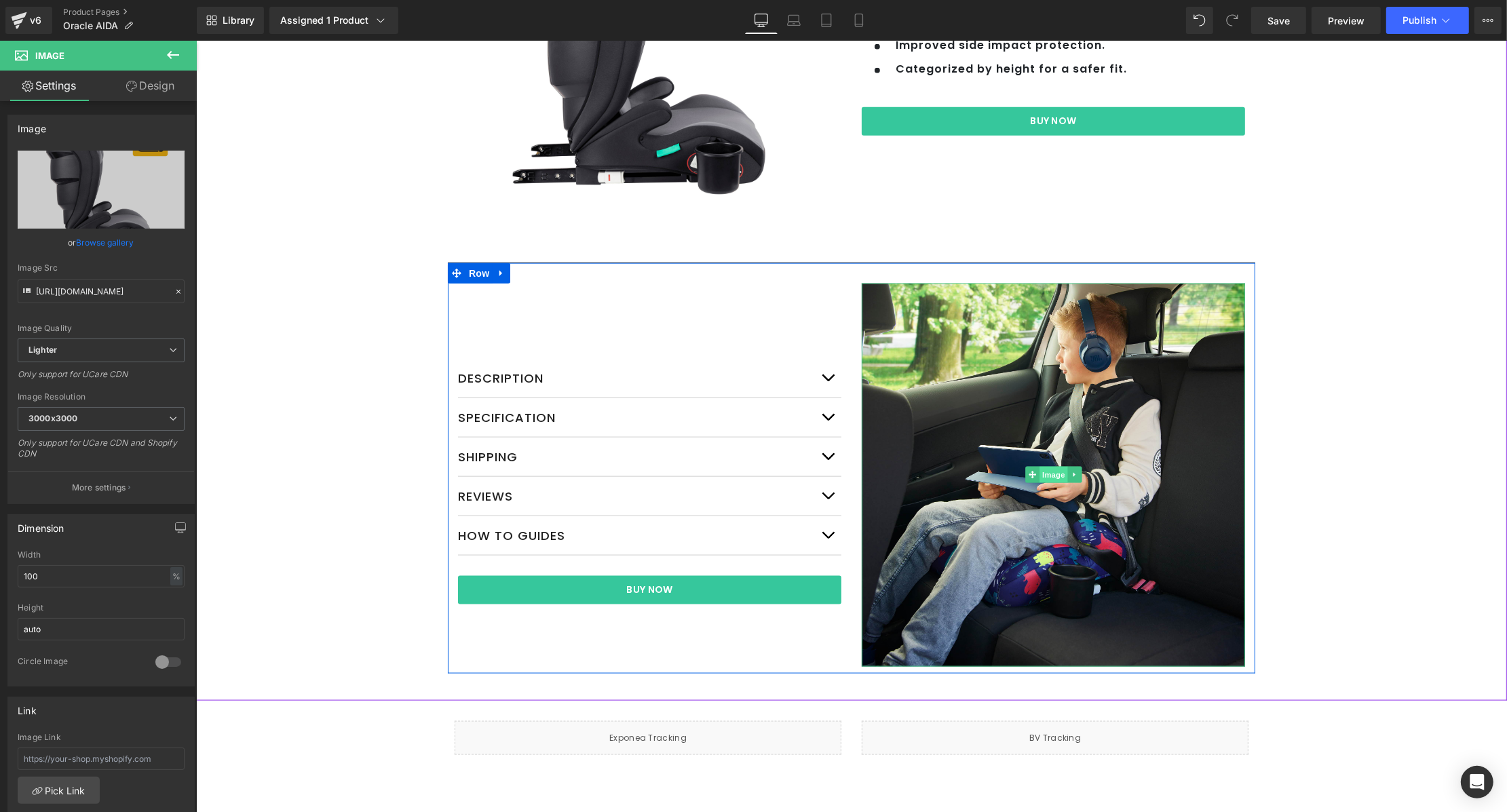
click at [1048, 474] on span "Image" at bounding box center [1053, 474] width 29 height 16
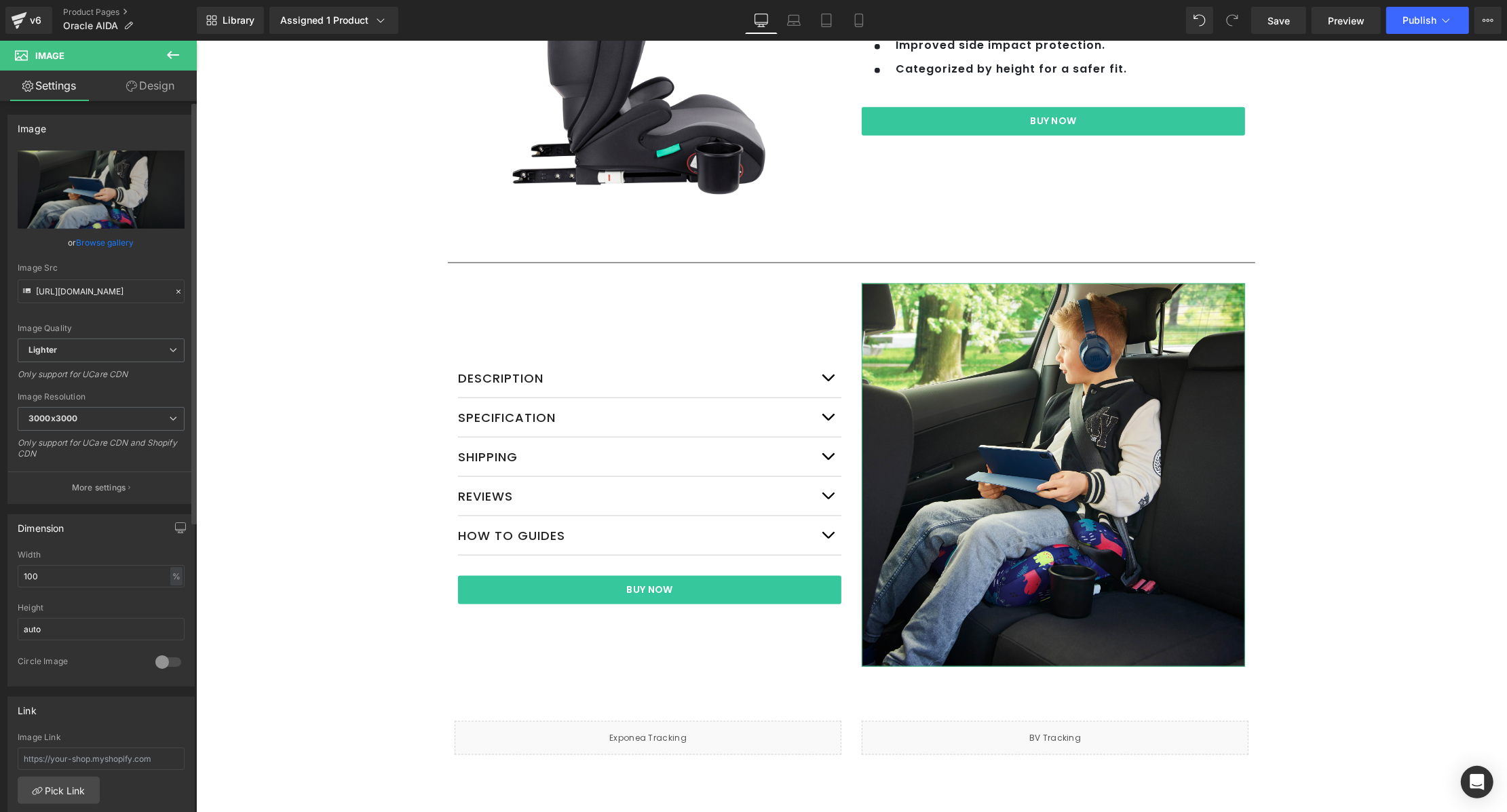
click at [122, 240] on link "Browse gallery" at bounding box center [105, 242] width 58 height 23
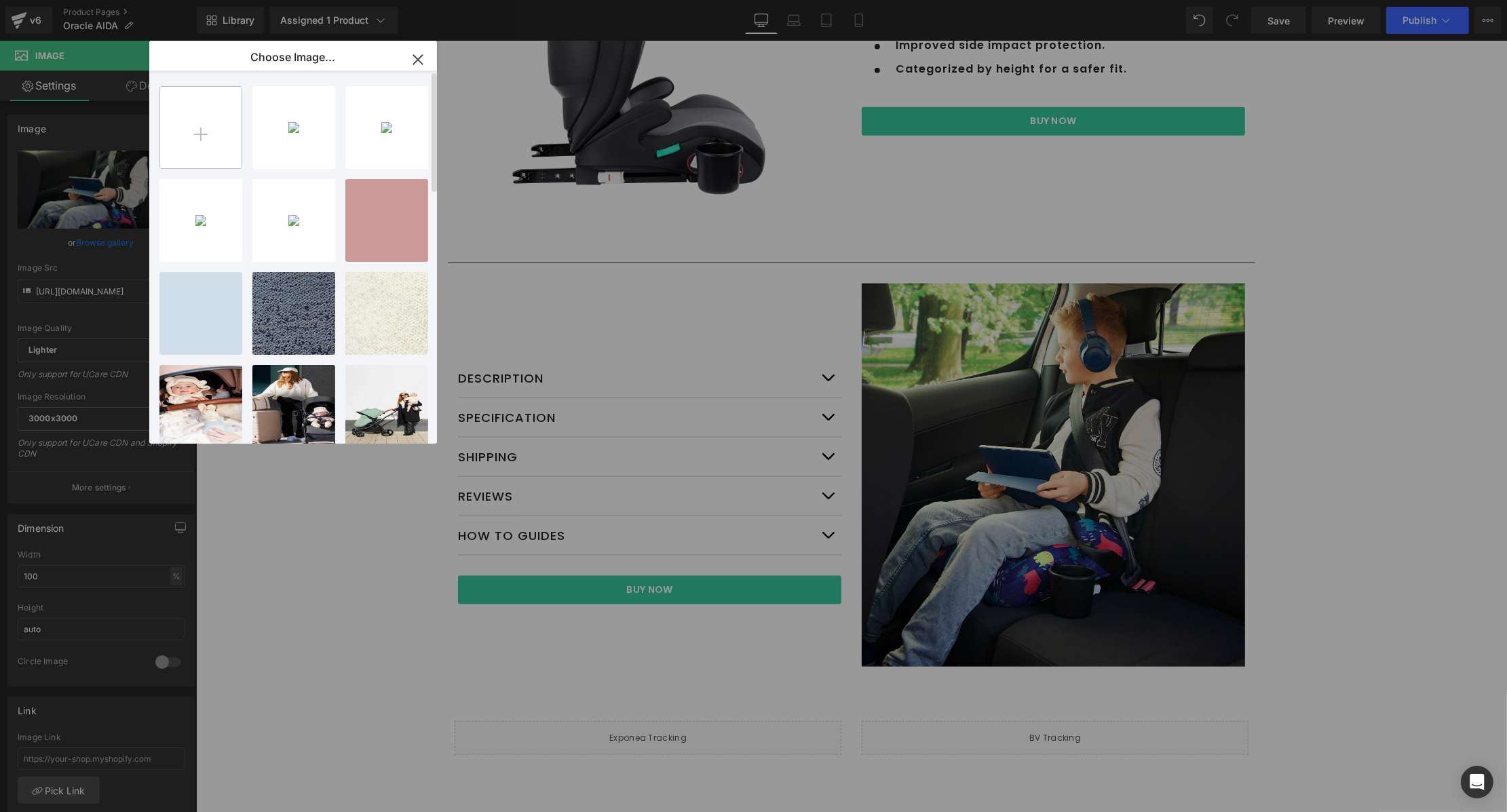
click at [196, 123] on input "file" at bounding box center [201, 127] width 81 height 81
type input "C:\fakepath\IB58745 Oracle Direct PDP Updates_Lifestyle (1).jpg"
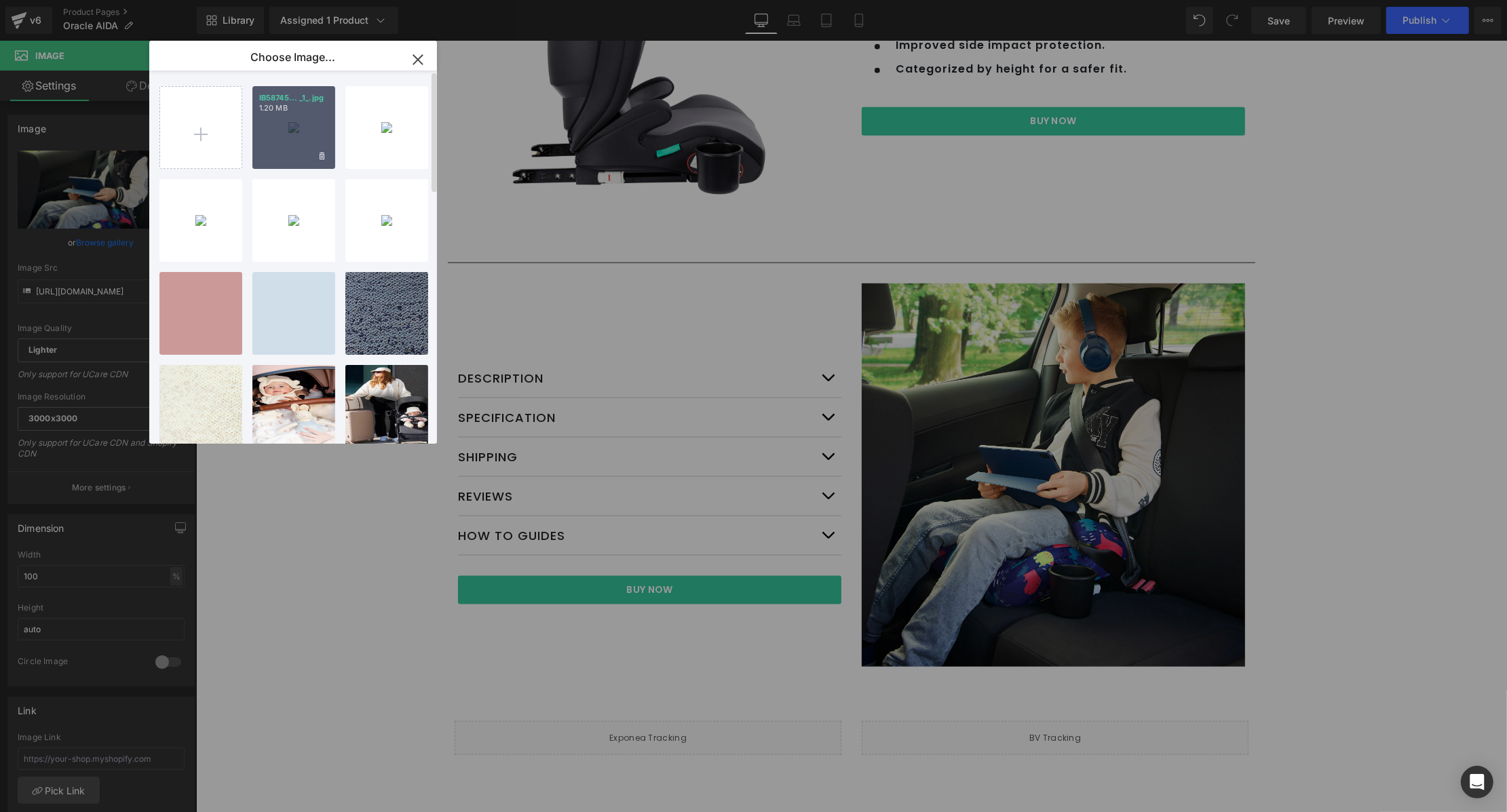
click at [267, 125] on div "IB58745... _1_.jpg 1.20 MB" at bounding box center [293, 128] width 83 height 83
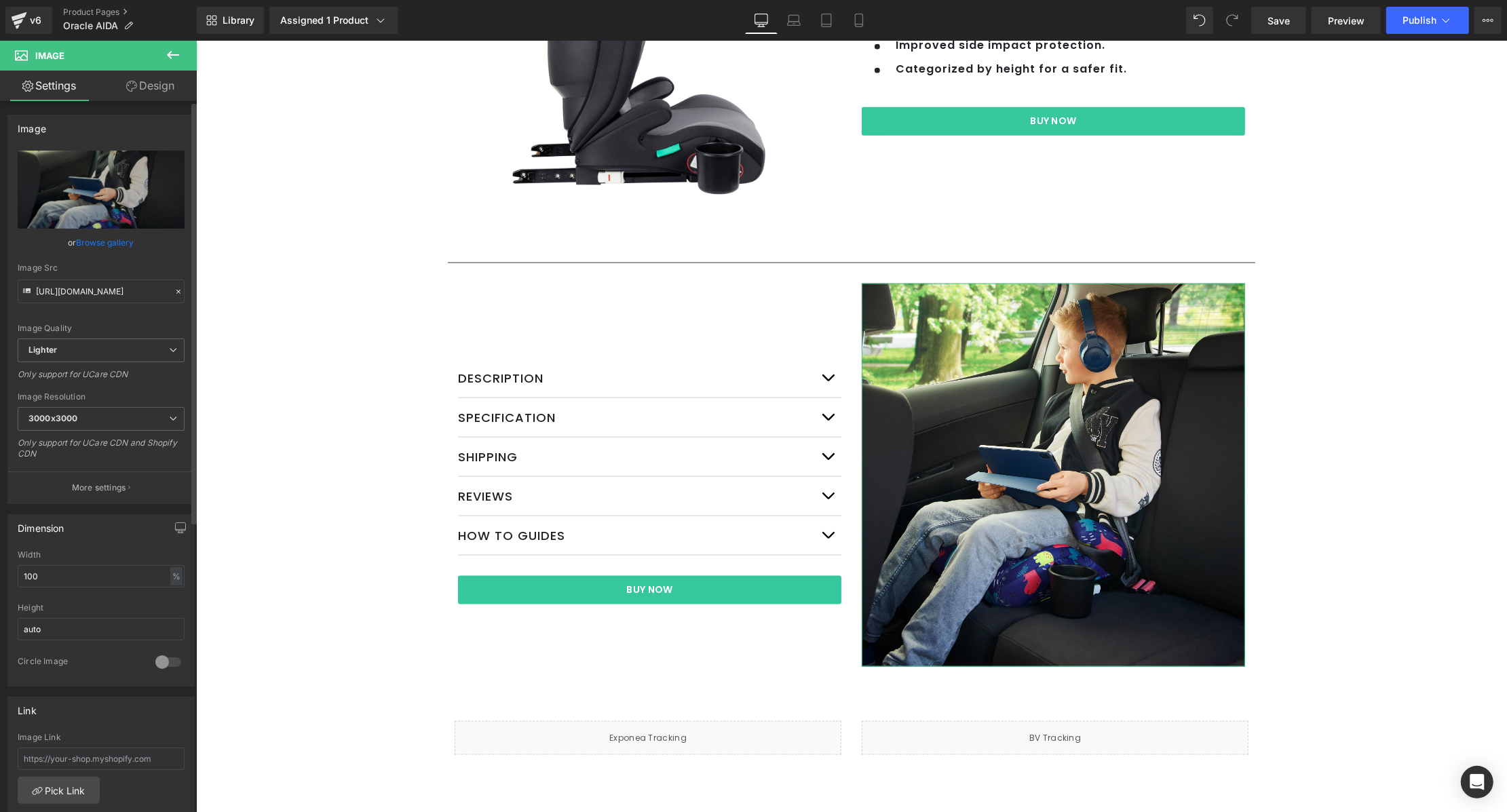
click at [78, 240] on link "Browse gallery" at bounding box center [105, 242] width 58 height 23
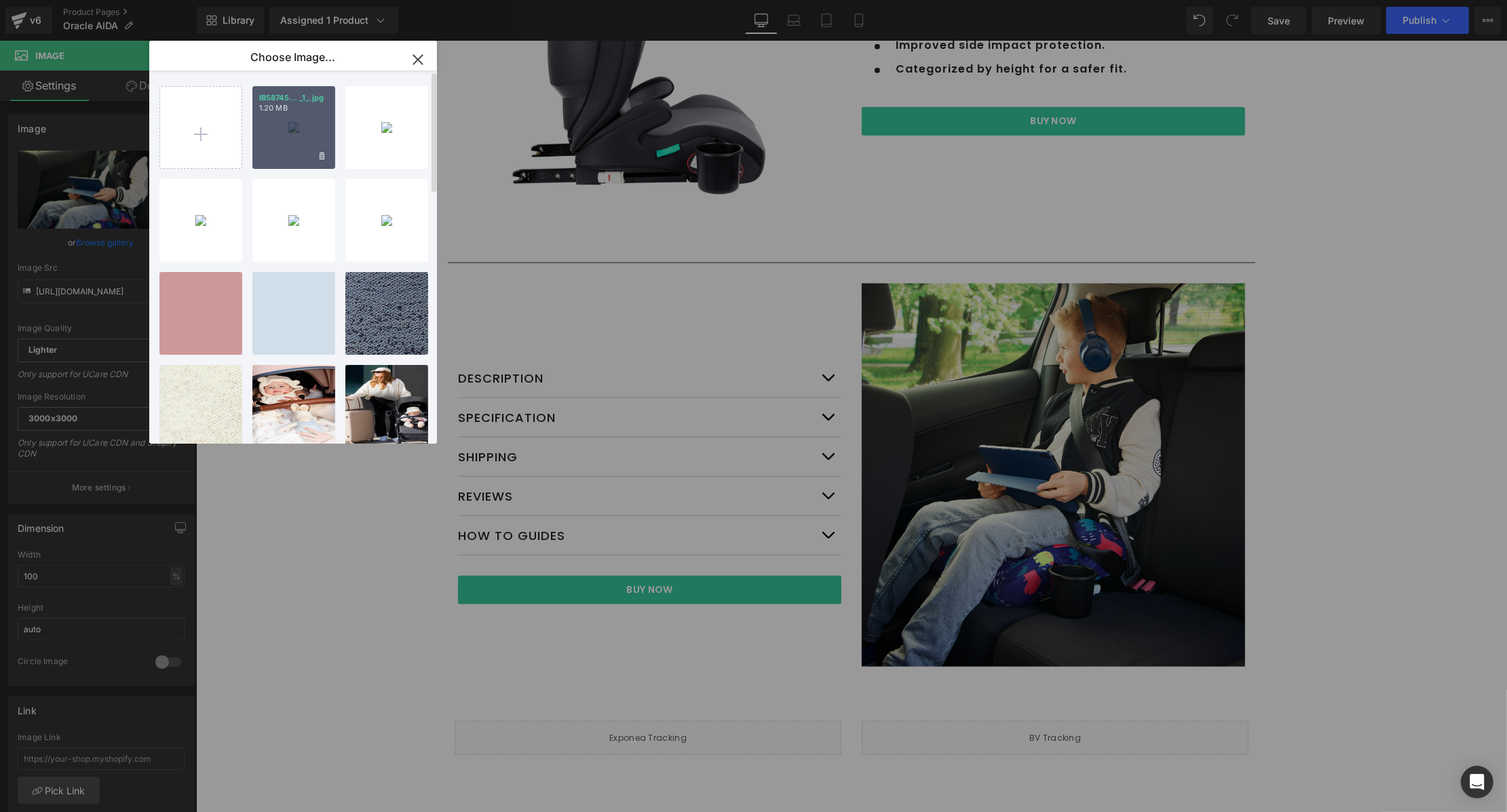
click at [287, 136] on div "IB58745... _1_.jpg 1.20 MB" at bounding box center [293, 128] width 83 height 83
type input "[URL][DOMAIN_NAME]"
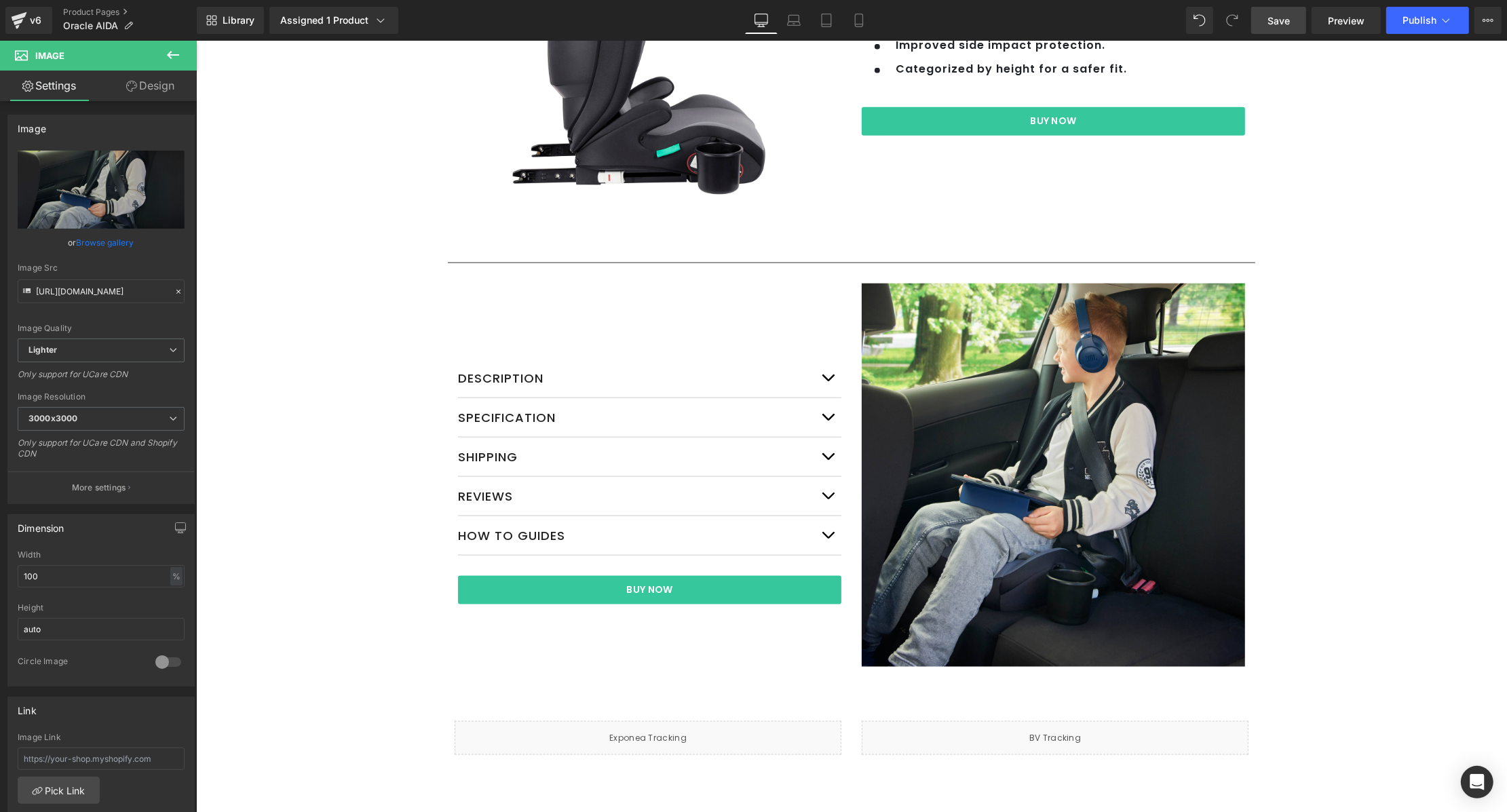
drag, startPoint x: 1289, startPoint y: 18, endPoint x: 1245, endPoint y: 10, distance: 44.7
click at [1288, 18] on span "Save" at bounding box center [1278, 21] width 23 height 14
click at [866, 25] on link "Mobile" at bounding box center [859, 21] width 32 height 27
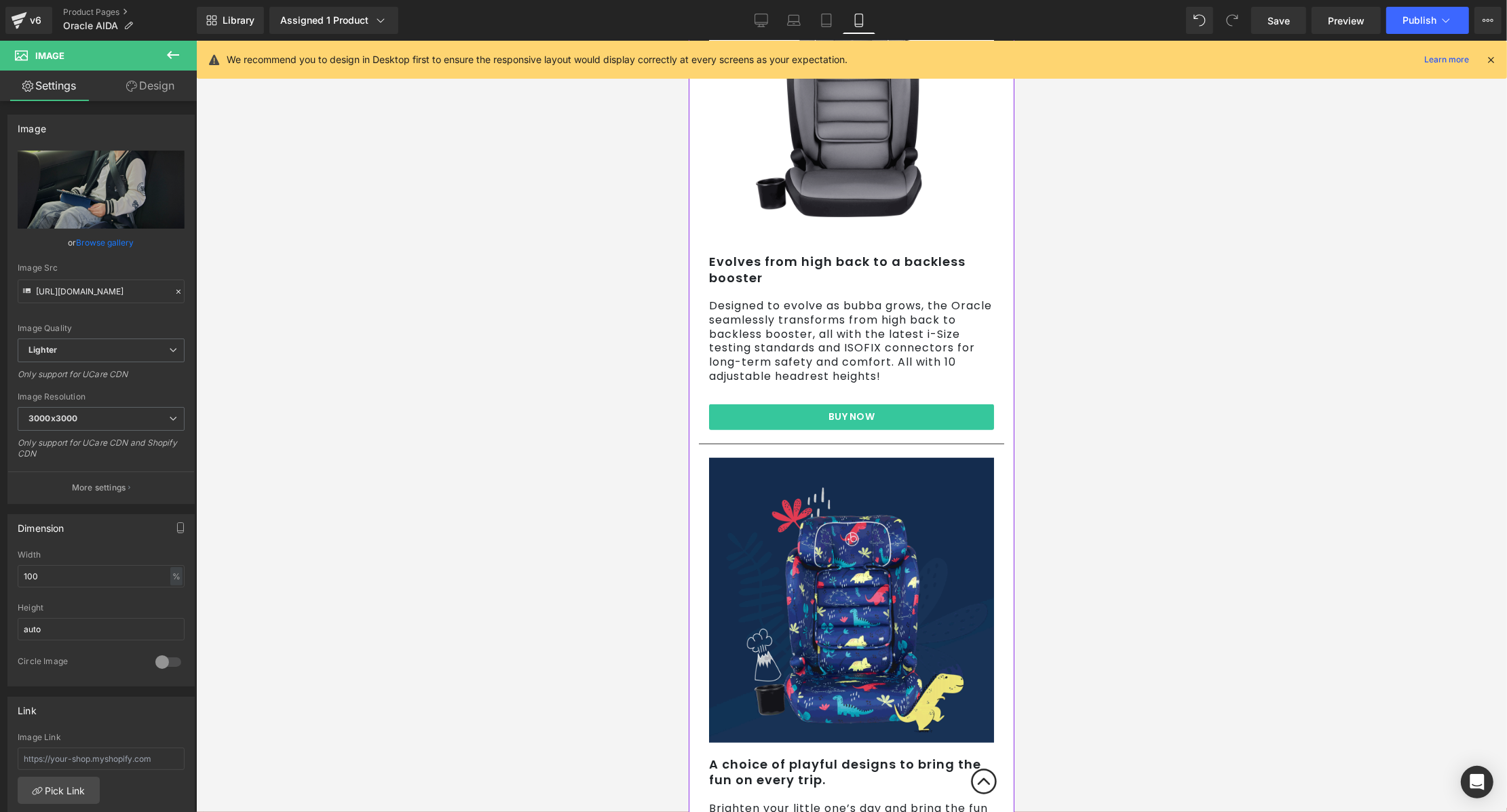
scroll to position [1265, 0]
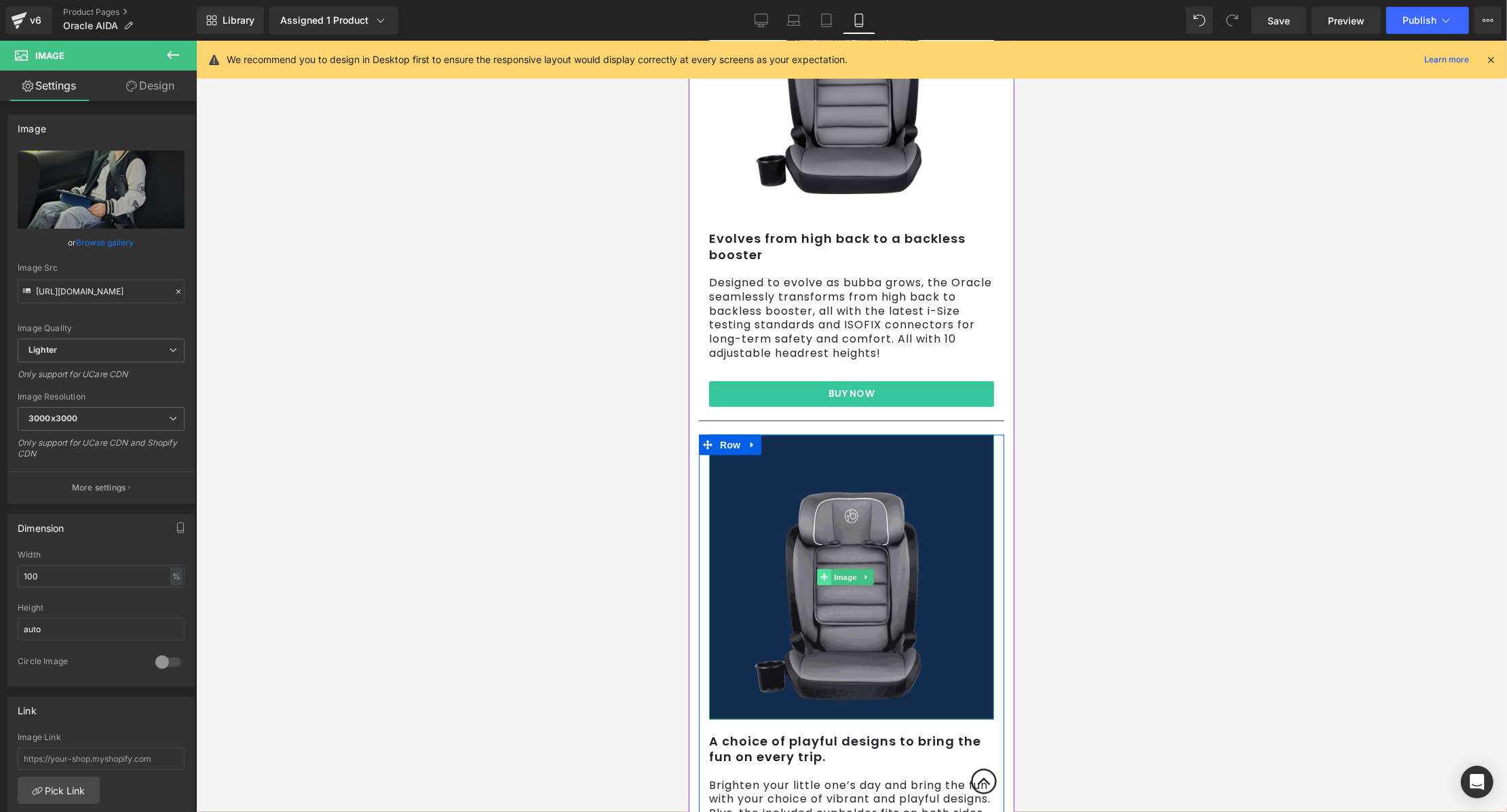
click at [849, 569] on span "Image" at bounding box center [844, 577] width 29 height 16
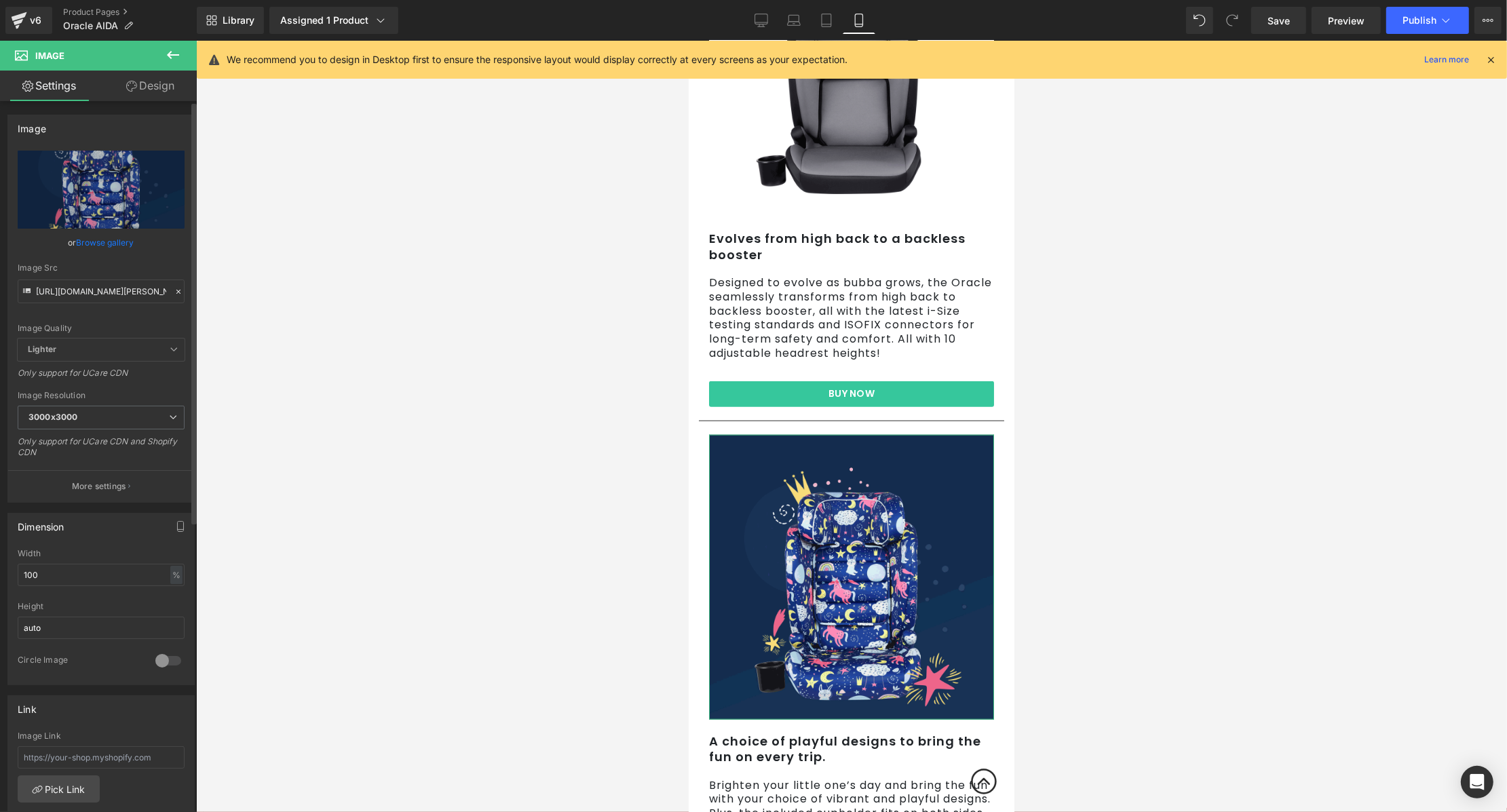
click at [100, 243] on link "Browse gallery" at bounding box center [105, 242] width 58 height 23
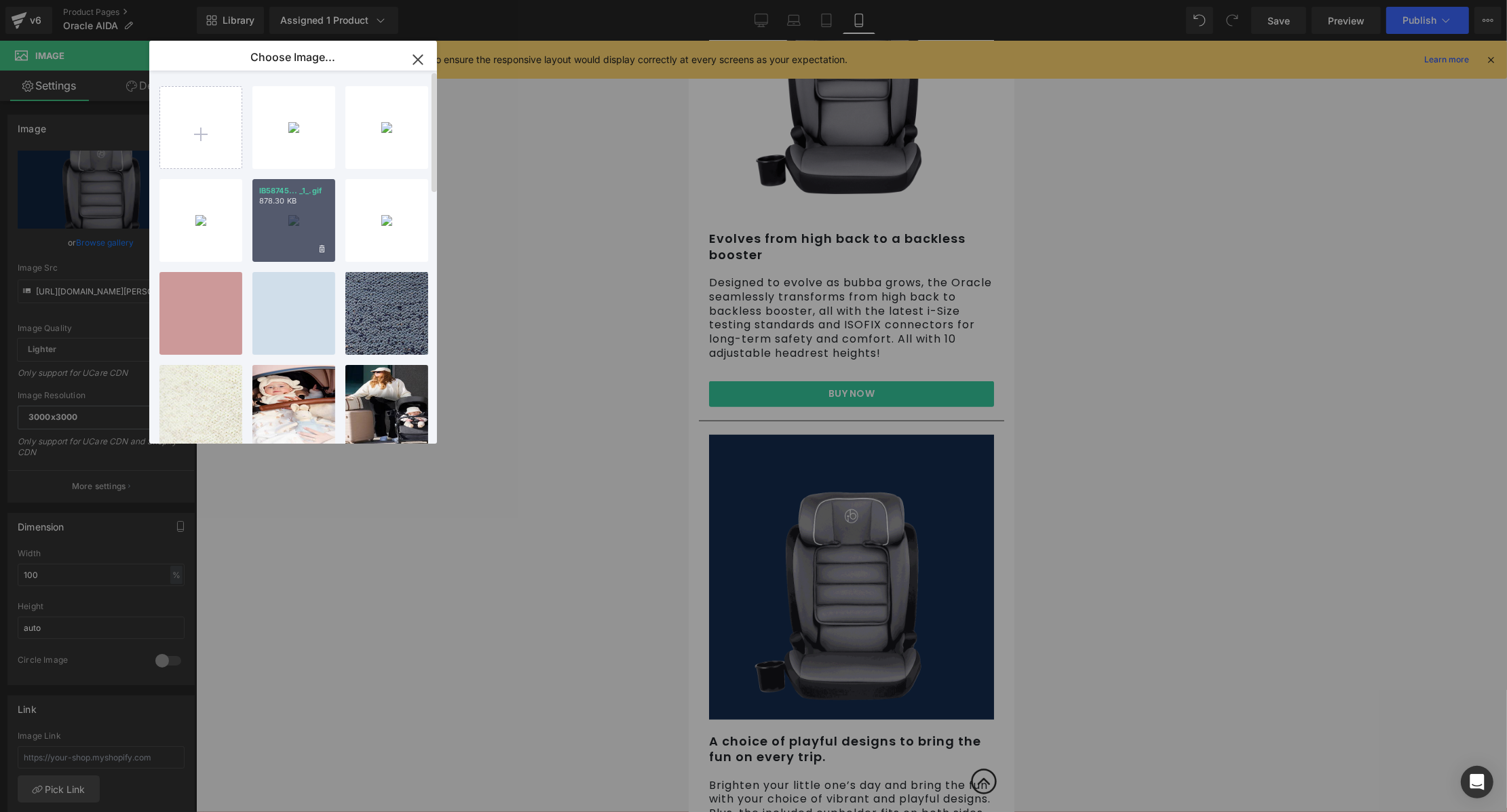
click at [293, 227] on div "IB58745... _1_.gif 878.30 KB" at bounding box center [293, 221] width 83 height 83
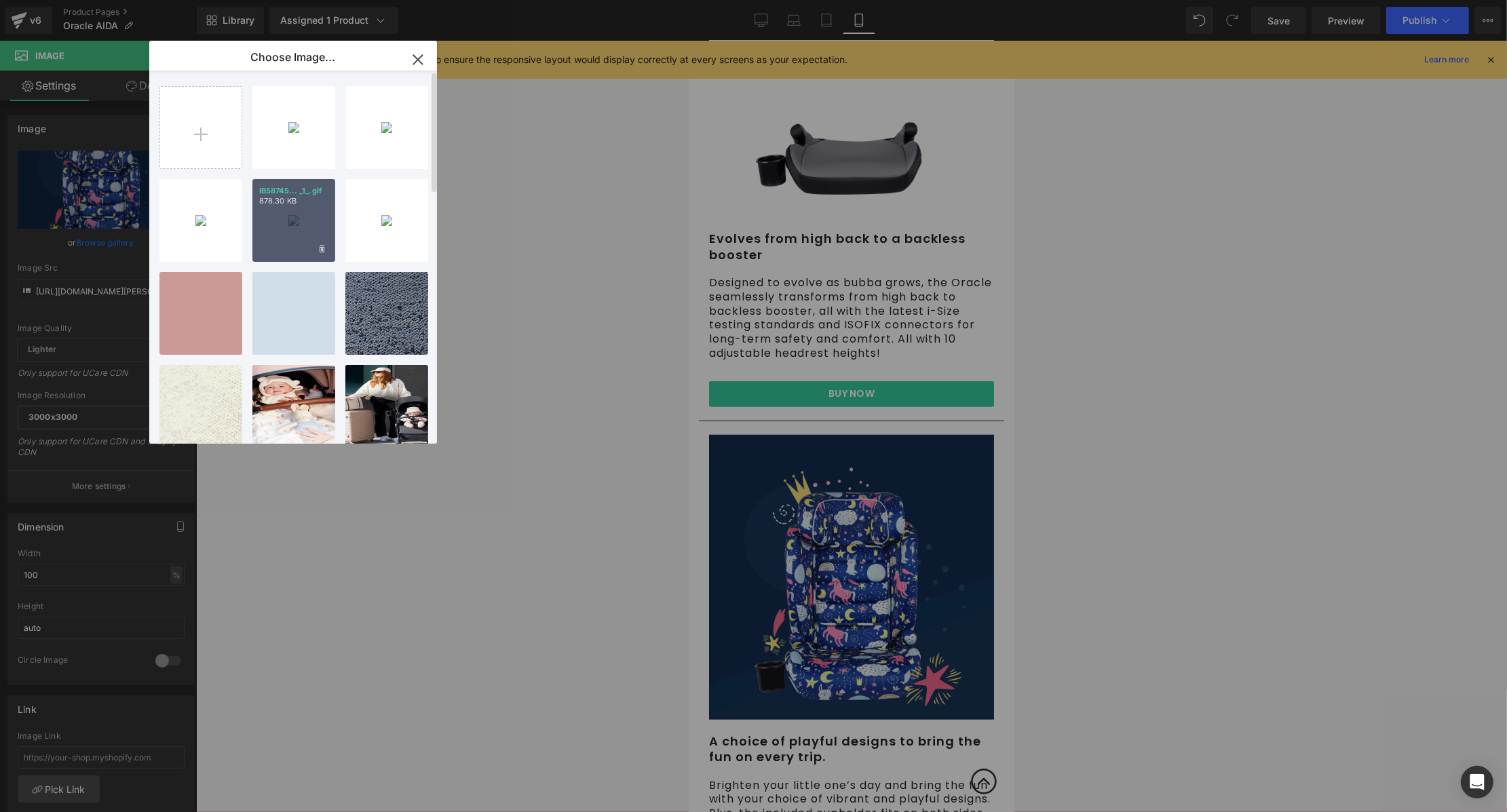
type input "[URL][DOMAIN_NAME]"
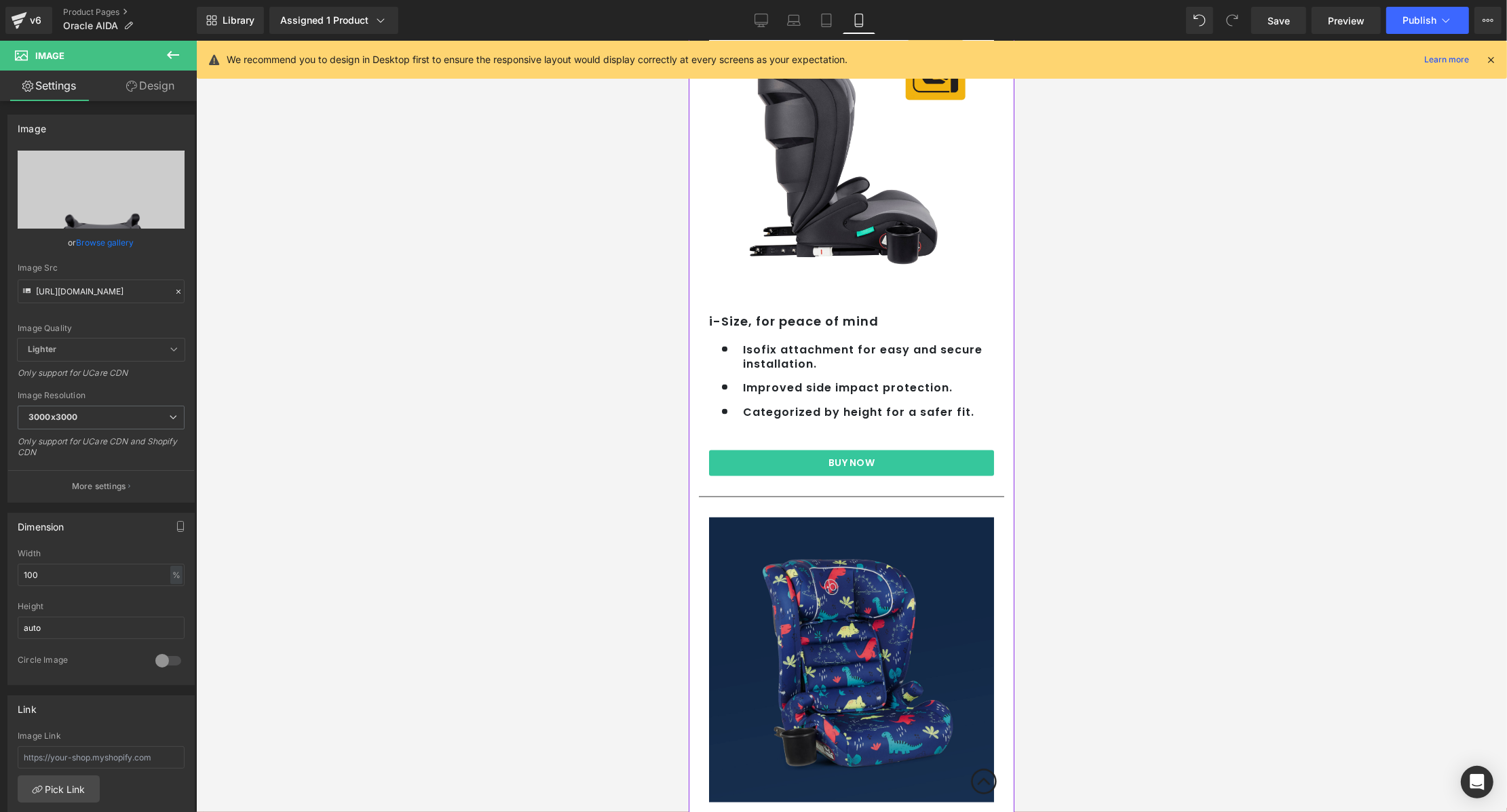
scroll to position [2296, 0]
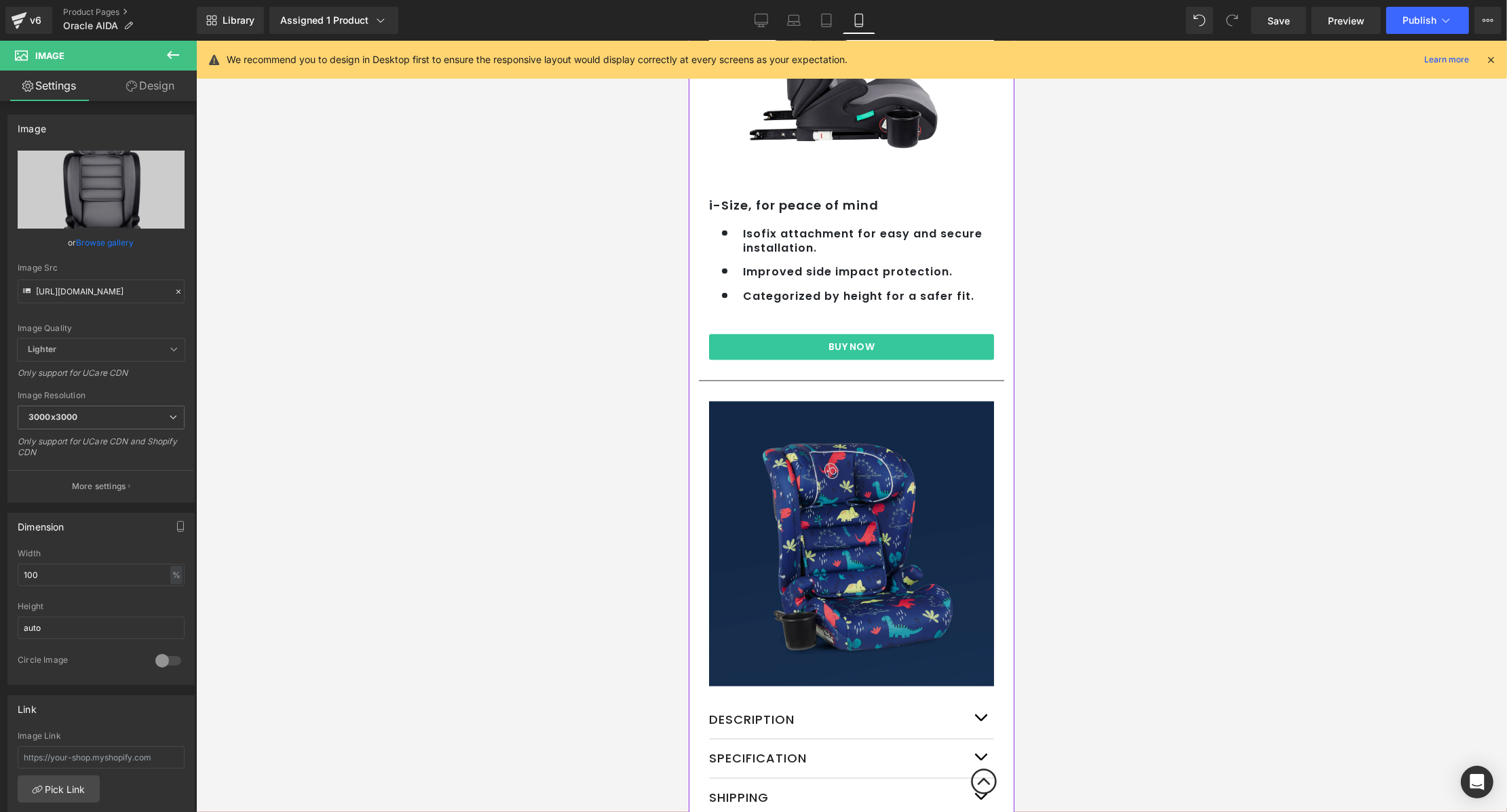
click at [833, 505] on div "Image" at bounding box center [851, 544] width 284 height 284
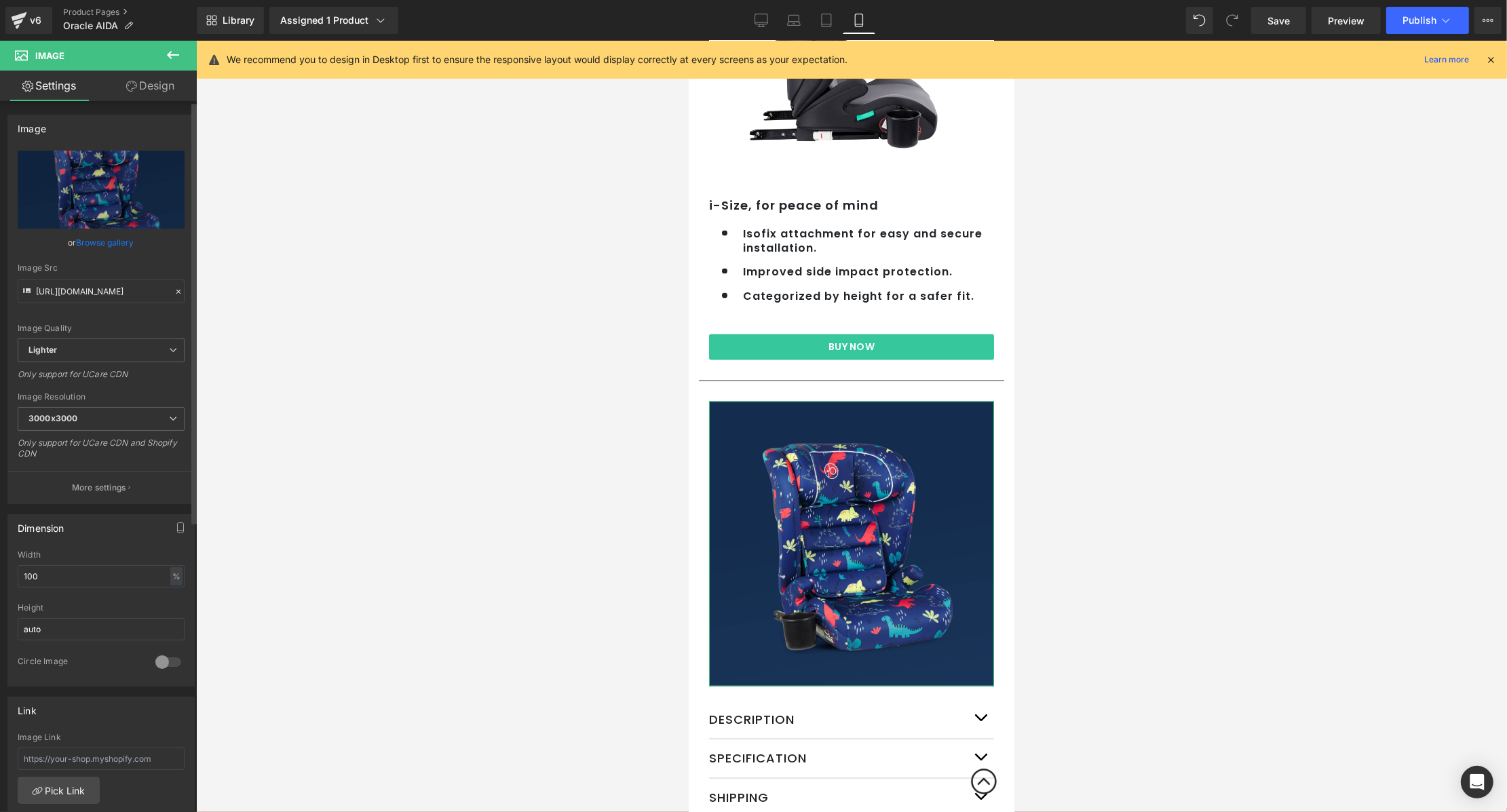
click at [103, 247] on link "Browse gallery" at bounding box center [105, 242] width 58 height 23
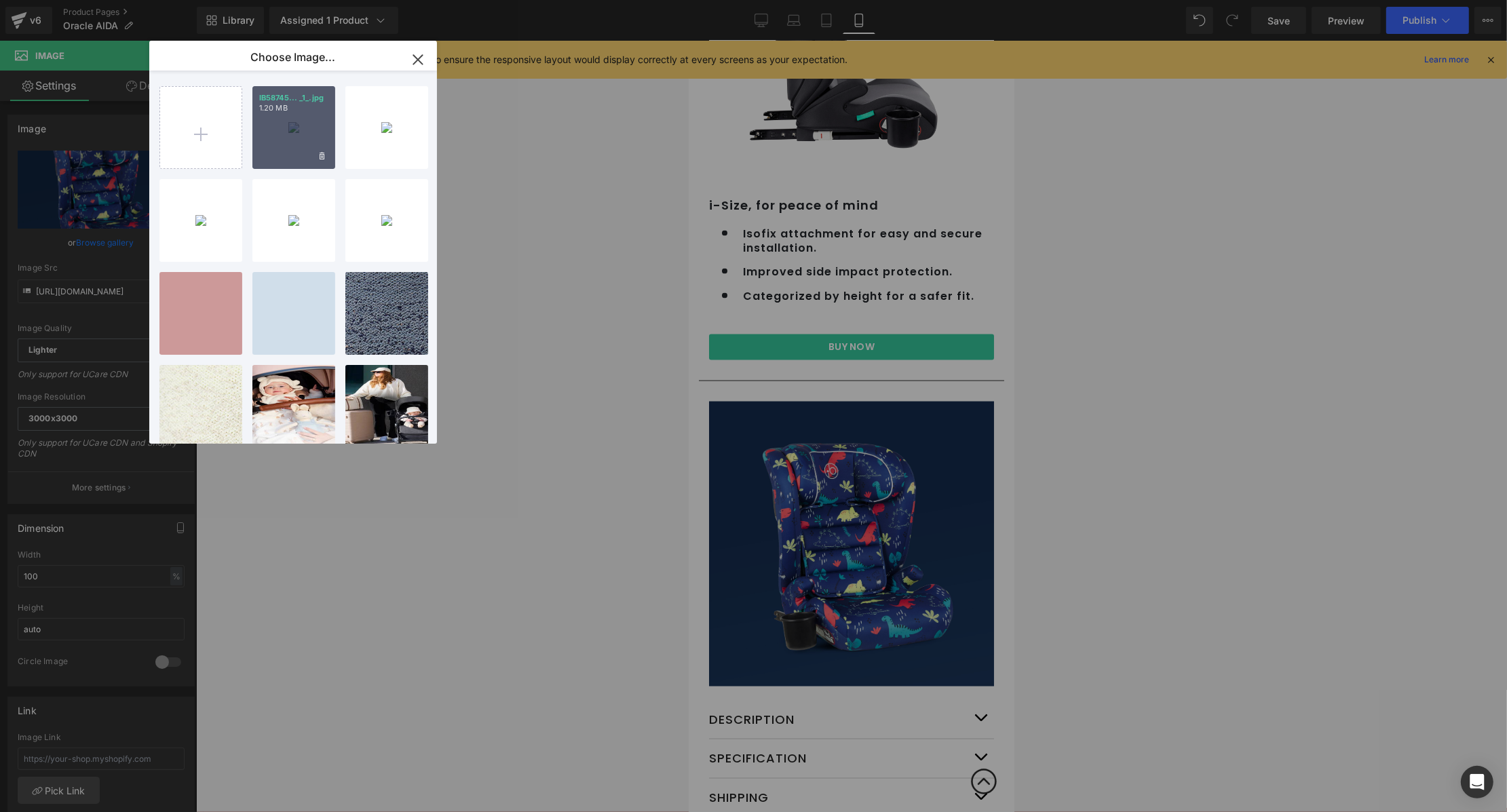
click at [257, 129] on div "IB58745... _1_.jpg 1.20 MB" at bounding box center [293, 128] width 83 height 83
type input "[URL][DOMAIN_NAME]"
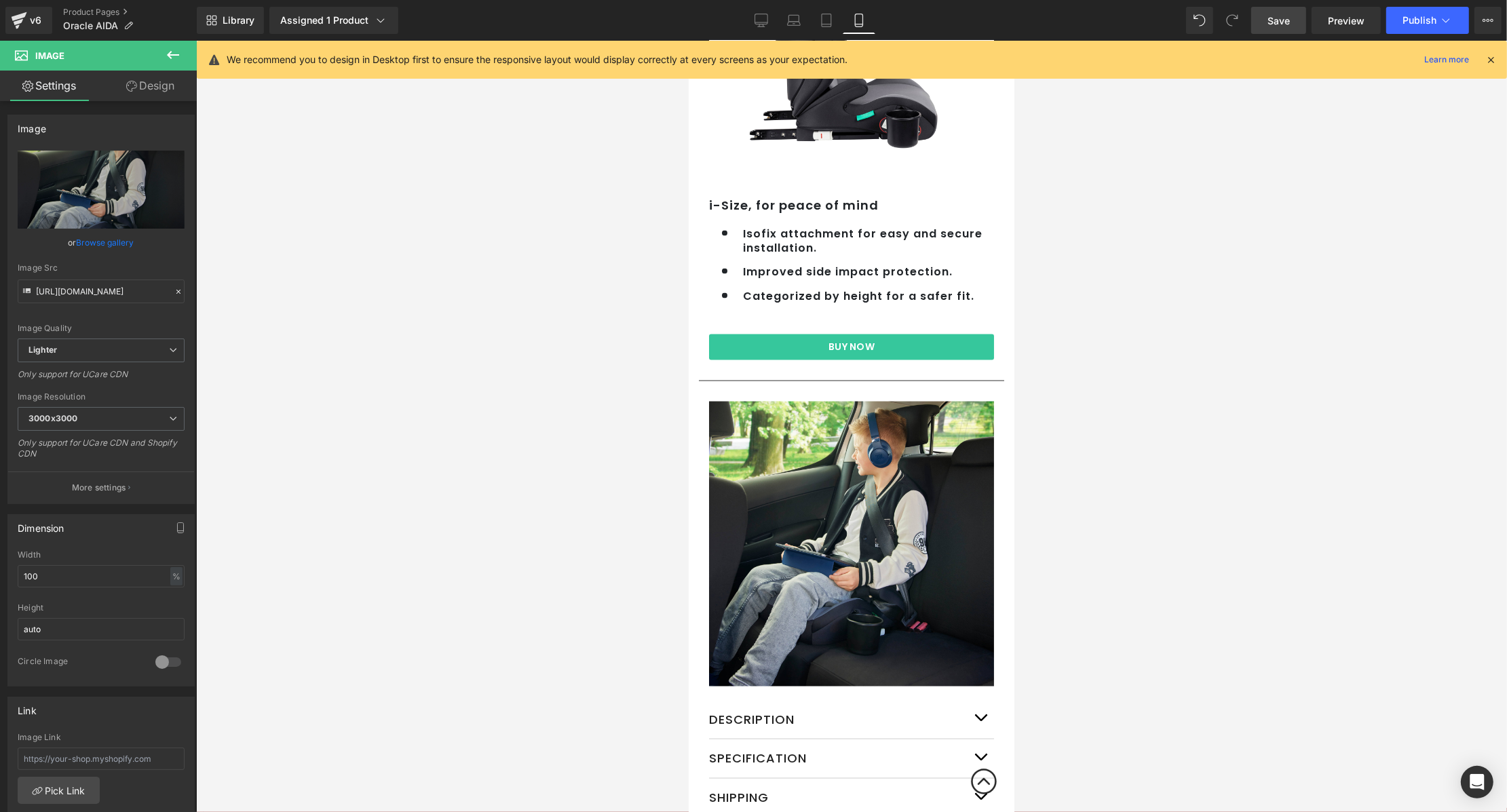
click at [1283, 23] on span "Save" at bounding box center [1278, 21] width 23 height 14
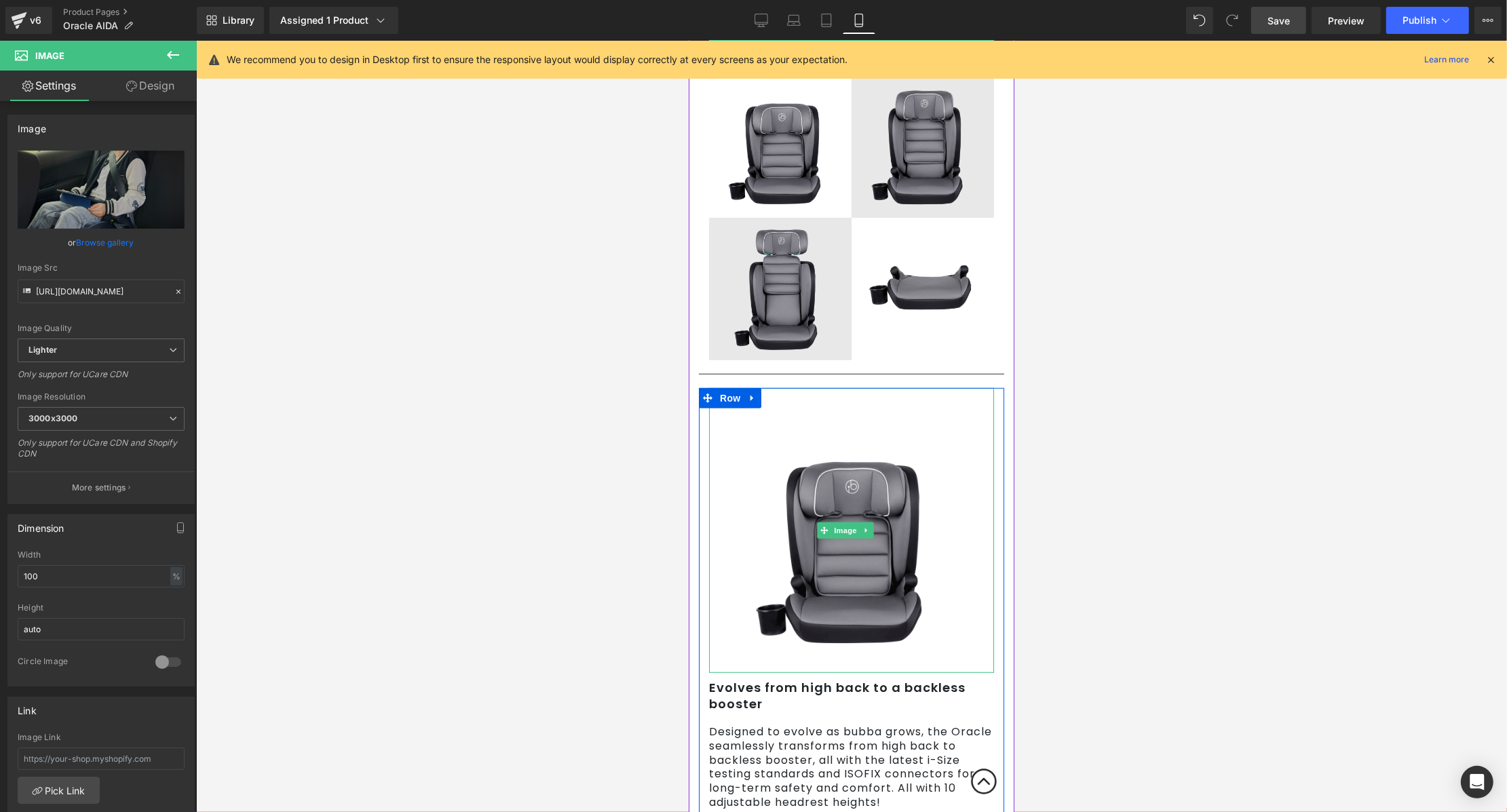
scroll to position [816, 0]
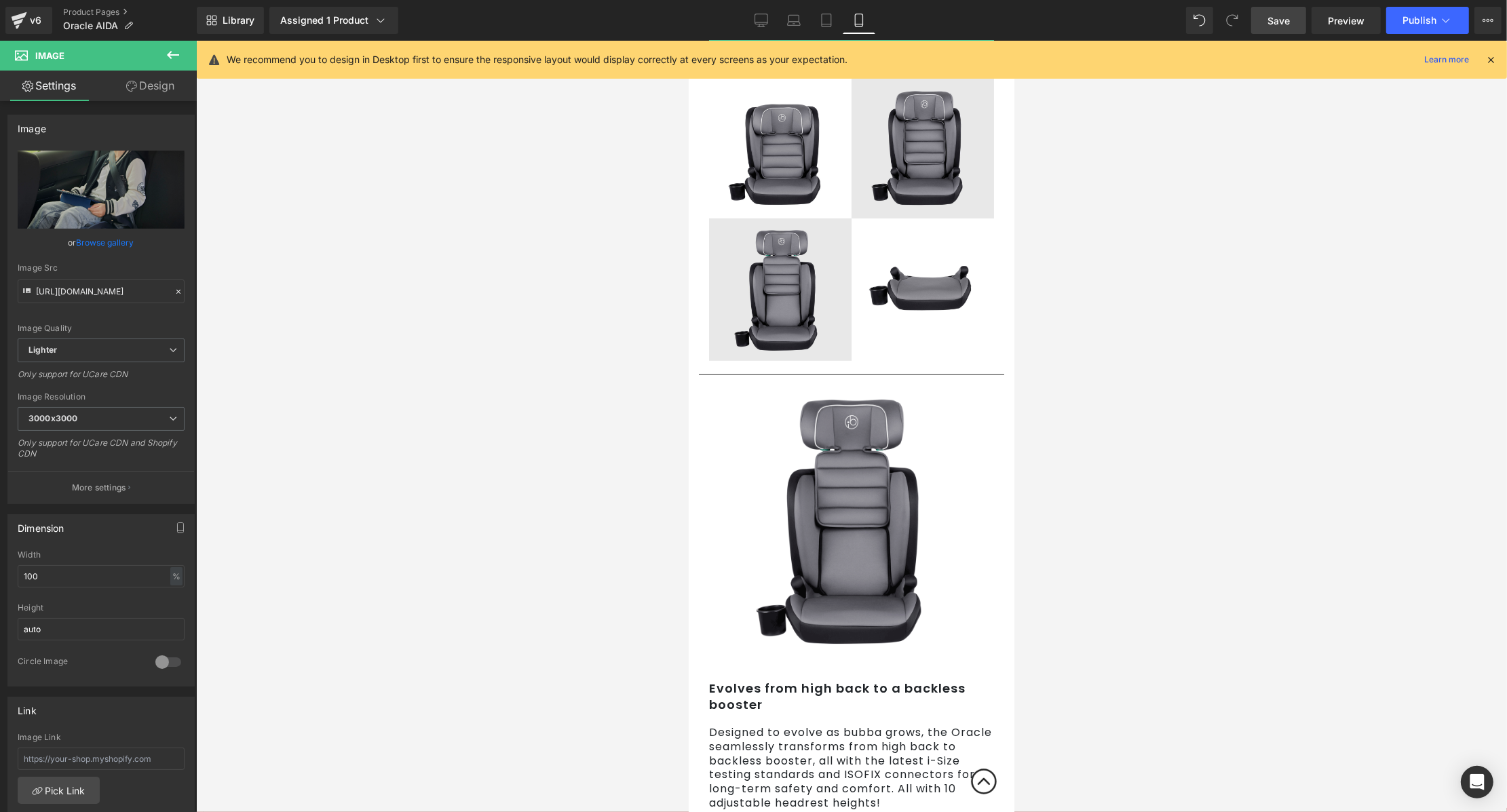
click at [1280, 7] on link "Save" at bounding box center [1277, 21] width 55 height 27
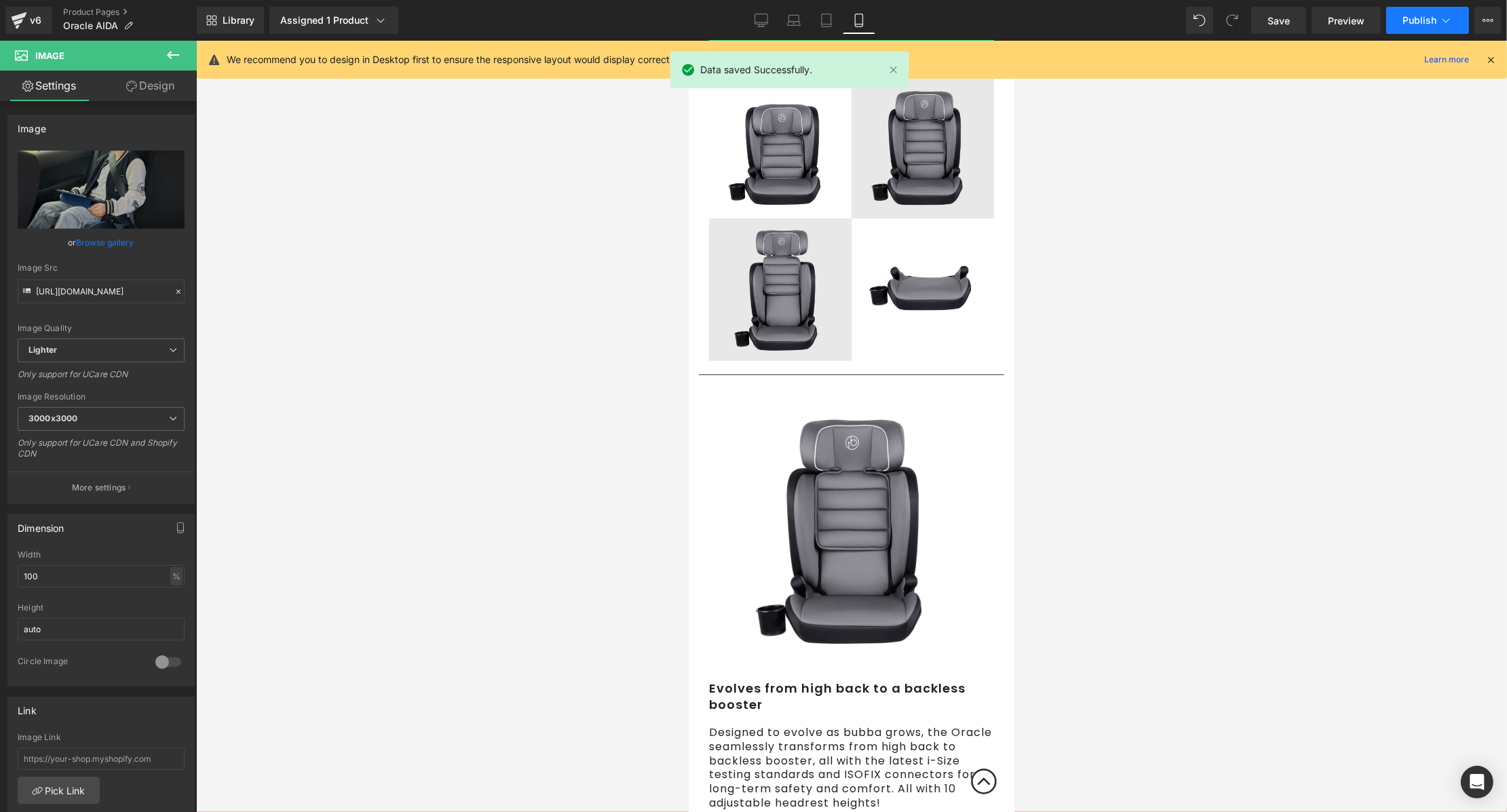
click at [1422, 21] on span "Publish" at bounding box center [1419, 21] width 34 height 11
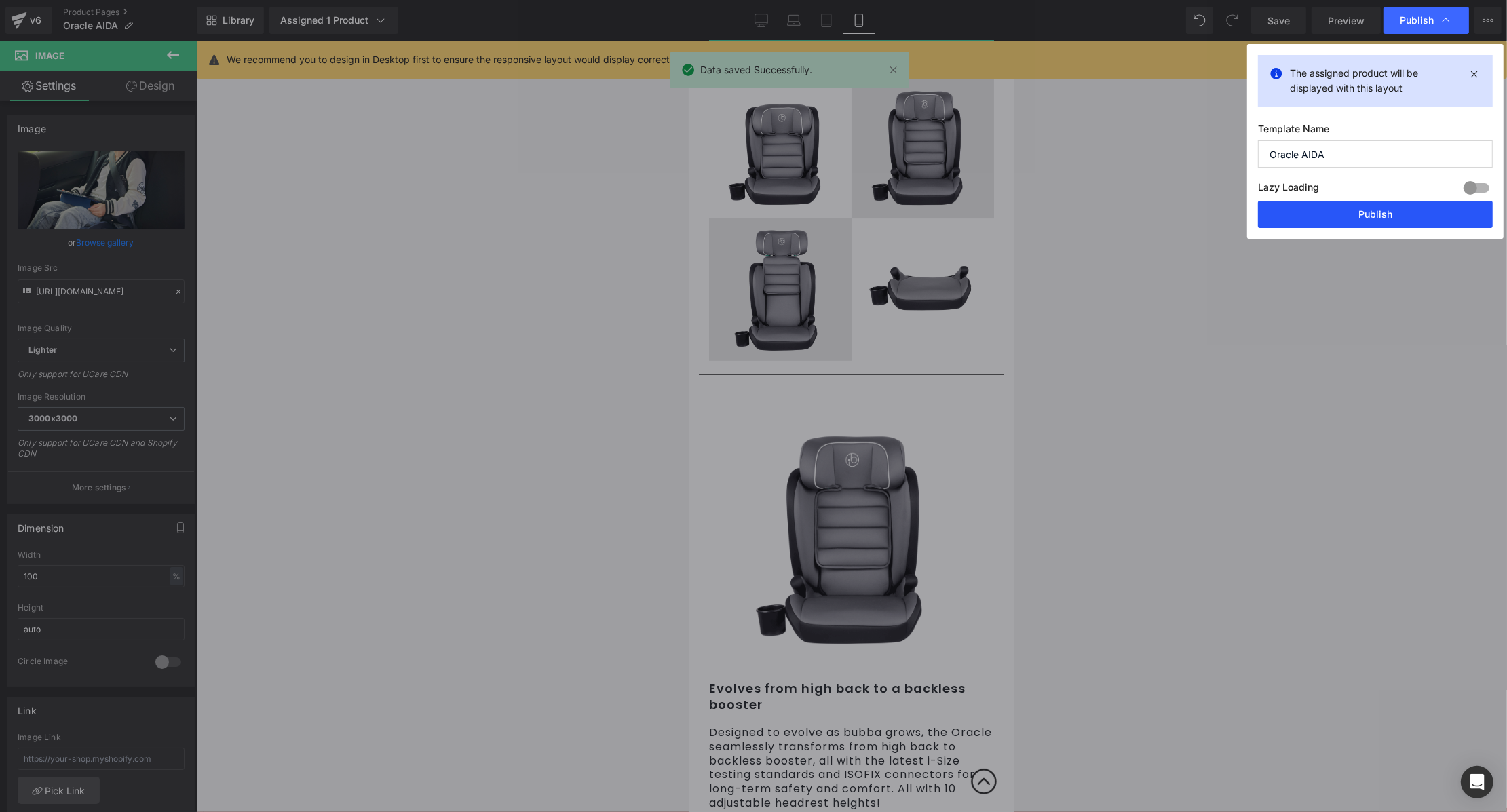
click at [1340, 217] on button "Publish" at bounding box center [1375, 214] width 235 height 27
